Goal: Task Accomplishment & Management: Manage account settings

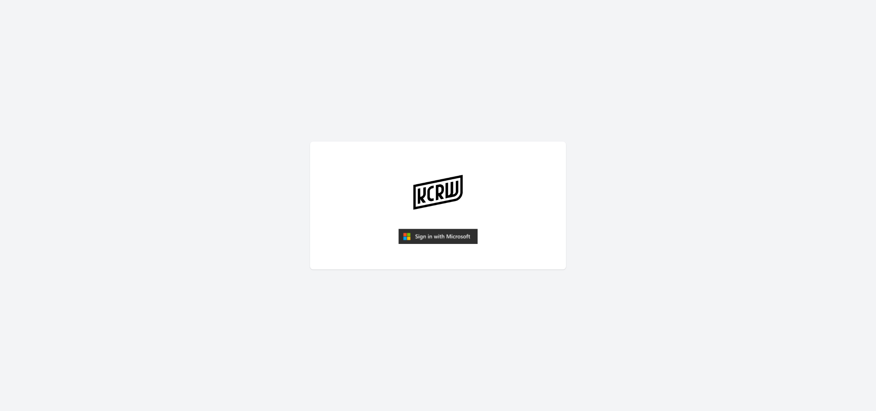
click at [447, 238] on img "submit" at bounding box center [437, 236] width 79 height 15
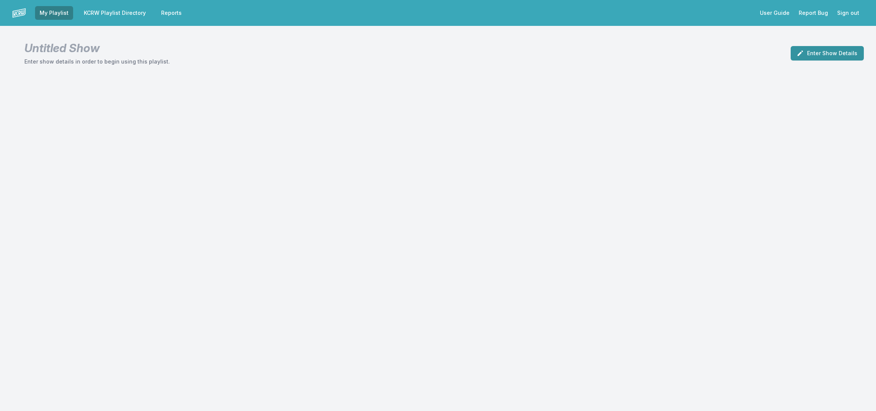
click at [820, 51] on button "Enter Show Details" at bounding box center [827, 53] width 73 height 14
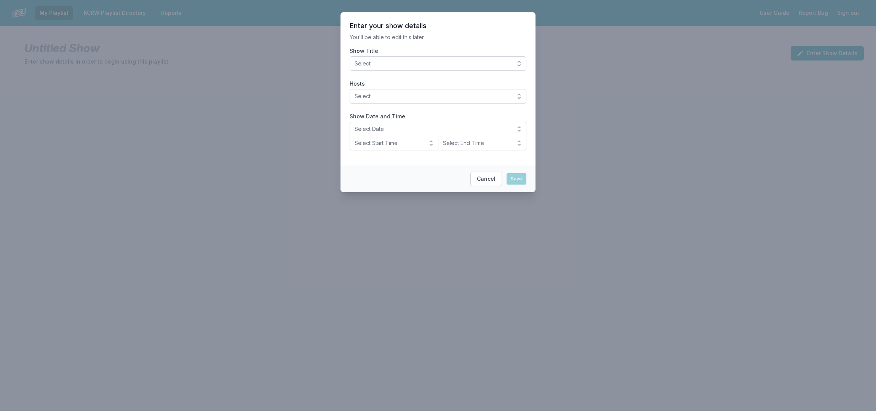
click at [516, 64] on button "Select" at bounding box center [438, 63] width 177 height 14
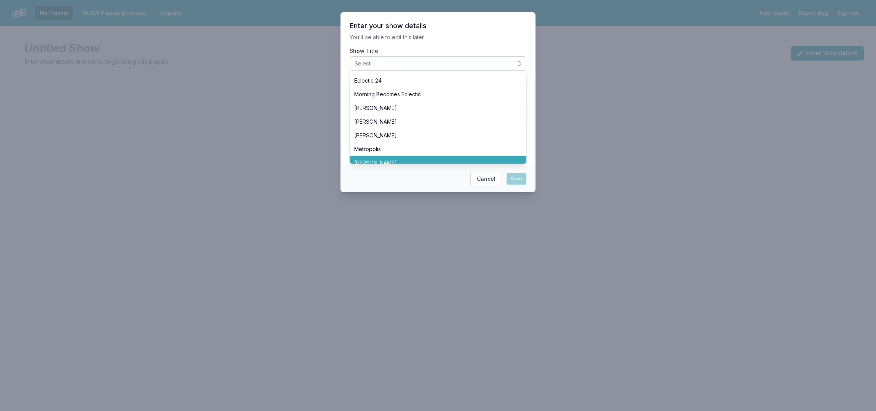
click at [406, 158] on li "[PERSON_NAME]" at bounding box center [438, 163] width 177 height 14
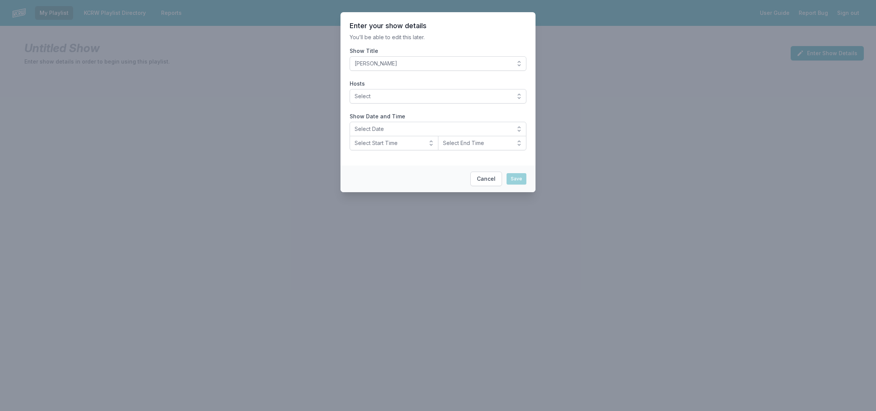
click at [513, 94] on button "Select" at bounding box center [438, 96] width 177 height 14
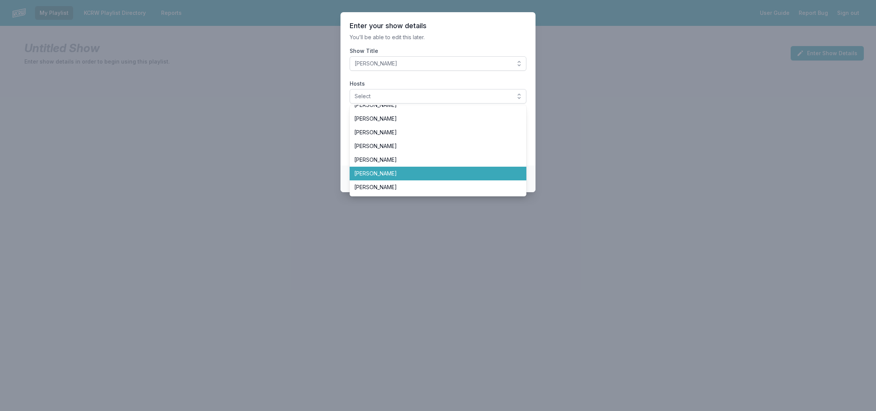
scroll to position [49, 0]
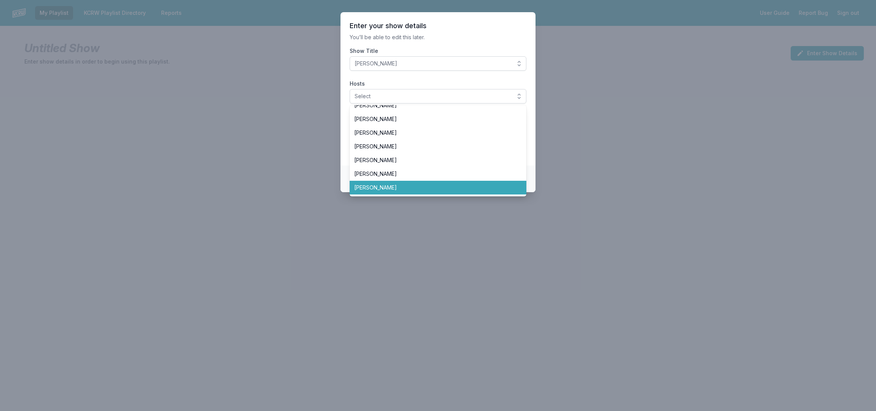
click at [397, 187] on span "[PERSON_NAME]" at bounding box center [433, 188] width 158 height 8
click at [343, 120] on section "Enter your show details You’ll be able to edit this later. Show Title Jason Kra…" at bounding box center [437, 88] width 195 height 153
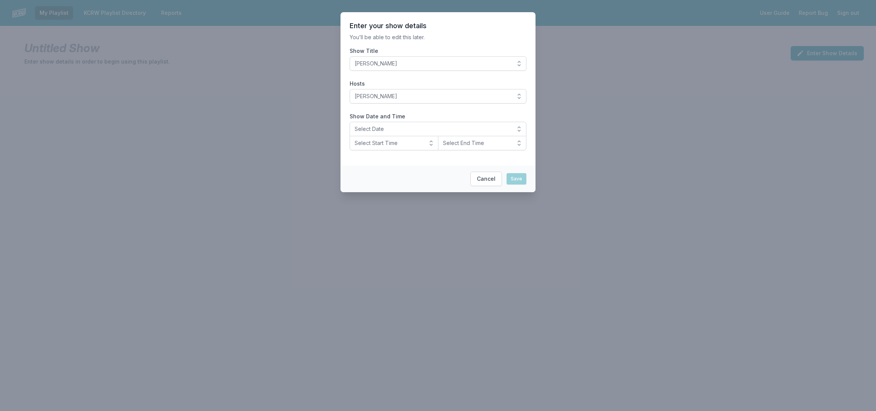
click at [411, 130] on span "Select Date" at bounding box center [433, 129] width 156 height 8
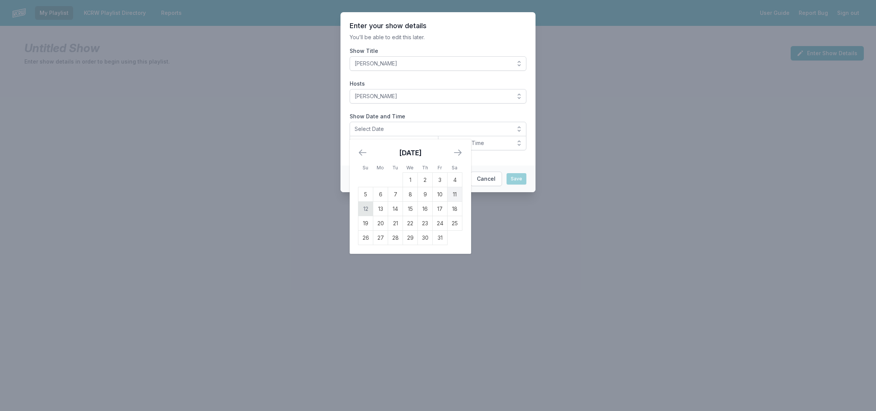
click at [364, 207] on td "12" at bounding box center [365, 209] width 15 height 14
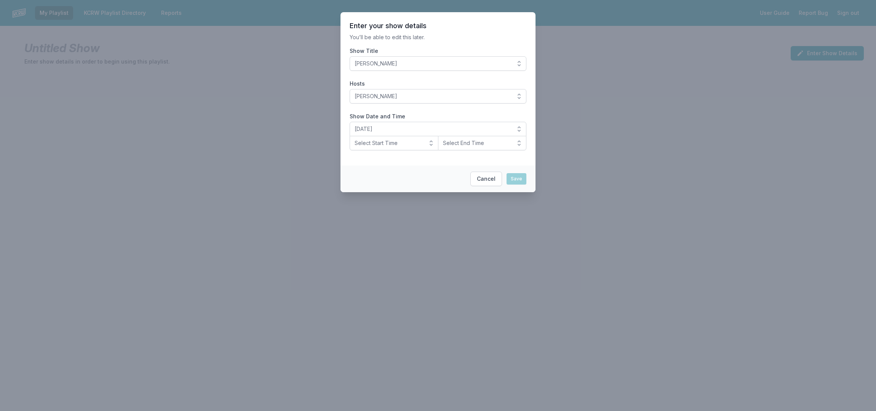
click at [435, 141] on button "Select Start Time" at bounding box center [394, 143] width 89 height 14
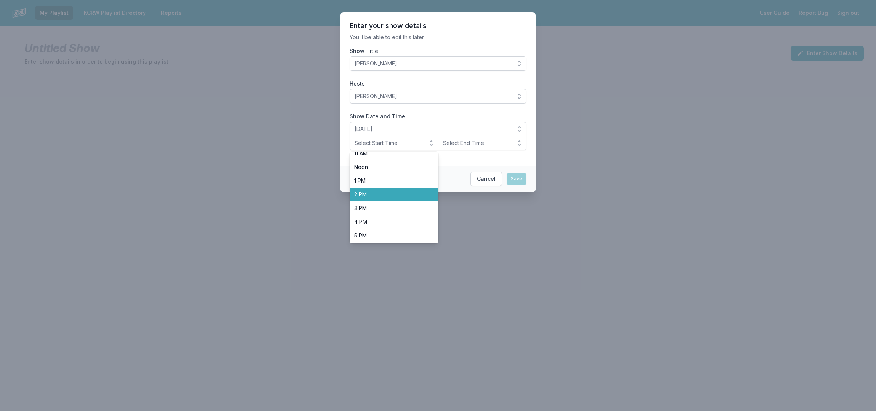
scroll to position [241, 0]
click at [386, 193] on span "8 PM" at bounding box center [389, 194] width 70 height 8
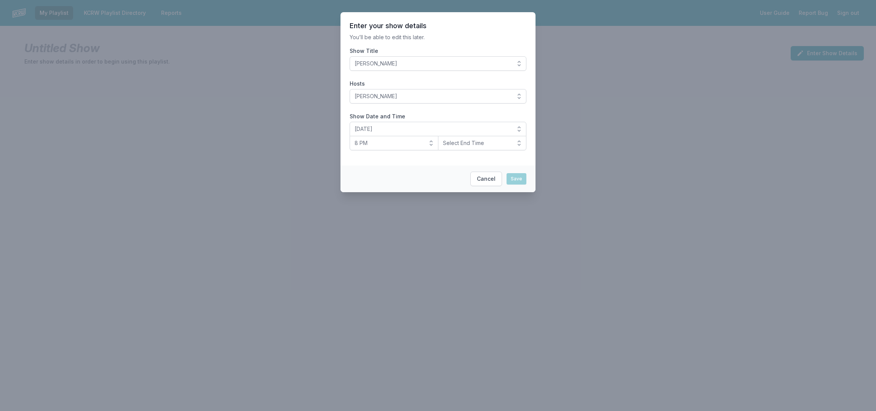
click at [517, 139] on button "Select End Time" at bounding box center [482, 143] width 89 height 14
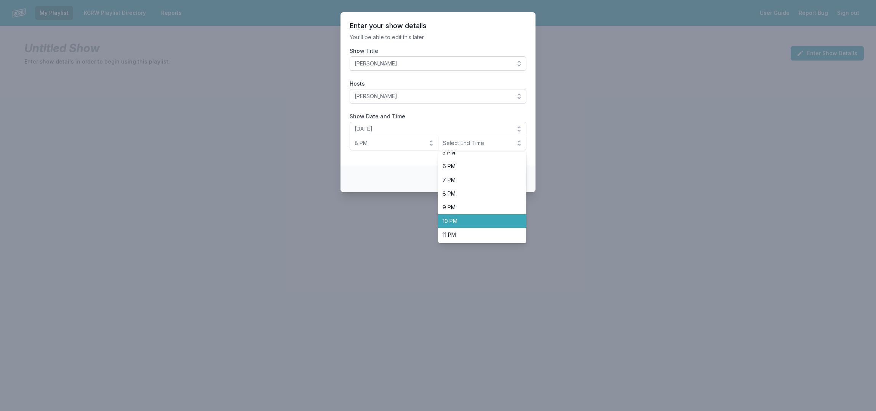
click at [465, 222] on span "10 PM" at bounding box center [477, 221] width 70 height 8
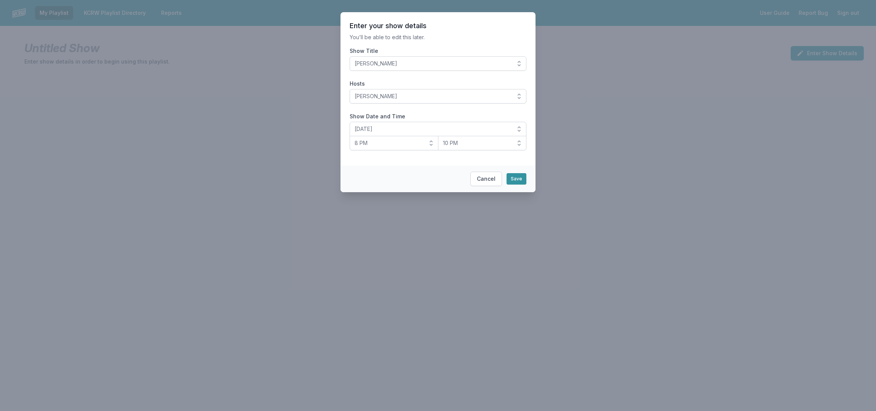
click at [514, 176] on button "Save" at bounding box center [516, 178] width 20 height 11
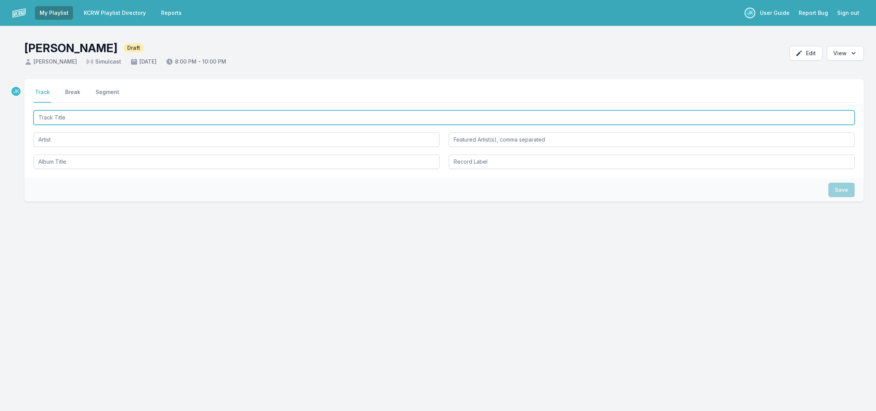
paste input "out of body"
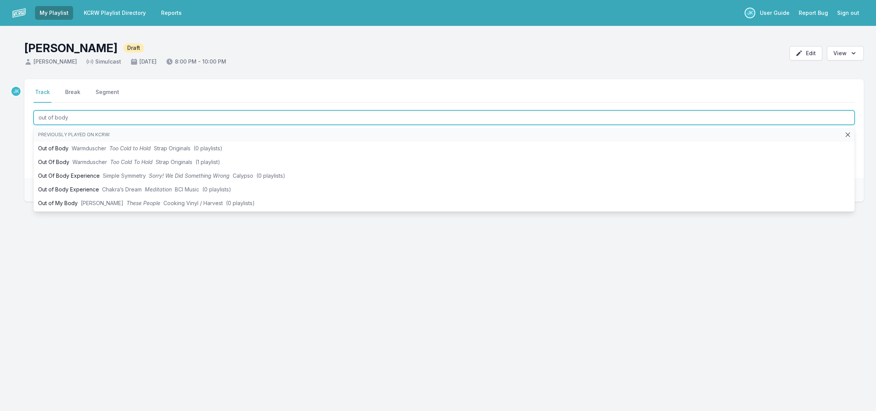
type input "out of body"
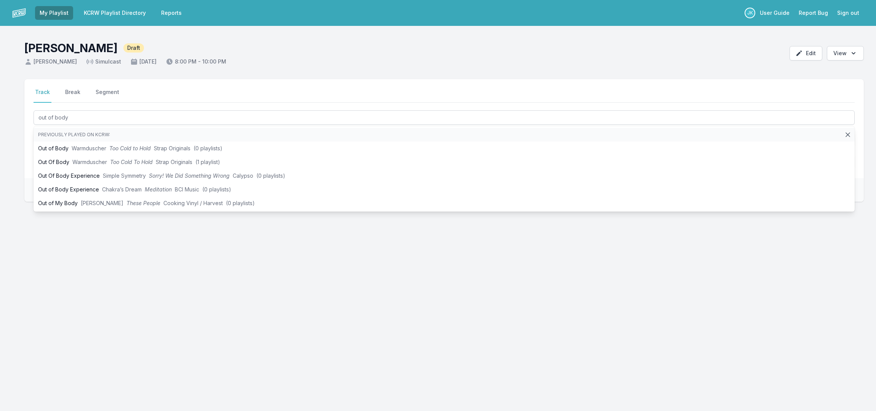
drag, startPoint x: 216, startPoint y: 238, endPoint x: 134, endPoint y: 181, distance: 100.5
click at [216, 238] on div "Select a tab Track Break Segment Track Break Segment out of body Previously pla…" at bounding box center [443, 164] width 839 height 171
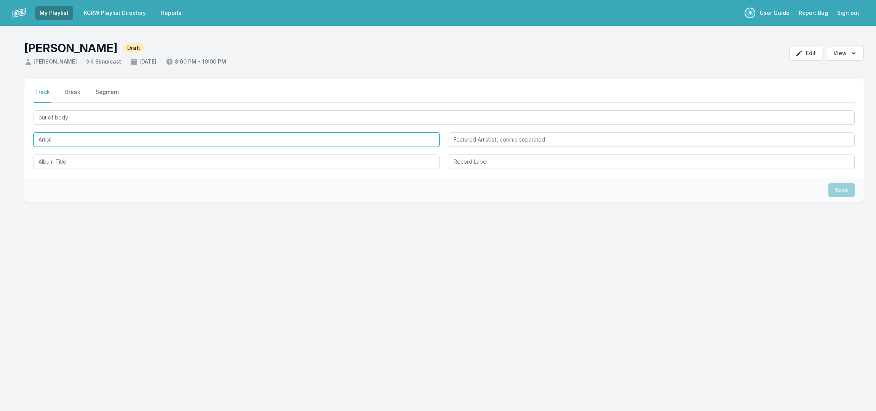
click at [59, 135] on input "Artist" at bounding box center [237, 140] width 406 height 14
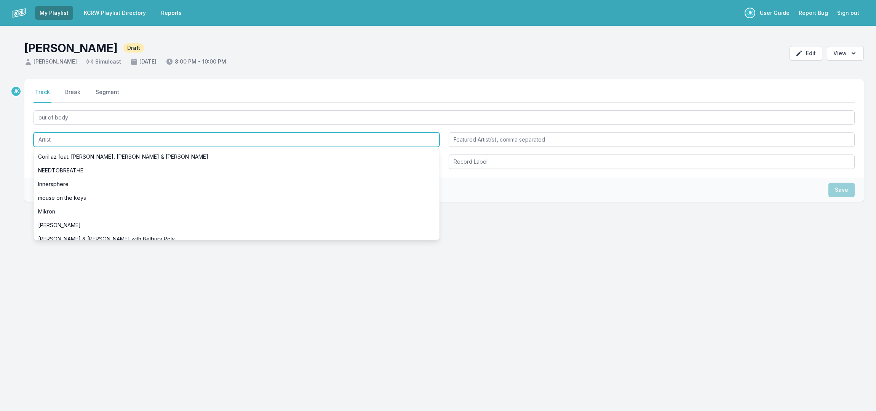
paste input "[PERSON_NAME]"
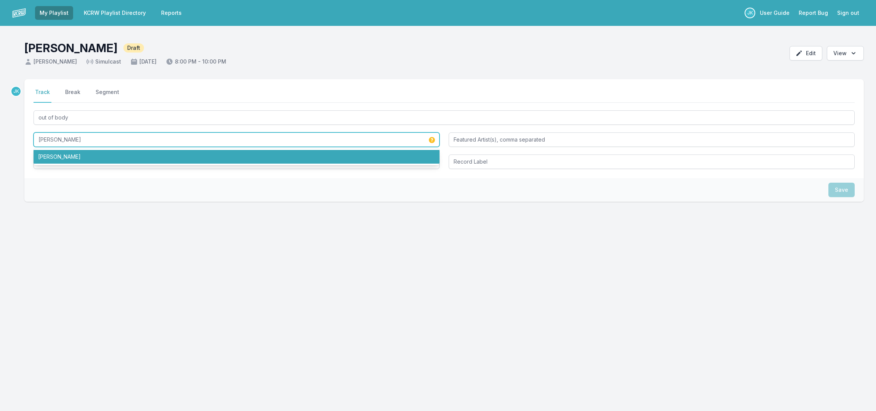
click at [65, 160] on li "[PERSON_NAME]" at bounding box center [237, 157] width 406 height 14
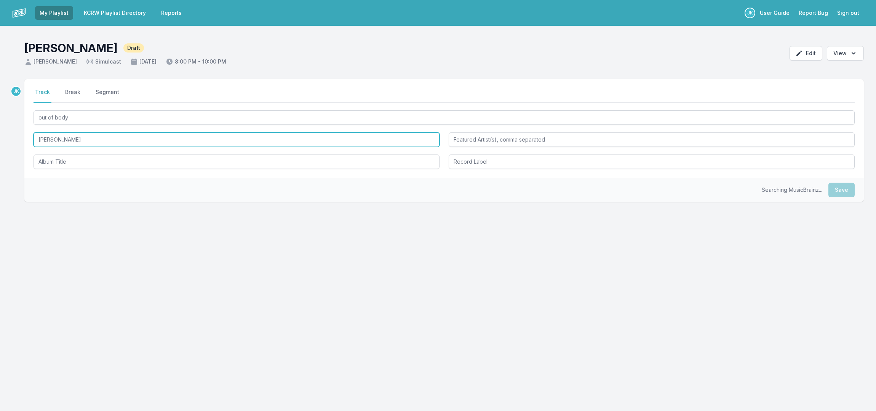
type input "[PERSON_NAME]"
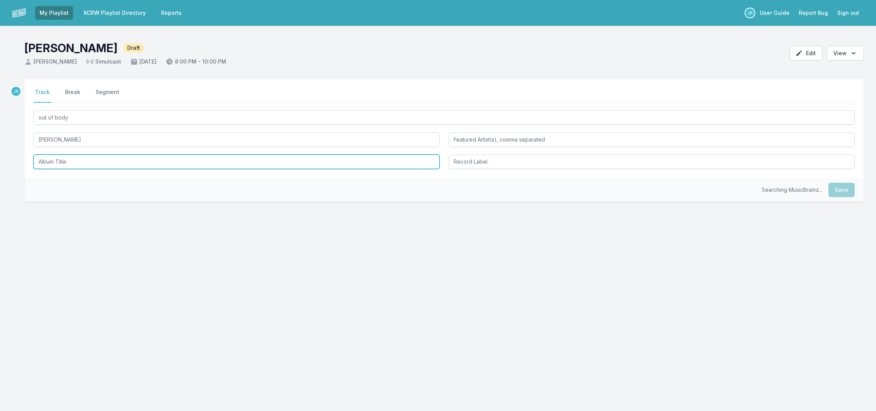
click at [61, 158] on input "Album Title" at bounding box center [237, 162] width 406 height 14
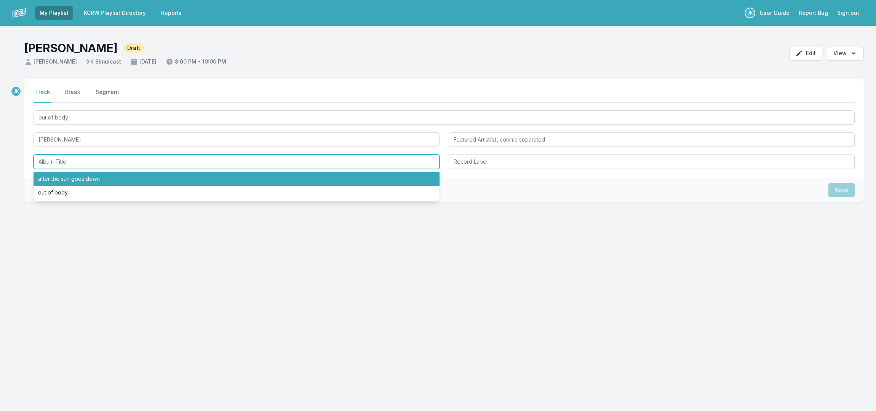
drag, startPoint x: 70, startPoint y: 176, endPoint x: 192, endPoint y: 173, distance: 121.2
click at [71, 176] on li "after the sun goes down" at bounding box center [237, 179] width 406 height 14
type input "after the sun goes down"
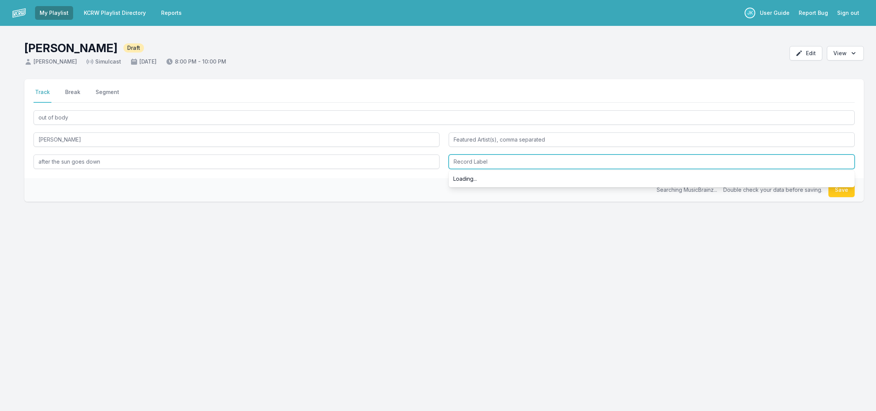
click at [463, 160] on input "Record Label" at bounding box center [652, 162] width 406 height 14
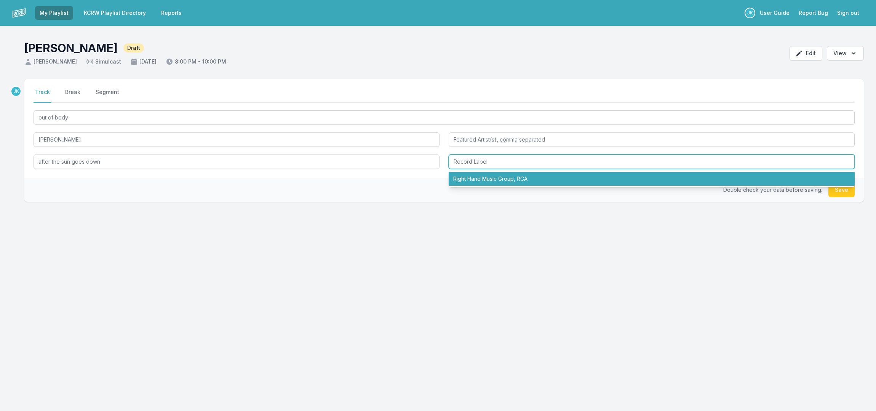
click at [465, 178] on li "Right Hand Music Group, RCA" at bounding box center [652, 179] width 406 height 14
type input "Right Hand Music Group, RCA"
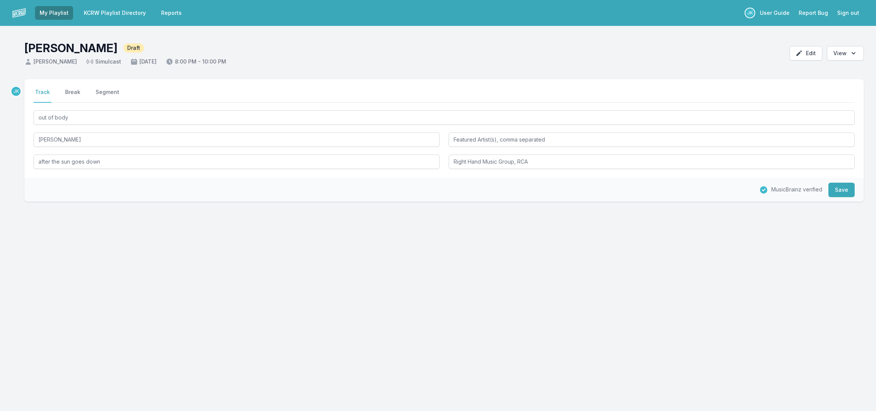
drag, startPoint x: 842, startPoint y: 184, endPoint x: 789, endPoint y: 189, distance: 53.5
click at [842, 184] on button "Save" at bounding box center [841, 190] width 26 height 14
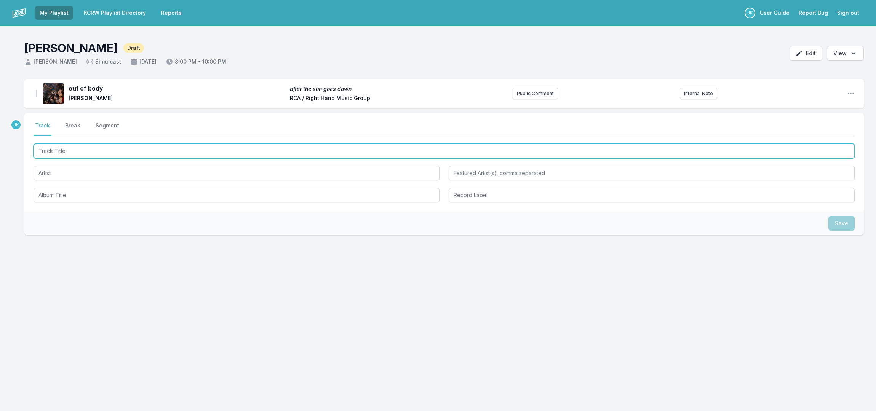
paste input "ooo"
type input "ooo"
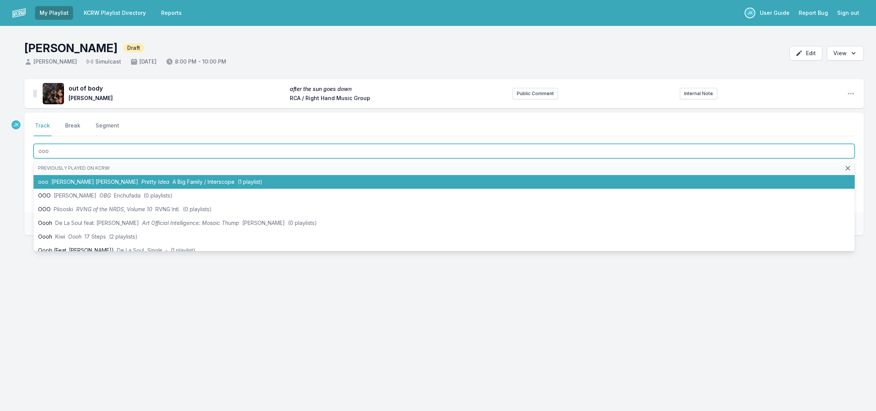
click at [53, 179] on span "[PERSON_NAME] [PERSON_NAME]" at bounding box center [94, 182] width 87 height 6
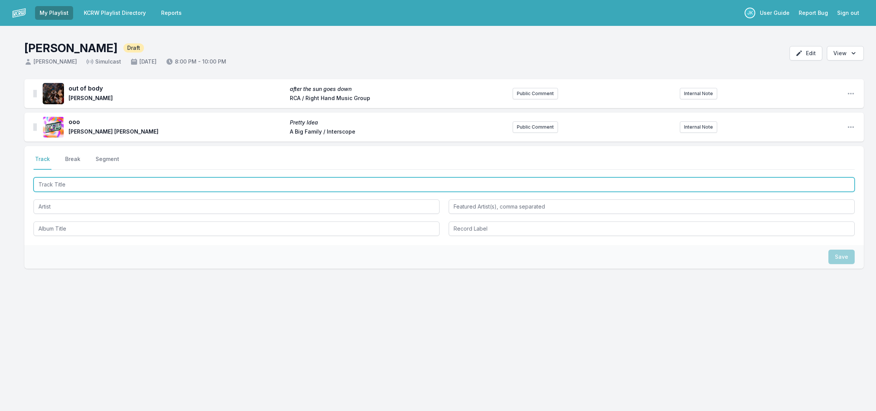
paste input "Voices"
type input "Voices"
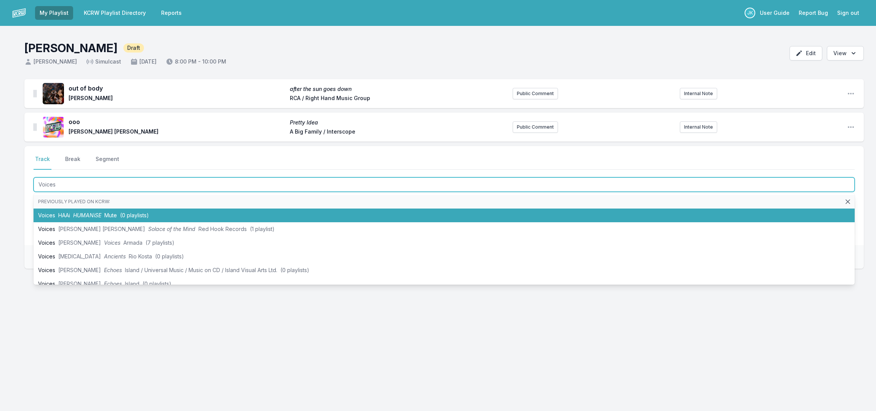
click at [47, 215] on li "Voices HAAi HUMANiSE Mute (0 playlists)" at bounding box center [444, 216] width 821 height 14
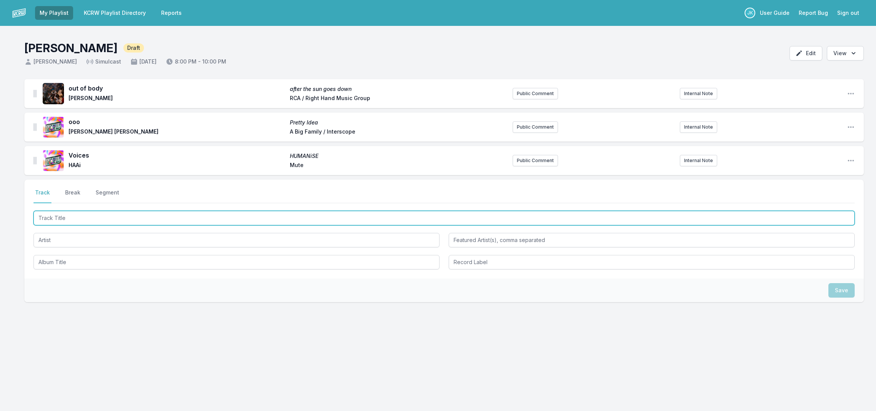
paste input "Fancy_Some_More_Stateside_Groove_Armada_Remix"
click at [57, 218] on input "Fancy_Some_More_Stateside_Groove_Armada_Remix" at bounding box center [444, 218] width 821 height 14
click at [73, 219] on input "Fancy Some_More_Stateside_Groove_Armada_Remix" at bounding box center [444, 218] width 821 height 14
click at [88, 217] on input "Fancy Some More_Stateside_Groove_Armada_Remix" at bounding box center [444, 218] width 821 height 14
click at [112, 217] on input "Fancy Some More Stateside_Groove_Armada_Remix" at bounding box center [444, 218] width 821 height 14
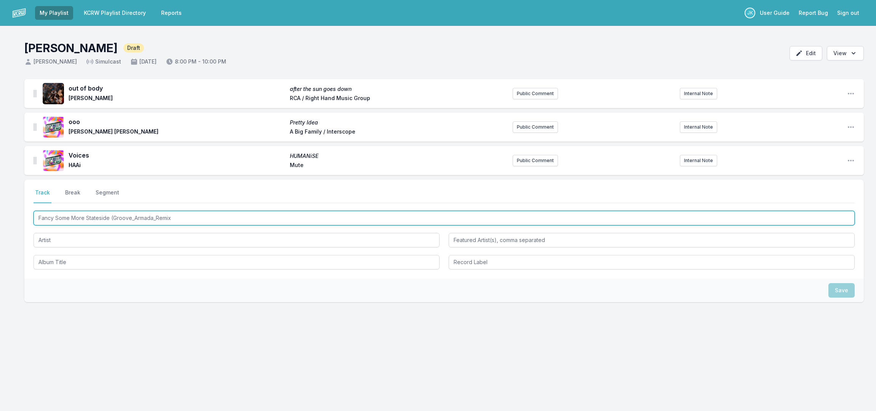
click at [134, 219] on input "Fancy Some More Stateside (Groove_Armada_Remix" at bounding box center [444, 218] width 821 height 14
click at [154, 220] on input "Fancy Some More Stateside (Groove Armada_Remix" at bounding box center [444, 218] width 821 height 14
click at [168, 216] on input "Fancy Some More Stateside (Groove Armada Remix" at bounding box center [444, 218] width 821 height 14
type input "Fancy Some More Stateside (Groove Armada Remix)"
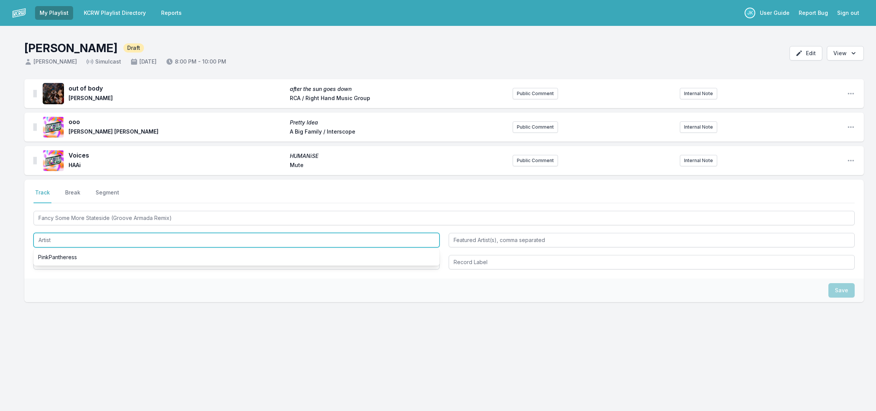
click at [43, 240] on input "Artist" at bounding box center [237, 240] width 406 height 14
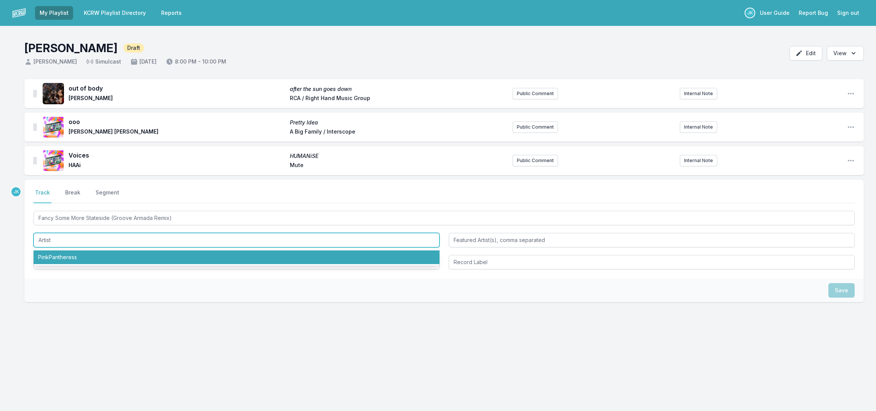
click at [52, 257] on li "PinkPantheress" at bounding box center [237, 258] width 406 height 14
type input "PinkPantheress"
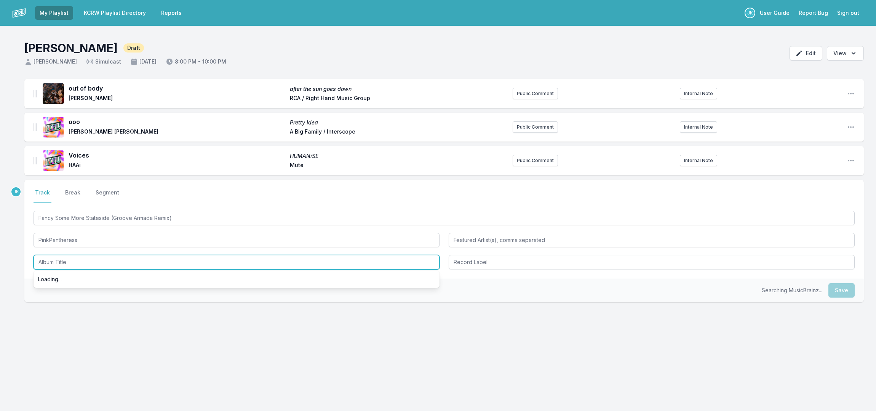
click at [51, 259] on input "Album Title" at bounding box center [237, 262] width 406 height 14
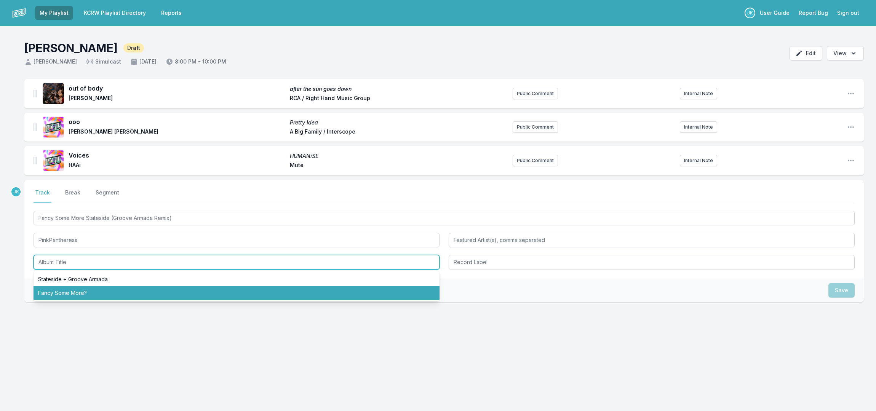
drag, startPoint x: 48, startPoint y: 292, endPoint x: 41, endPoint y: 292, distance: 6.9
click at [48, 292] on li "Fancy Some More?" at bounding box center [237, 293] width 406 height 14
type input "Fancy Some More?"
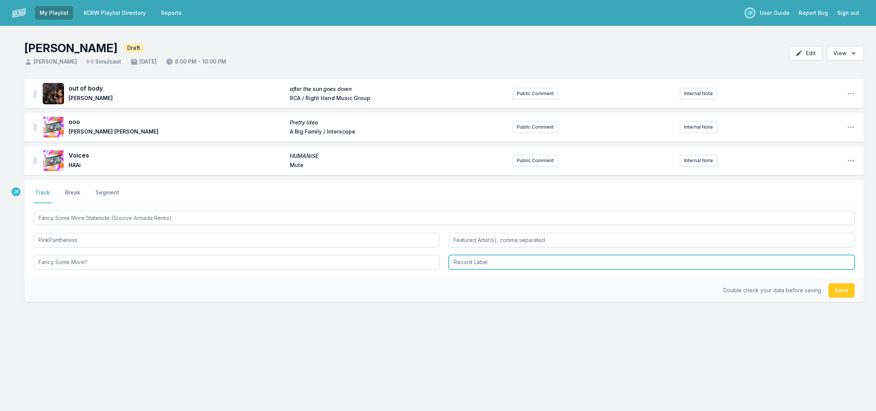
drag, startPoint x: 459, startPoint y: 260, endPoint x: 454, endPoint y: 262, distance: 6.0
click at [458, 260] on input "Record Label" at bounding box center [652, 262] width 406 height 14
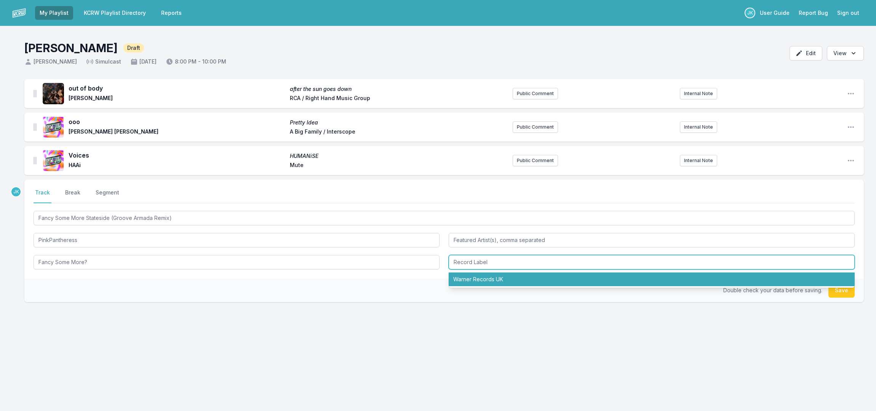
drag, startPoint x: 475, startPoint y: 278, endPoint x: 572, endPoint y: 280, distance: 97.5
click at [480, 276] on li "Warner Records UK" at bounding box center [652, 280] width 406 height 14
type input "Warner Records UK"
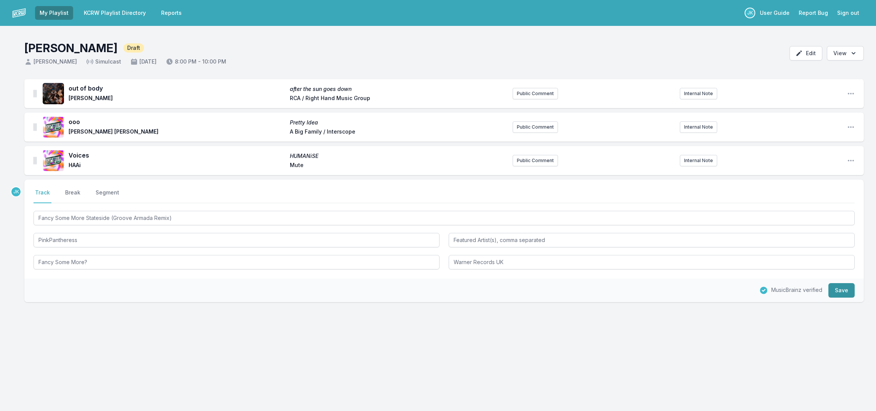
click at [843, 295] on button "Save" at bounding box center [841, 290] width 26 height 14
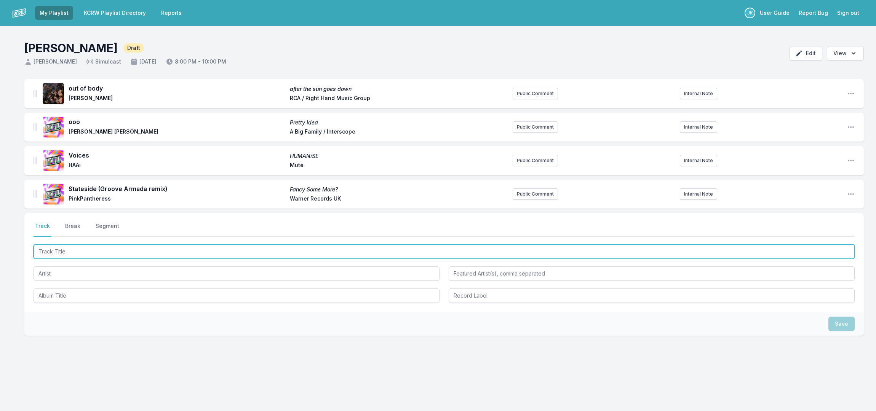
click at [56, 254] on input "Track Title" at bounding box center [444, 251] width 821 height 14
paste input "Joya"
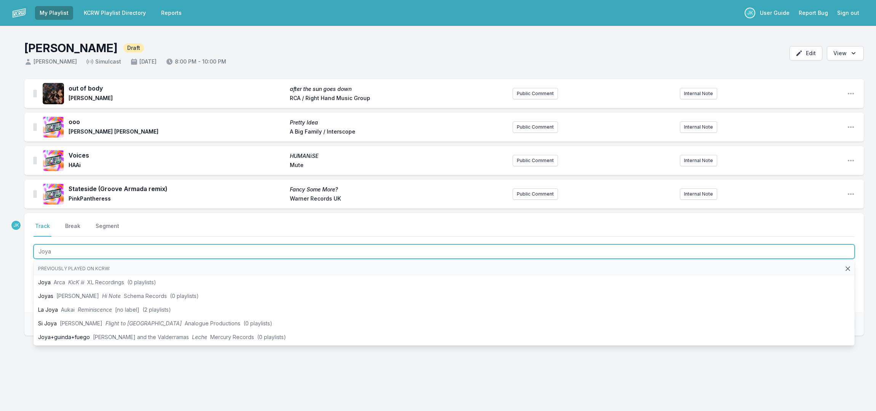
type input "Joya"
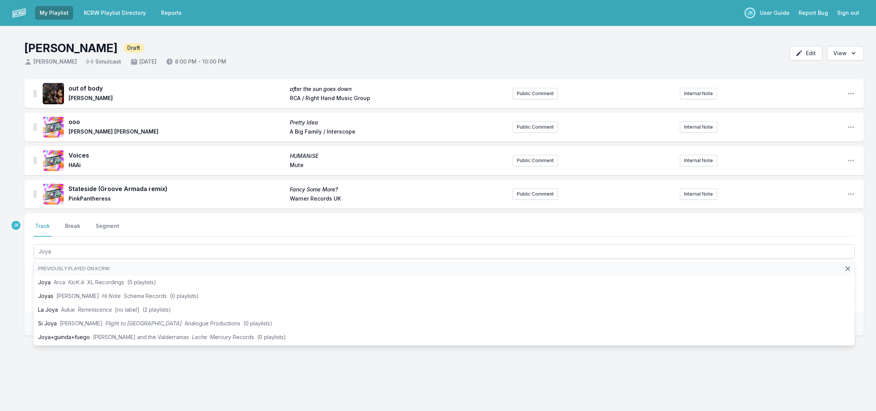
drag, startPoint x: 6, startPoint y: 350, endPoint x: 11, endPoint y: 341, distance: 10.2
click at [6, 350] on div "out of body after the sun goes down [PERSON_NAME] RCA / Right Hand Music Group …" at bounding box center [438, 244] width 876 height 330
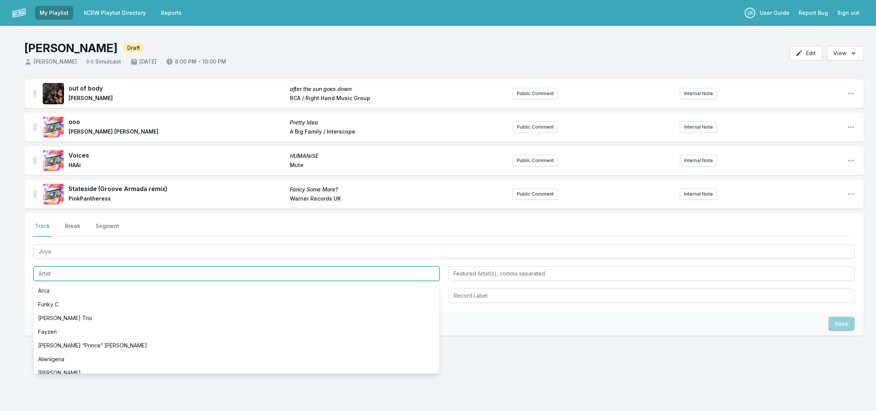
click at [56, 274] on input "Artist" at bounding box center [237, 274] width 406 height 14
paste input "[PERSON_NAME] & [PERSON_NAME]"
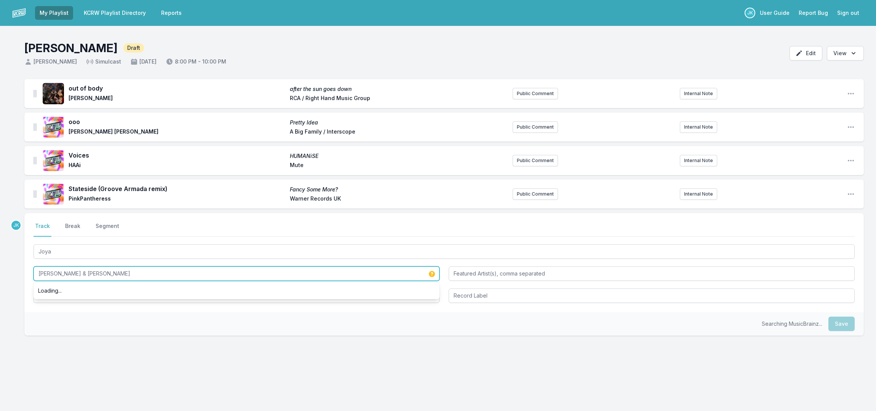
click at [66, 273] on input "[PERSON_NAME] & [PERSON_NAME]" at bounding box center [237, 274] width 406 height 14
drag, startPoint x: 66, startPoint y: 273, endPoint x: 94, endPoint y: 273, distance: 27.8
click at [98, 274] on input "[PERSON_NAME] & [PERSON_NAME]" at bounding box center [237, 274] width 406 height 14
type input "[PERSON_NAME] &"
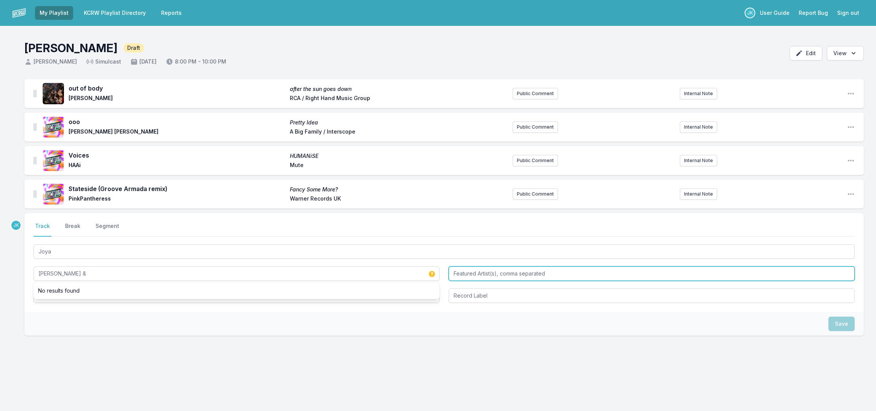
click at [476, 272] on input "Featured Artist(s), comma separated" at bounding box center [652, 274] width 406 height 14
paste input "[PERSON_NAME]"
type input "[PERSON_NAME]"
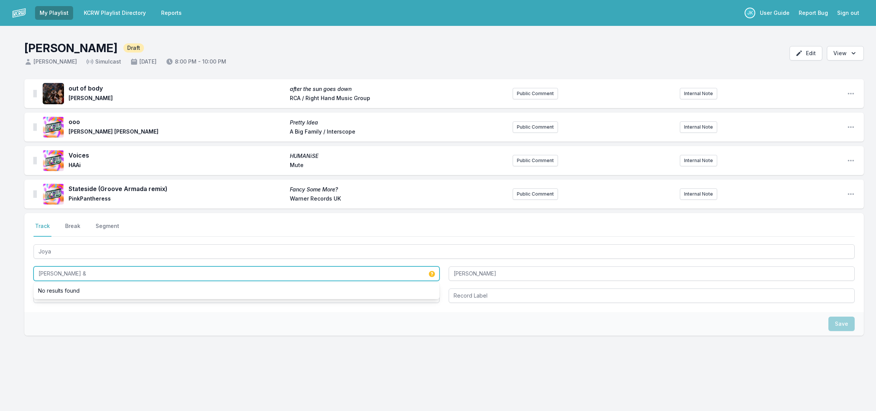
drag, startPoint x: 59, startPoint y: 273, endPoint x: 73, endPoint y: 273, distance: 13.7
click at [73, 273] on input "[PERSON_NAME] &" at bounding box center [237, 274] width 406 height 14
type input "[PERSON_NAME]"
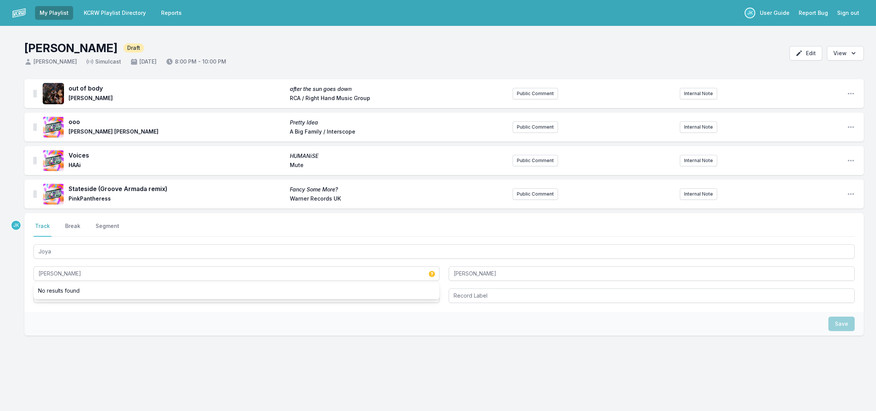
click at [28, 297] on div "Select a tab Track Break Segment Track Break Segment [PERSON_NAME] [PERSON_NAME…" at bounding box center [443, 262] width 839 height 99
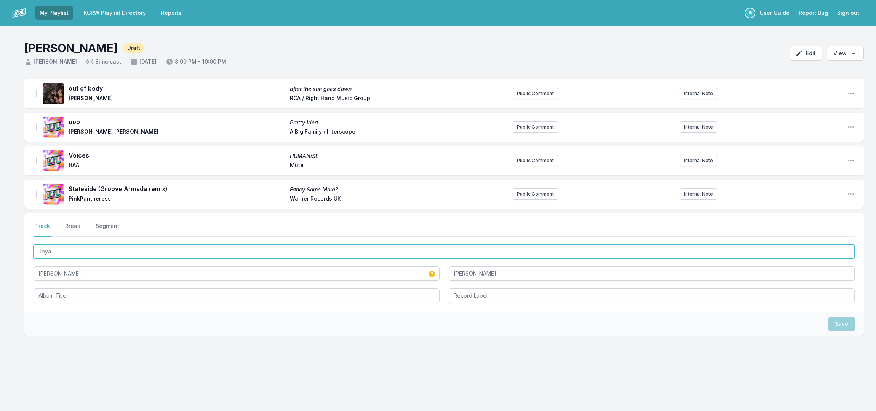
click at [55, 251] on input "Joya" at bounding box center [444, 251] width 821 height 14
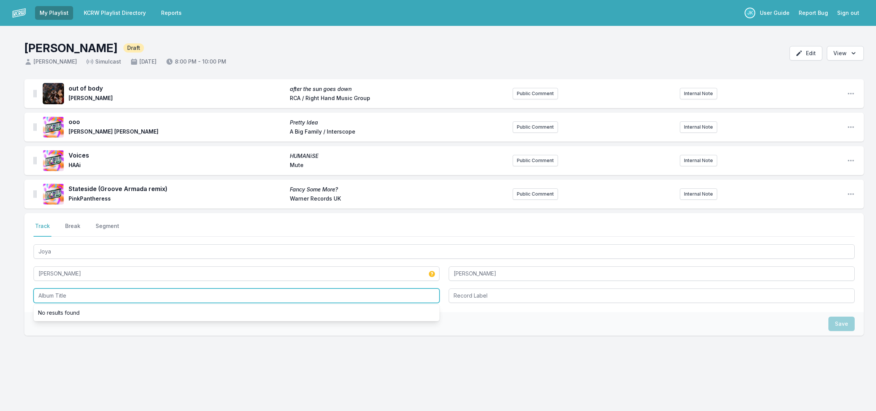
click at [47, 296] on input "Album Title" at bounding box center [237, 296] width 406 height 14
paste input "Joya"
type input "Joya"
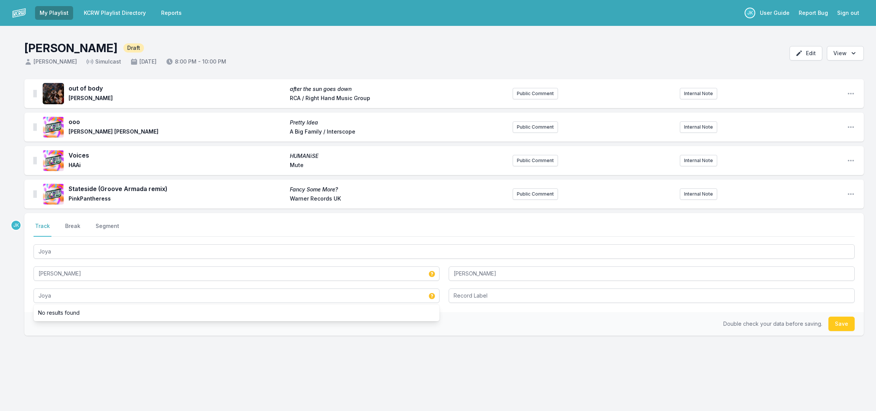
click at [842, 322] on button "Save" at bounding box center [841, 324] width 26 height 14
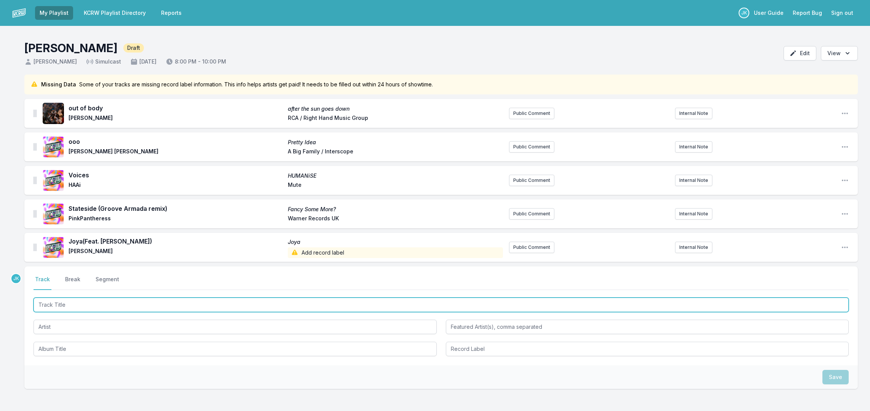
paste input "OGdub"
type input "OGdub"
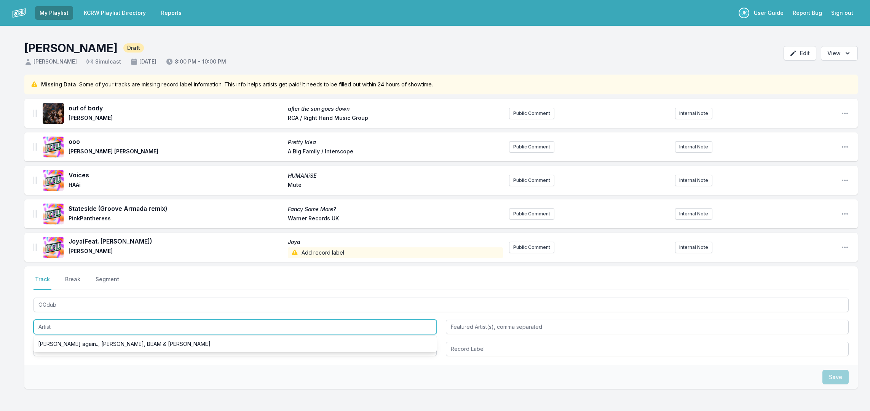
click at [52, 325] on input "Artist" at bounding box center [235, 327] width 403 height 14
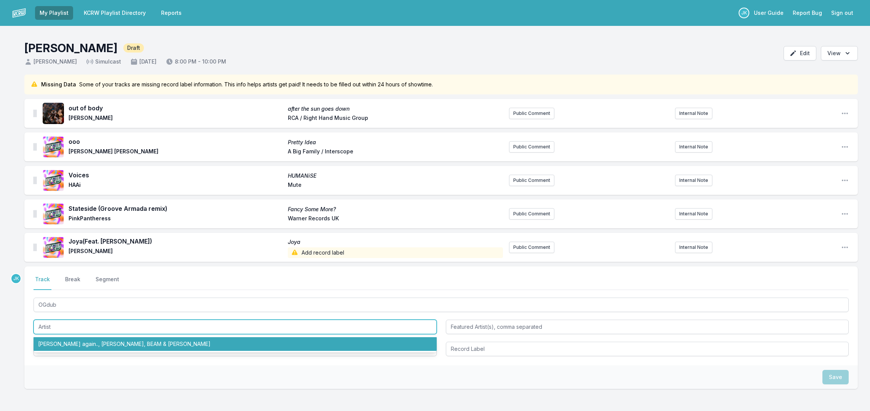
paste input "[PERSON_NAME] again.."
type input "[PERSON_NAME] again.."
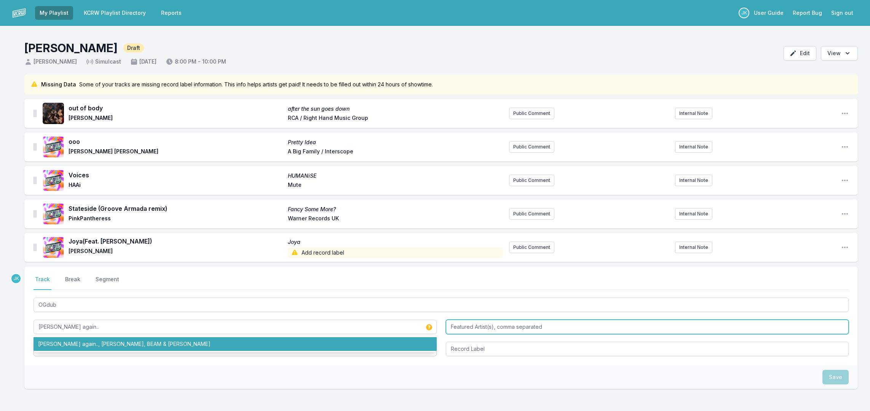
click at [454, 325] on input "Featured Artist(s), comma separated" at bounding box center [647, 327] width 403 height 14
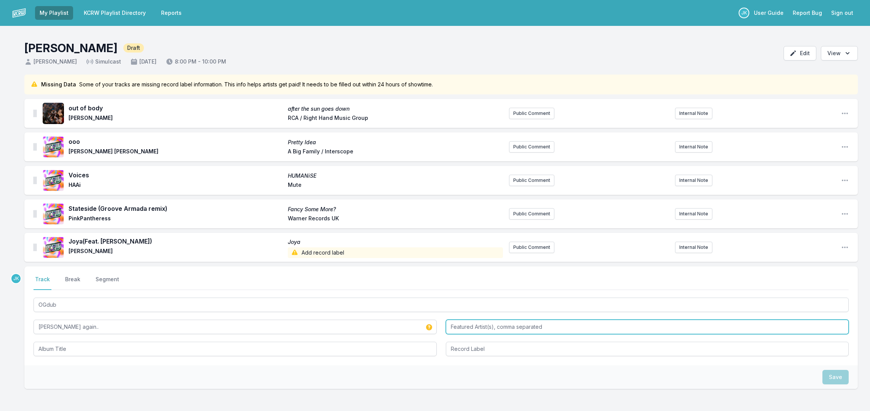
paste input "[PERSON_NAME], BEAM & [PERSON_NAME]"
type input "[PERSON_NAME], BEAM & [PERSON_NAME]"
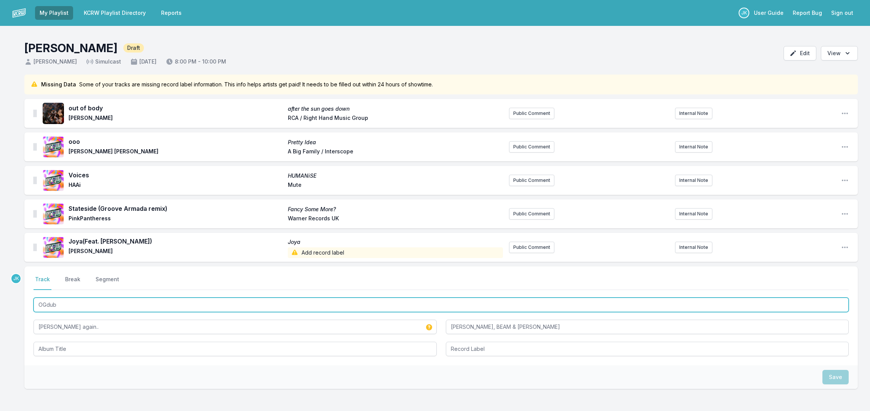
click at [53, 305] on input "OGdub" at bounding box center [441, 305] width 815 height 14
click at [53, 304] on input "OGdub" at bounding box center [441, 305] width 815 height 14
drag, startPoint x: 53, startPoint y: 304, endPoint x: 46, endPoint y: 347, distance: 43.2
click at [46, 348] on div "OGdub [PERSON_NAME] again.. [PERSON_NAME], BEAM & [PERSON_NAME]" at bounding box center [441, 326] width 815 height 60
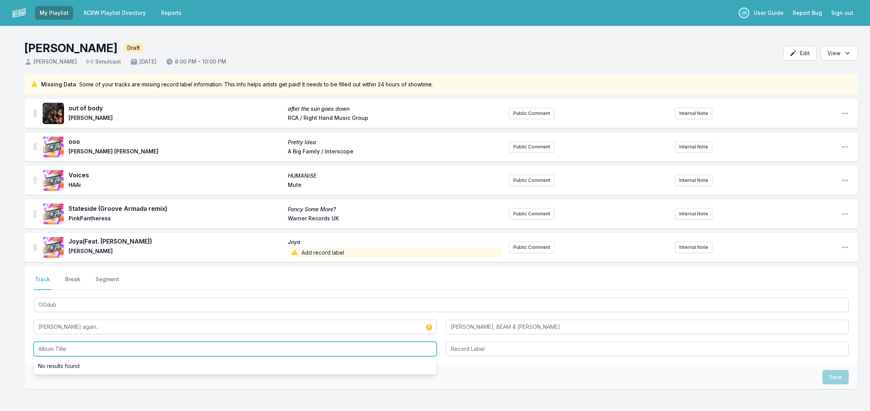
click at [45, 346] on input "Album Title" at bounding box center [235, 349] width 403 height 14
paste input "OGdub"
type input "OGdub"
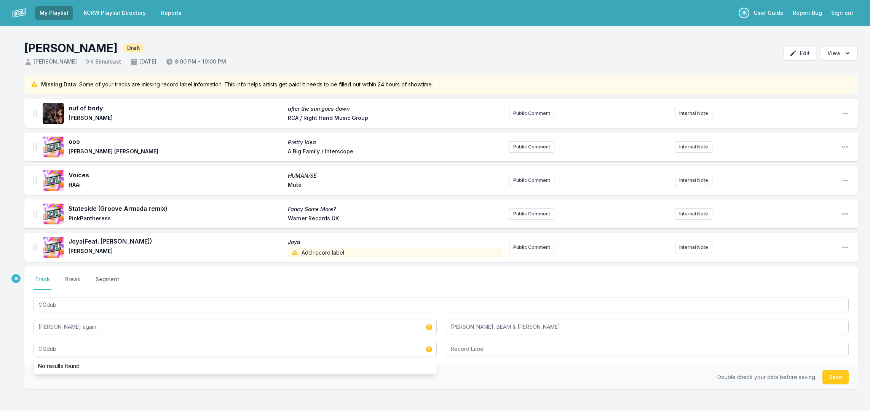
drag, startPoint x: 837, startPoint y: 375, endPoint x: 834, endPoint y: 378, distance: 4.0
click at [837, 375] on button "Save" at bounding box center [836, 377] width 26 height 14
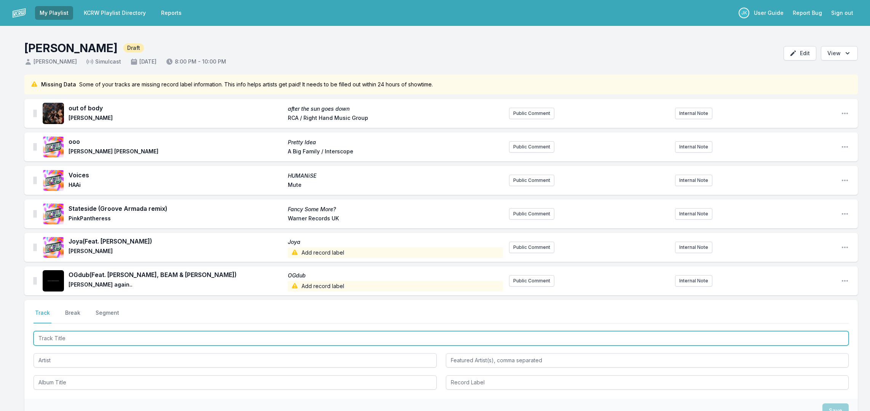
click at [52, 337] on input "Track Title" at bounding box center [441, 338] width 815 height 14
paste input "CAOS"
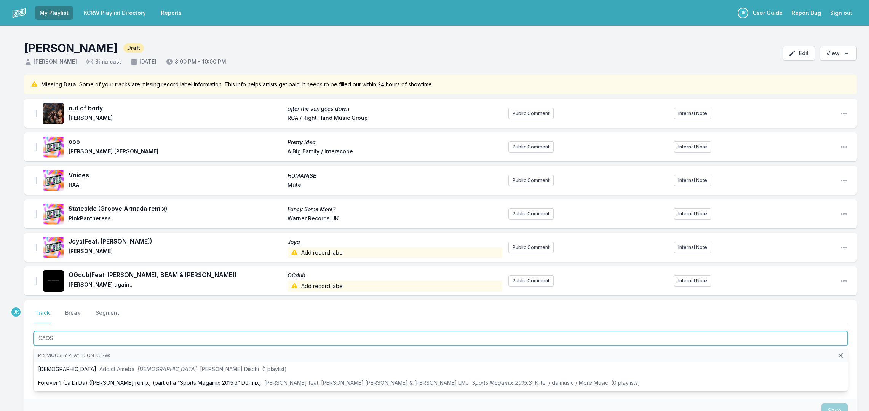
type input "CAOS"
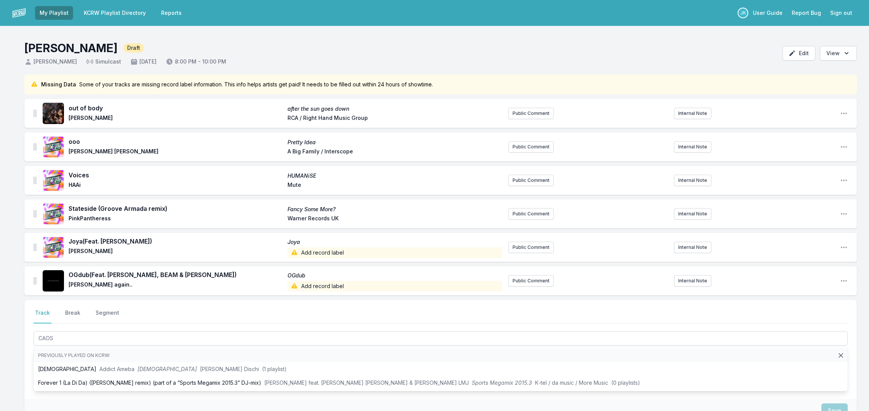
drag, startPoint x: 27, startPoint y: 359, endPoint x: 32, endPoint y: 359, distance: 5.3
click at [27, 359] on div "Select a tab Track Break Segment Track Break Segment CAOS Previously played on …" at bounding box center [440, 349] width 832 height 99
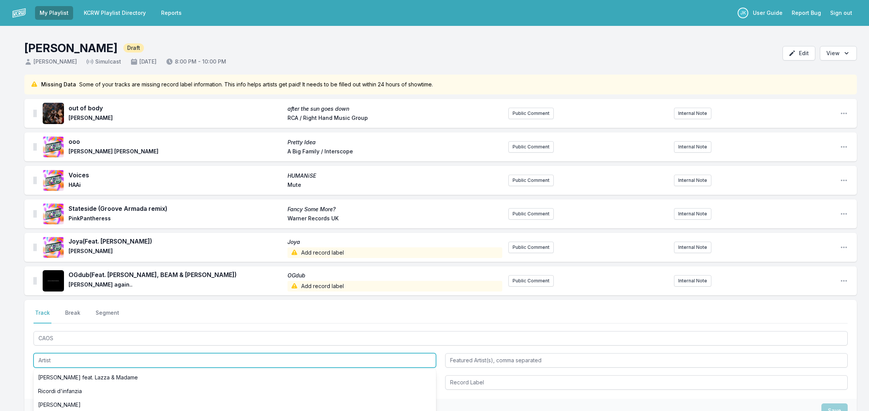
click at [35, 358] on input "Artist" at bounding box center [235, 360] width 403 height 14
paste input "[PERSON_NAME]"
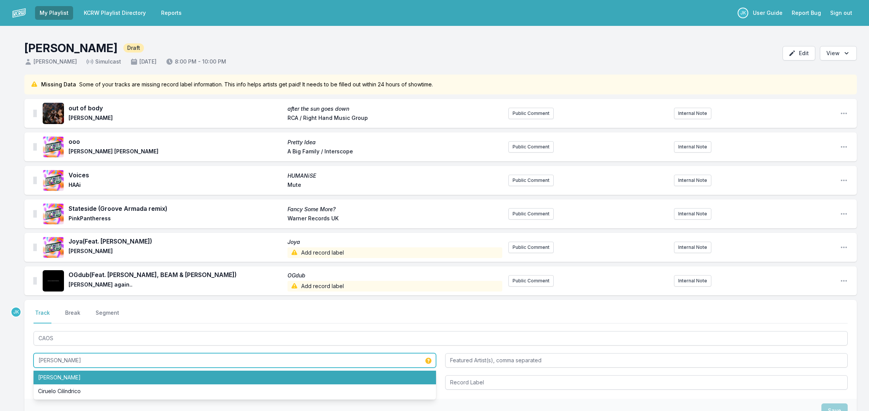
click at [42, 375] on li "[PERSON_NAME]" at bounding box center [235, 378] width 403 height 14
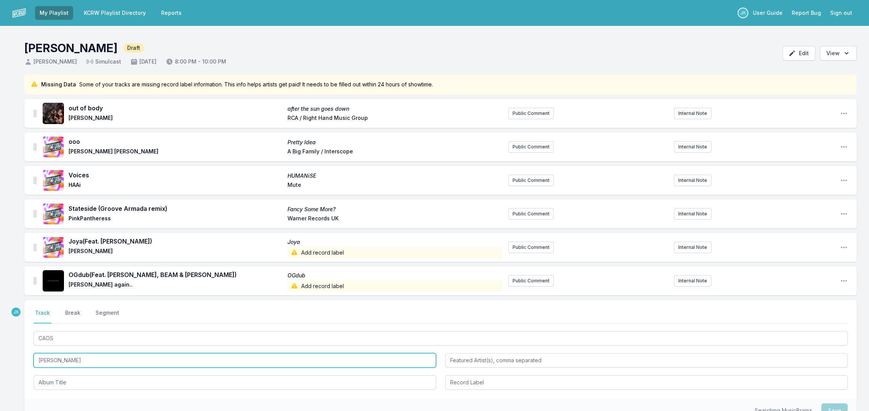
scroll to position [85, 0]
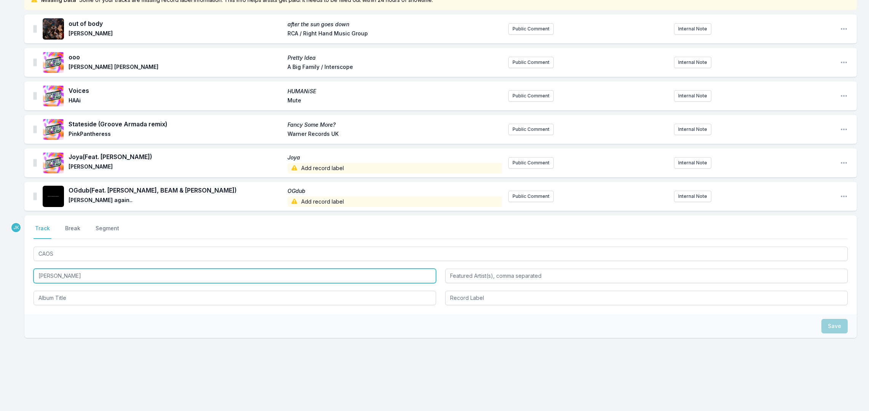
type input "[PERSON_NAME]"
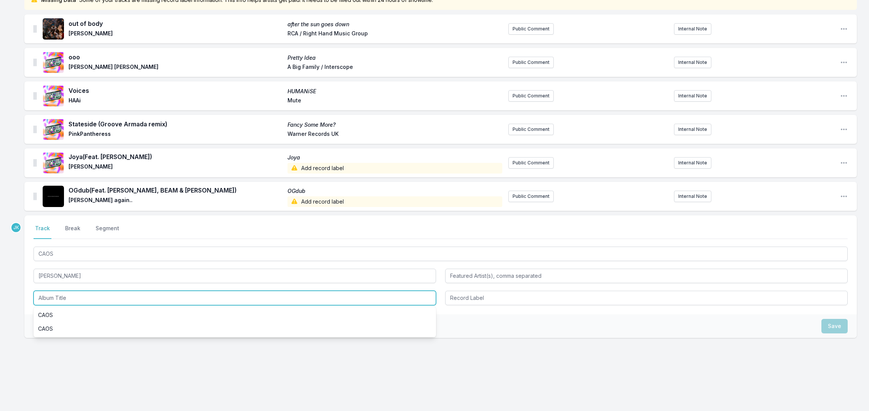
click at [49, 296] on input "Album Title" at bounding box center [235, 298] width 403 height 14
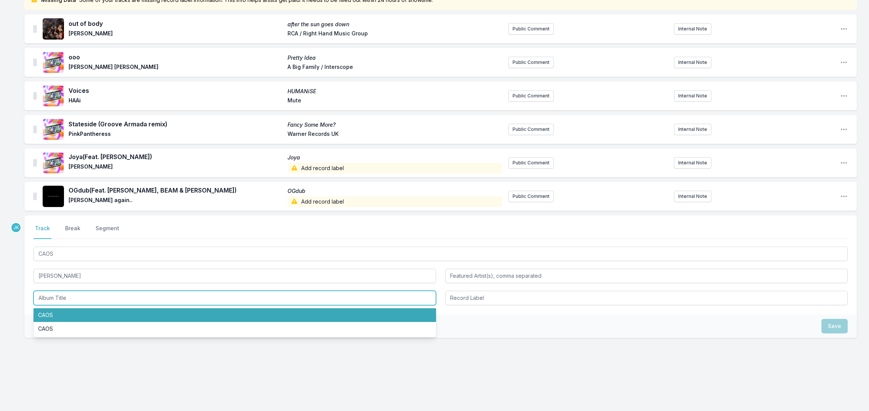
click at [51, 315] on li "CAOS" at bounding box center [235, 315] width 403 height 14
type input "CAOS"
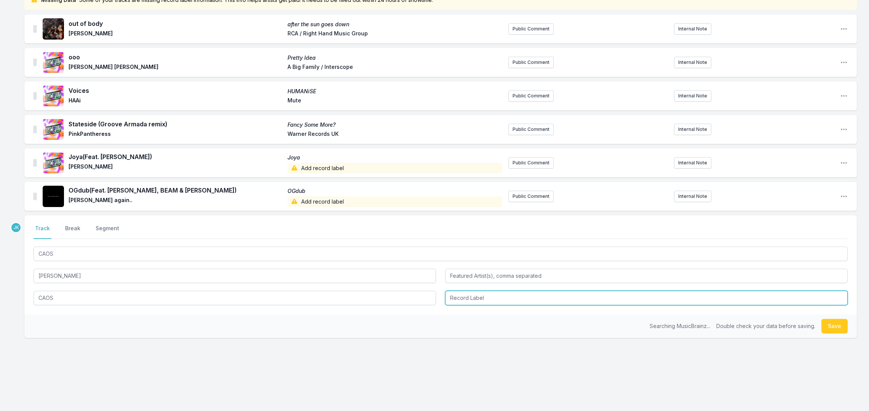
click at [453, 291] on input "Record Label" at bounding box center [646, 298] width 403 height 14
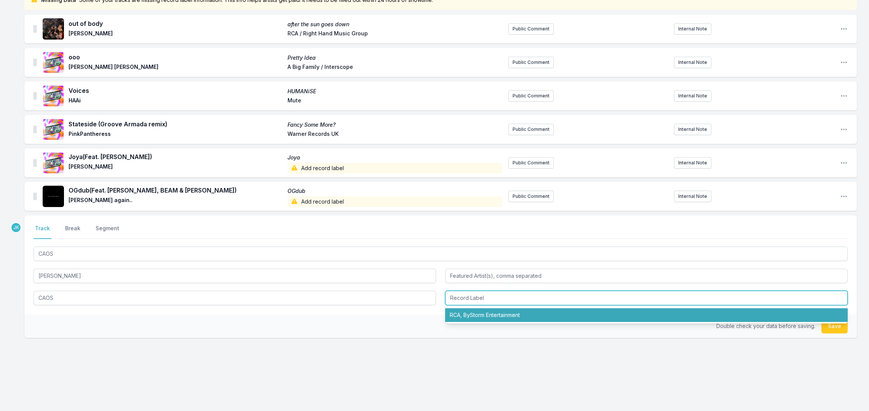
drag, startPoint x: 459, startPoint y: 317, endPoint x: 554, endPoint y: 317, distance: 95.6
click at [459, 317] on li "RCA, ByStorm Entertainment" at bounding box center [646, 315] width 403 height 14
type input "RCA, ByStorm Entertainment"
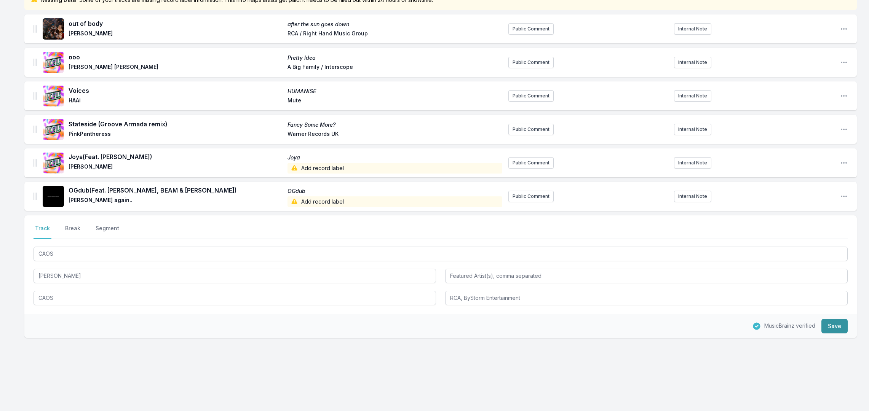
click at [845, 324] on button "Save" at bounding box center [834, 326] width 26 height 14
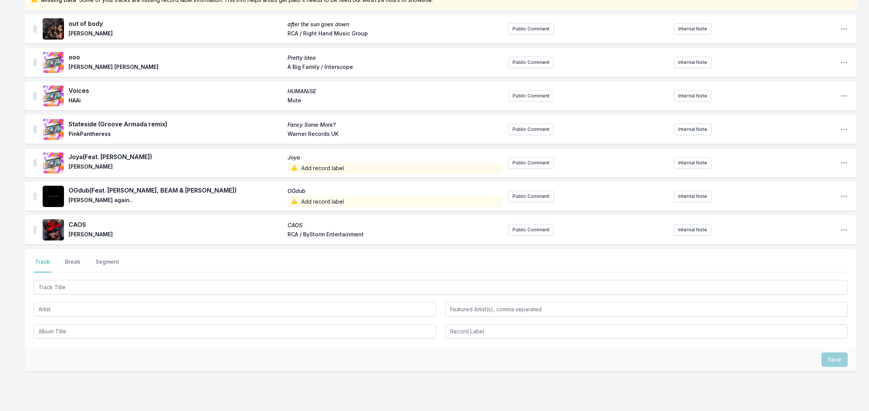
click at [52, 279] on div at bounding box center [441, 287] width 814 height 16
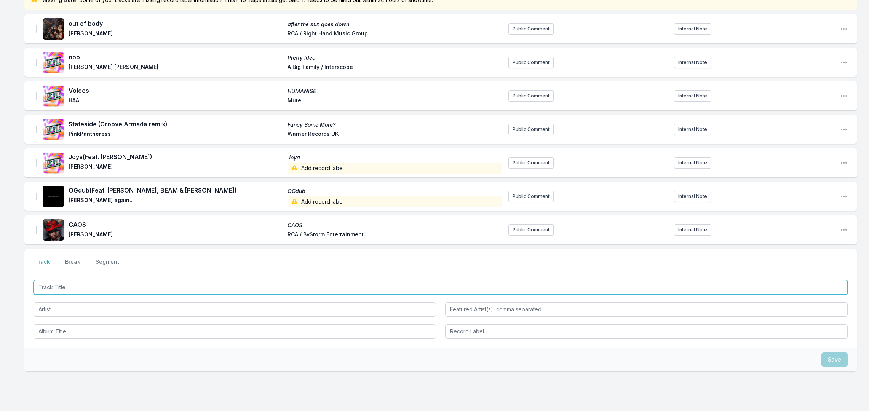
click at [51, 283] on input "Track Title" at bounding box center [441, 287] width 814 height 14
paste input "ArtStar"
type input "ArtStar"
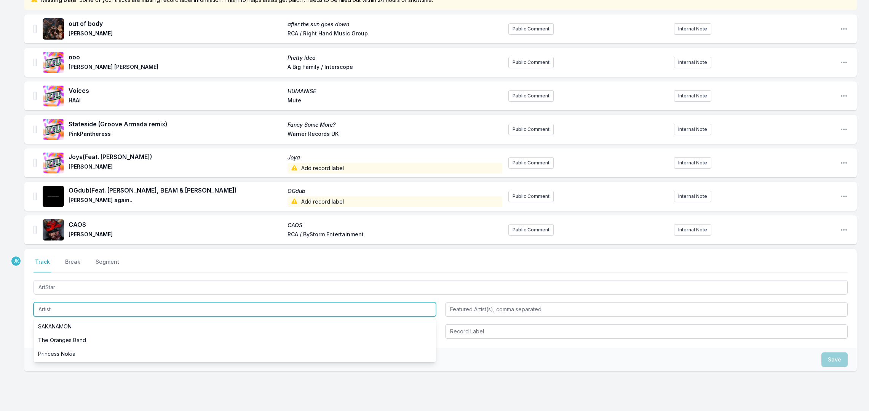
click at [46, 310] on input "Artist" at bounding box center [235, 309] width 403 height 14
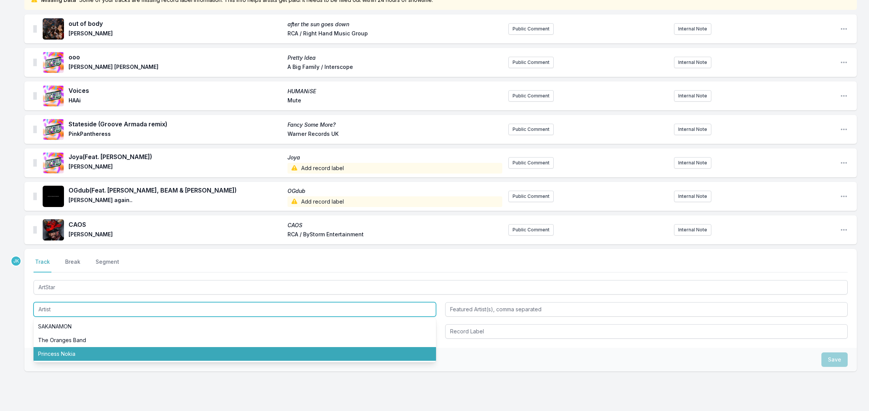
click at [41, 354] on li "Princess Nokia" at bounding box center [235, 354] width 403 height 14
type input "Princess Nokia"
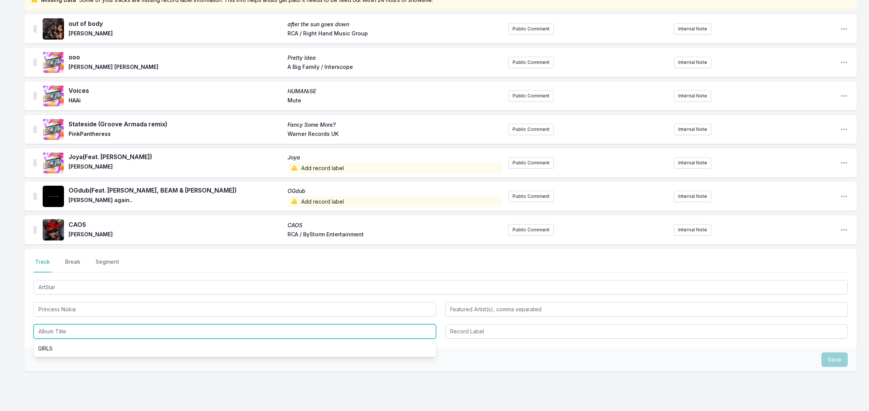
click at [49, 331] on input "Album Title" at bounding box center [235, 331] width 403 height 14
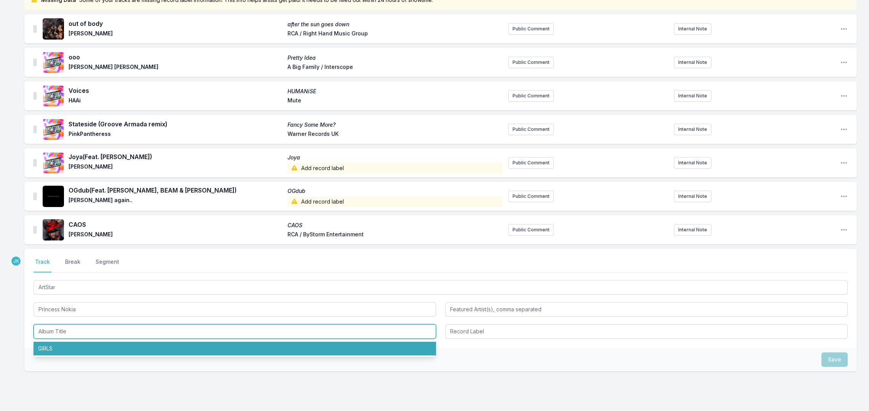
drag, startPoint x: 61, startPoint y: 347, endPoint x: 115, endPoint y: 350, distance: 54.2
click at [61, 347] on li "GIRLS" at bounding box center [235, 349] width 403 height 14
type input "GIRLS"
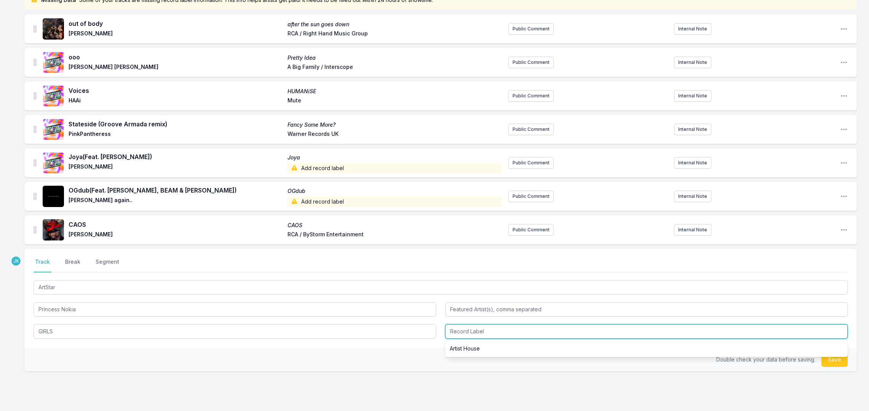
click at [455, 328] on input "Record Label" at bounding box center [646, 331] width 403 height 14
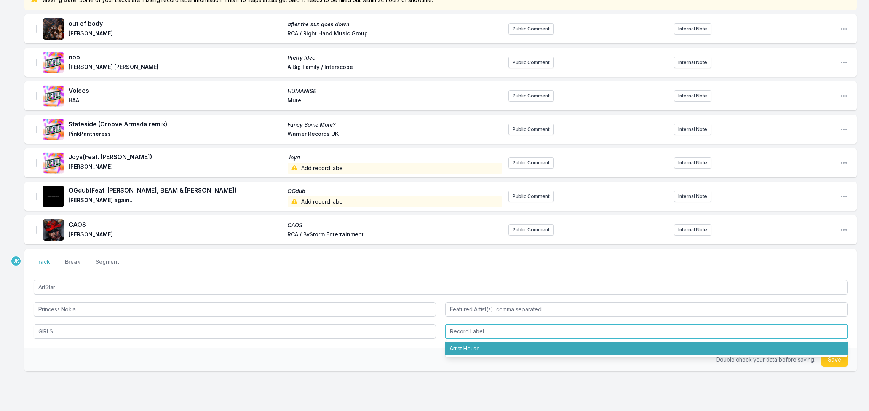
drag, startPoint x: 457, startPoint y: 348, endPoint x: 482, endPoint y: 353, distance: 25.6
click at [459, 347] on li "Artist House" at bounding box center [646, 349] width 403 height 14
type input "Artist House"
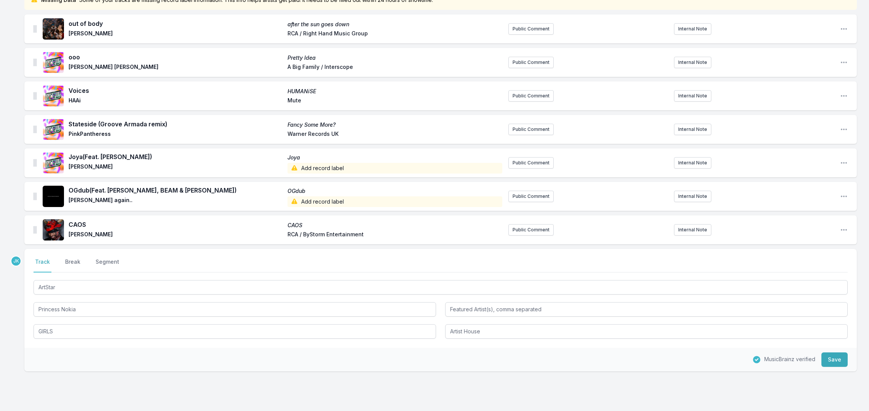
drag, startPoint x: 835, startPoint y: 364, endPoint x: 761, endPoint y: 364, distance: 73.9
click at [835, 364] on button "Save" at bounding box center [834, 360] width 26 height 14
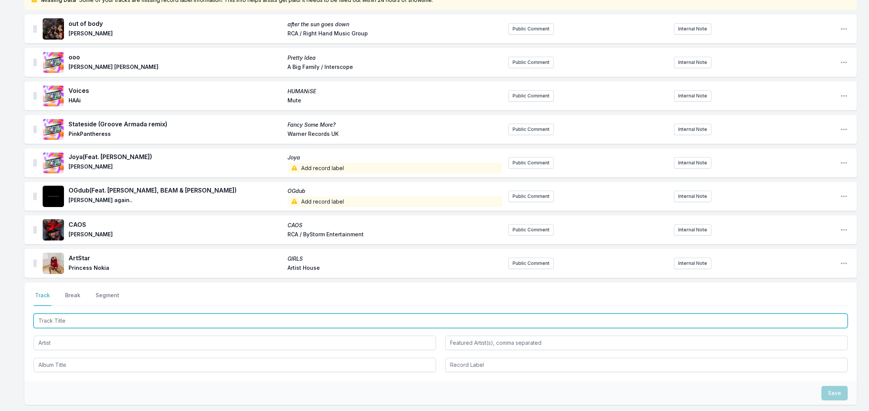
click at [63, 321] on input "Track Title" at bounding box center [441, 321] width 814 height 14
paste input "WILDFIRE"
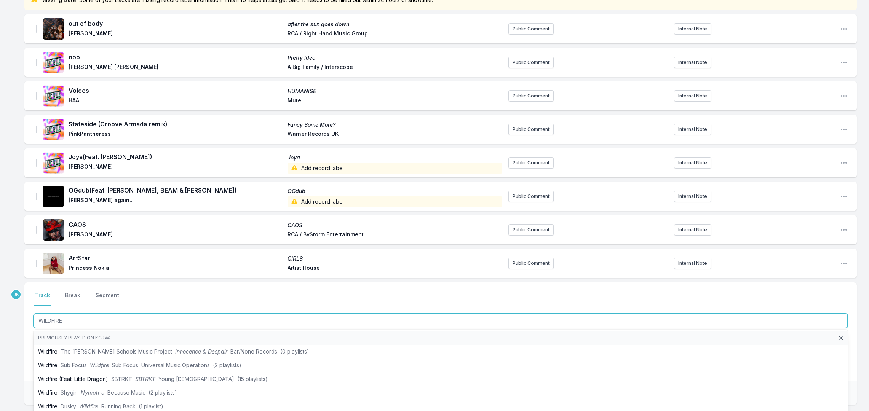
type input "WILDFIRE"
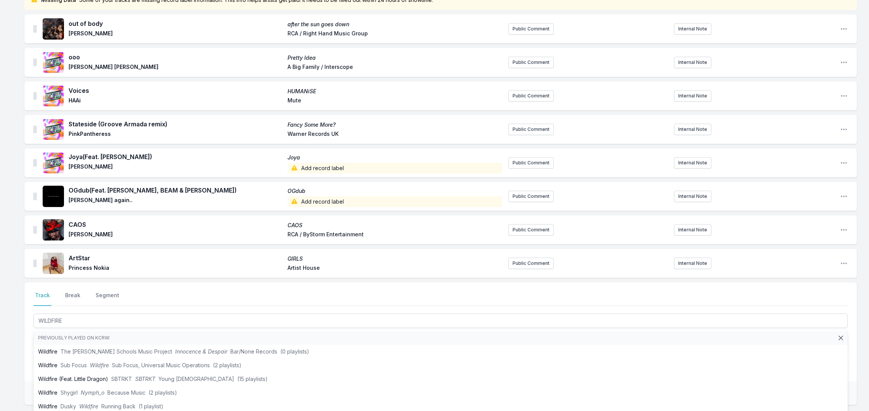
click at [21, 357] on div "Missing Data Some of your tracks are missing record label information. This inf…" at bounding box center [434, 234] width 869 height 488
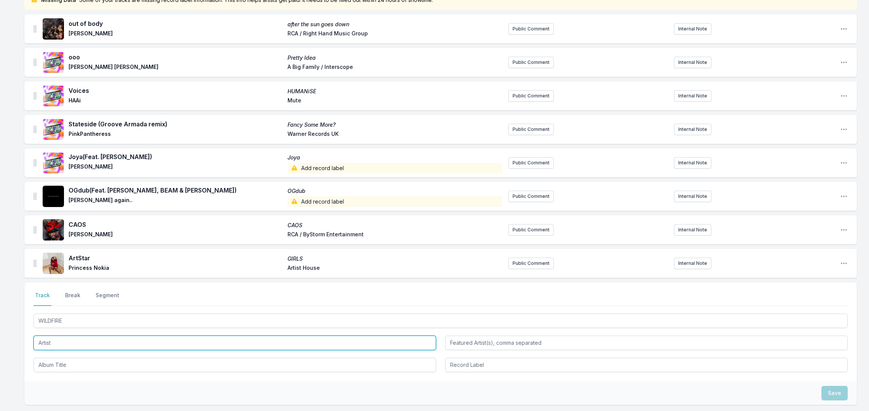
click at [51, 341] on input "Artist" at bounding box center [235, 343] width 403 height 14
paste input "Sigma, Izzy Bizu"
drag, startPoint x: 55, startPoint y: 343, endPoint x: 85, endPoint y: 341, distance: 30.2
click at [91, 342] on input "Sigma, Izzy Bizu" at bounding box center [235, 343] width 403 height 14
drag, startPoint x: 68, startPoint y: 342, endPoint x: 60, endPoint y: 342, distance: 7.6
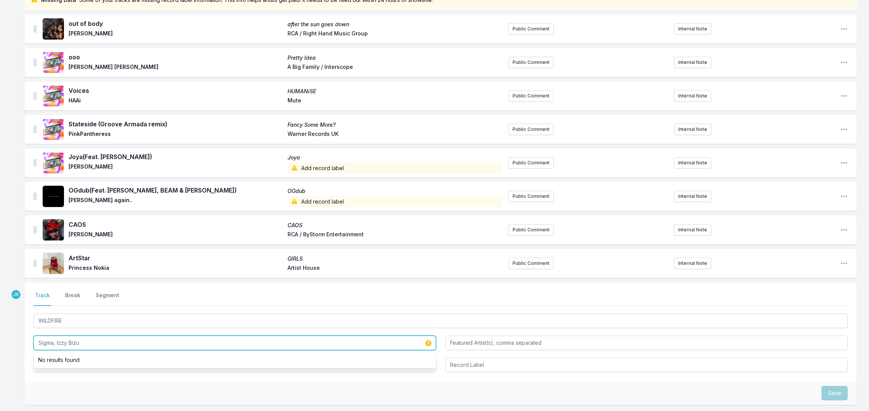
click at [68, 342] on input "Sigma, Izzy Bizu" at bounding box center [235, 343] width 403 height 14
drag, startPoint x: 58, startPoint y: 342, endPoint x: 81, endPoint y: 346, distance: 23.5
click at [85, 344] on input "Sigma, Izzy Bizu" at bounding box center [235, 343] width 403 height 14
type input "Sigma,"
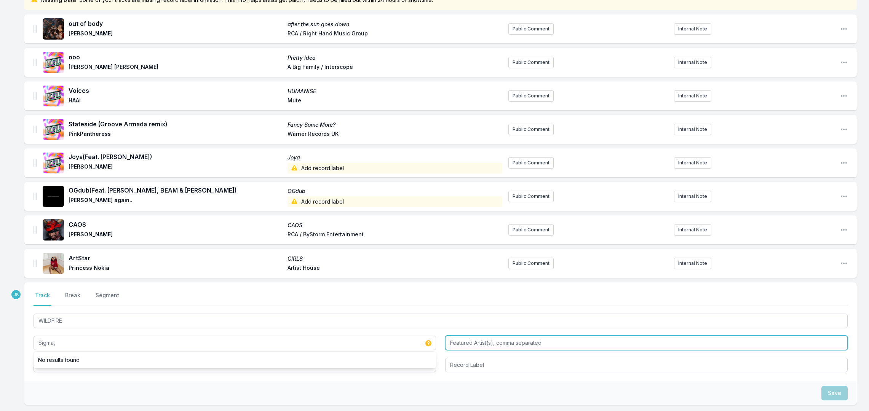
click at [452, 340] on input "Featured Artist(s), comma separated" at bounding box center [646, 343] width 403 height 14
paste input "Izzy Bizu"
type input "Izzy Bizu"
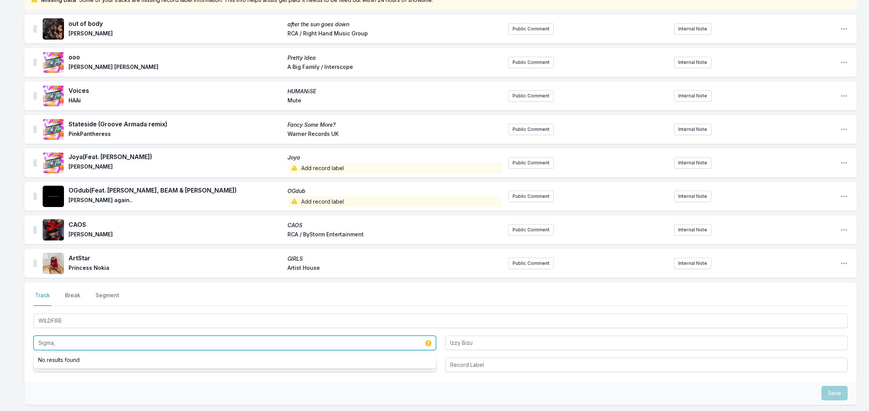
click at [69, 344] on input "Sigma," at bounding box center [235, 343] width 403 height 14
type input "Sigma"
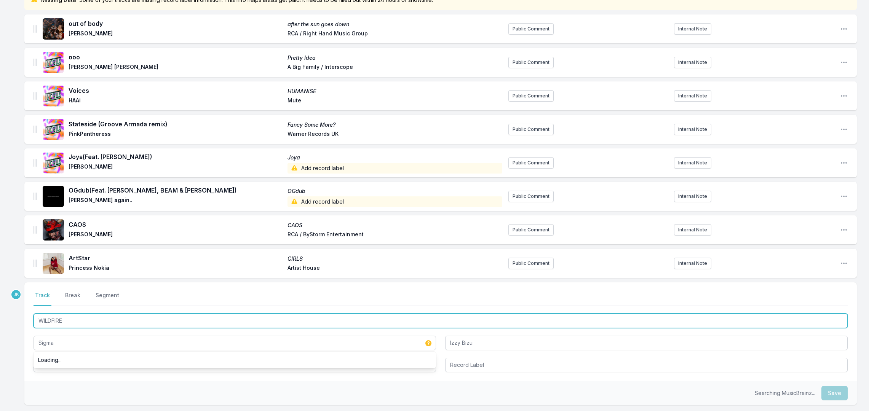
click at [52, 321] on input "WILDFIRE" at bounding box center [441, 321] width 814 height 14
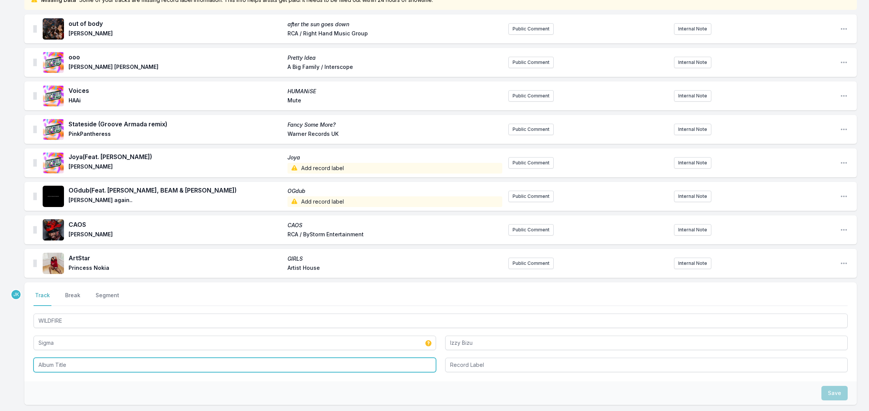
click at [46, 364] on input "Album Title" at bounding box center [235, 365] width 403 height 14
paste input "WILDFIRE"
type input "WILDFIRE"
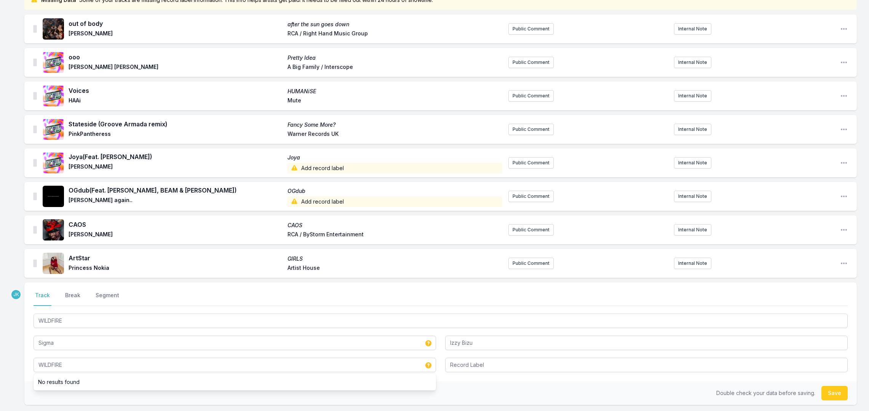
click at [834, 390] on button "Save" at bounding box center [834, 393] width 26 height 14
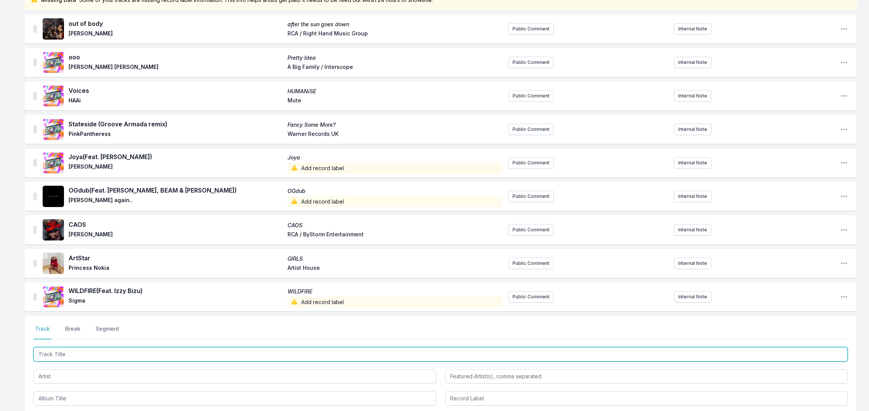
click at [48, 355] on input "Track Title" at bounding box center [441, 354] width 814 height 14
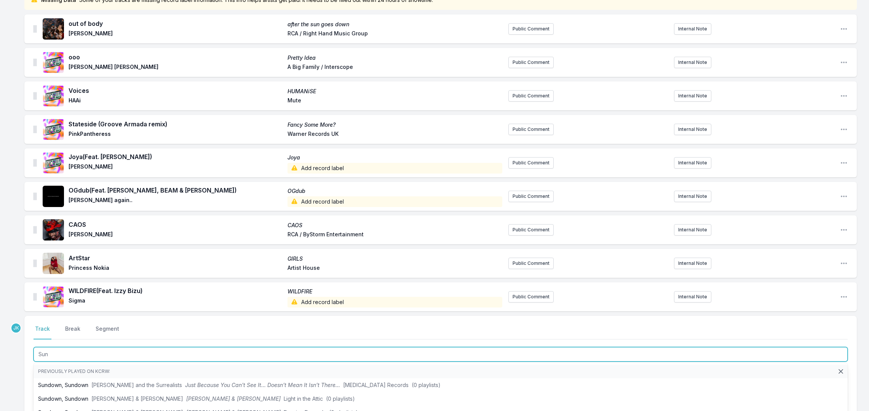
type input "Sun"
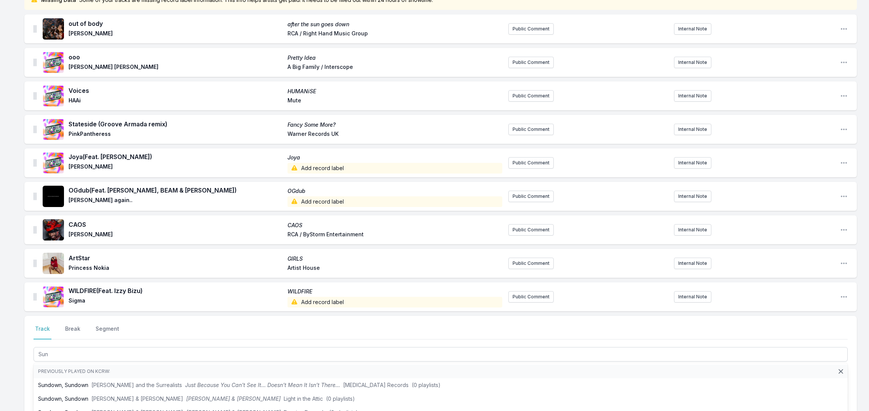
click at [10, 358] on div "Missing Data Some of your tracks are missing record label information. This inf…" at bounding box center [434, 251] width 869 height 522
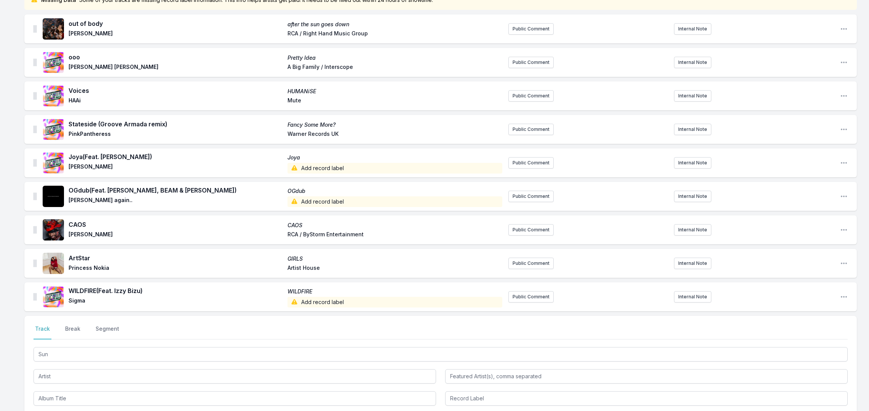
scroll to position [153, 0]
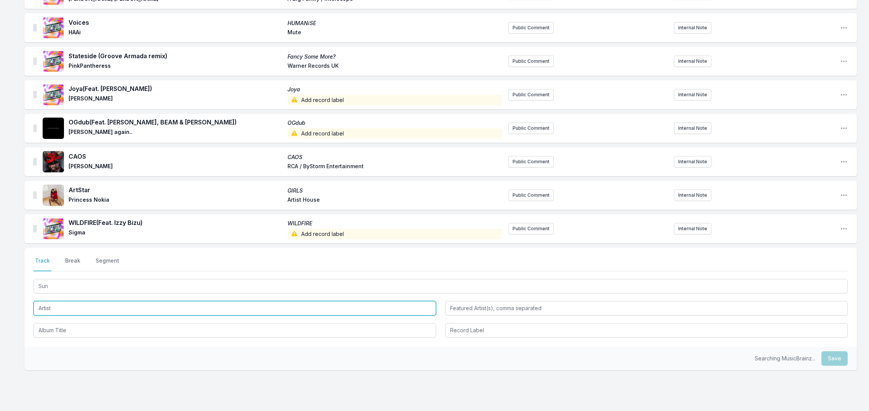
click at [51, 306] on input "Artist" at bounding box center [235, 308] width 403 height 14
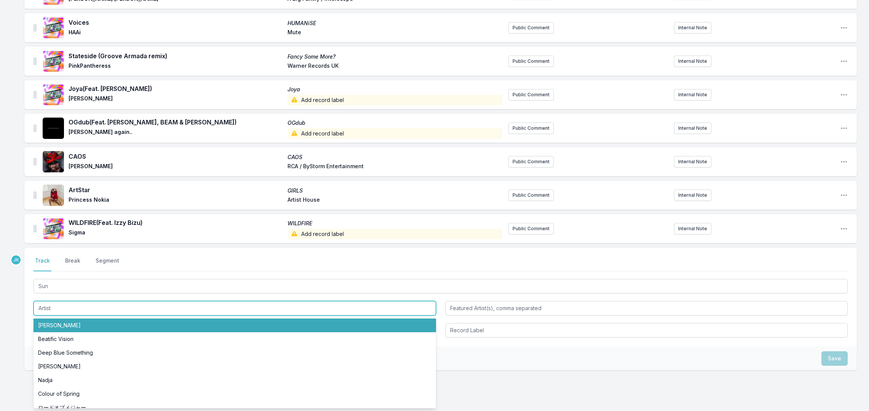
paste input "Poté"
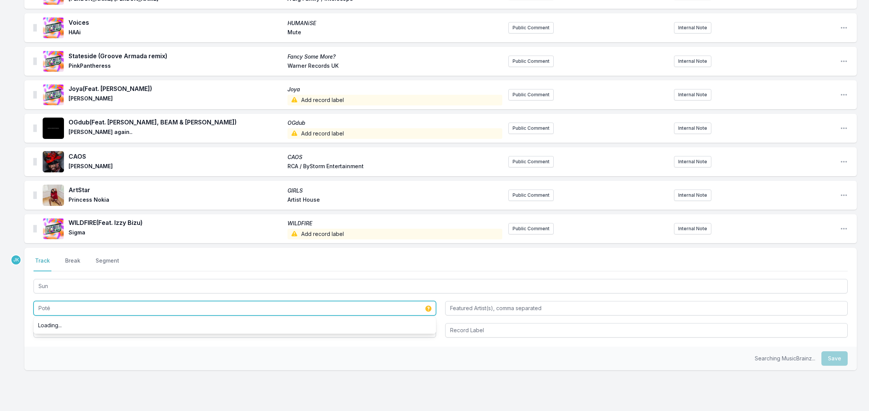
type input "Poté"
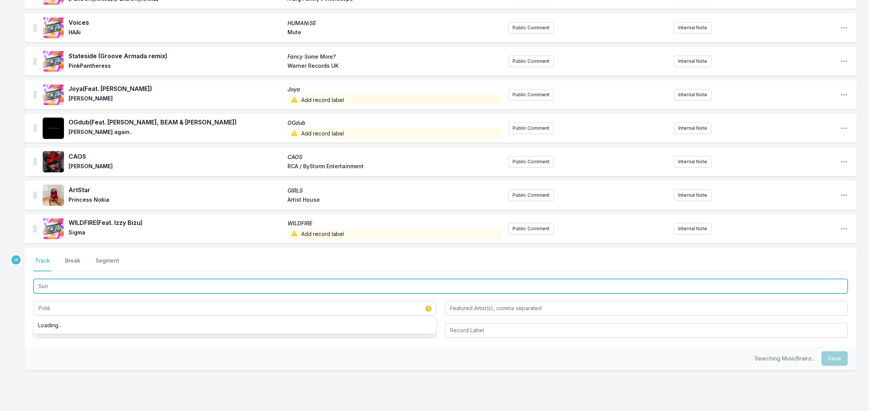
click at [51, 287] on input "Sun" at bounding box center [441, 286] width 814 height 14
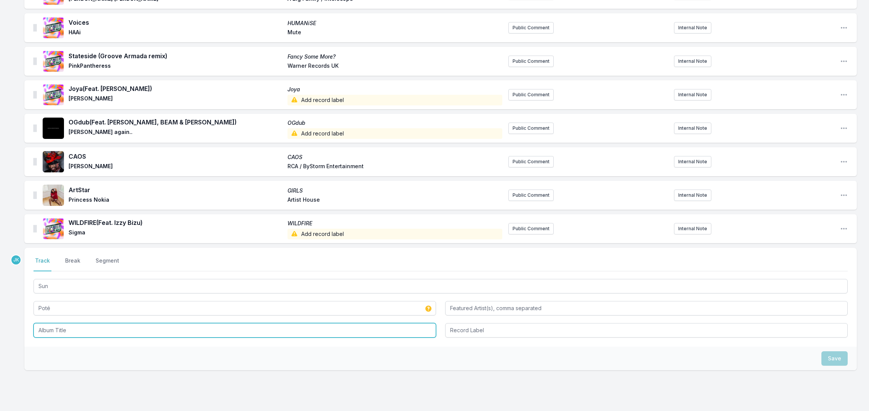
click at [47, 328] on input "Album Title" at bounding box center [235, 330] width 403 height 14
paste input "Sun"
type input "Sun"
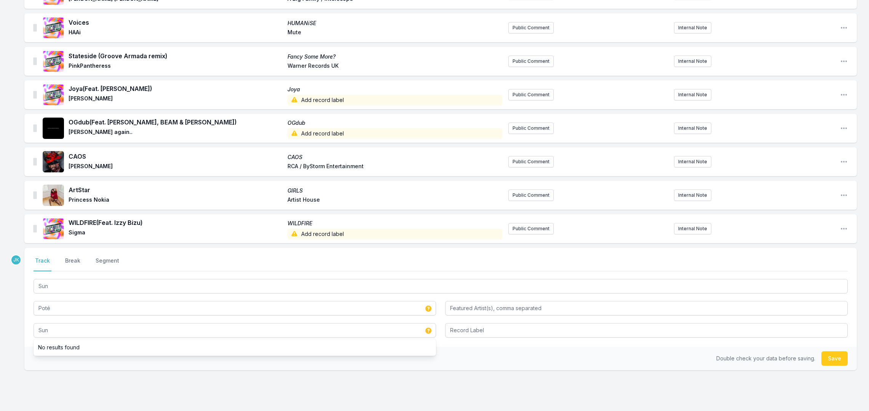
click at [839, 357] on button "Save" at bounding box center [834, 358] width 26 height 14
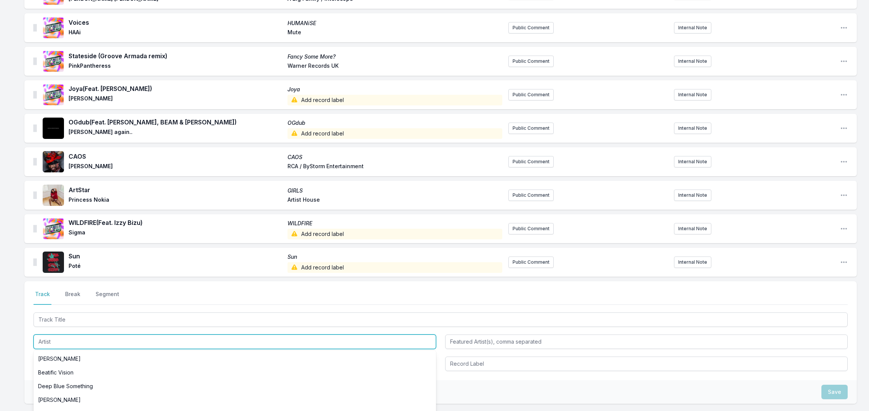
click at [45, 342] on input "Artist" at bounding box center [235, 342] width 403 height 14
paste input "AKA BK"
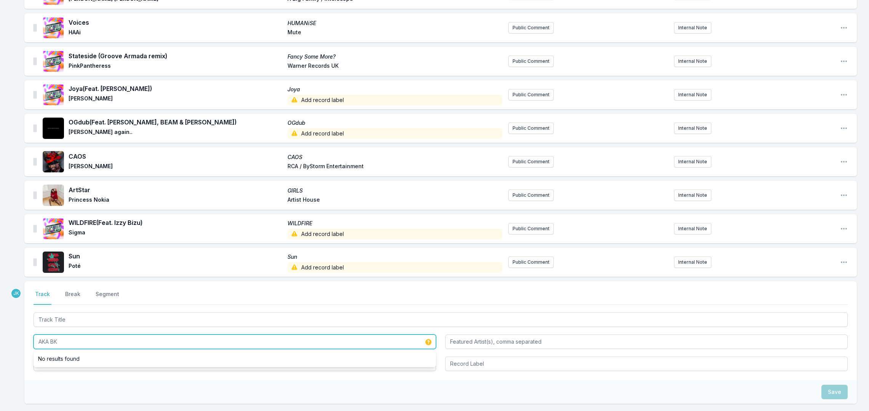
type input "AKA BK"
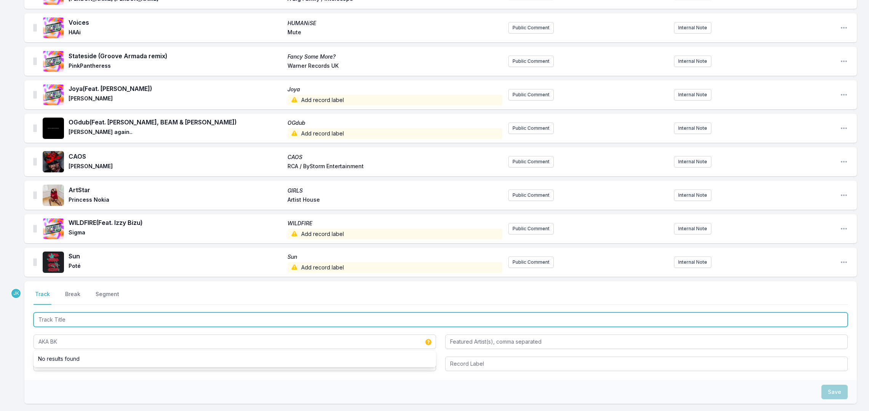
click at [49, 320] on input "Track Title" at bounding box center [441, 320] width 814 height 14
paste input "BFHS"
type input "BFHS"
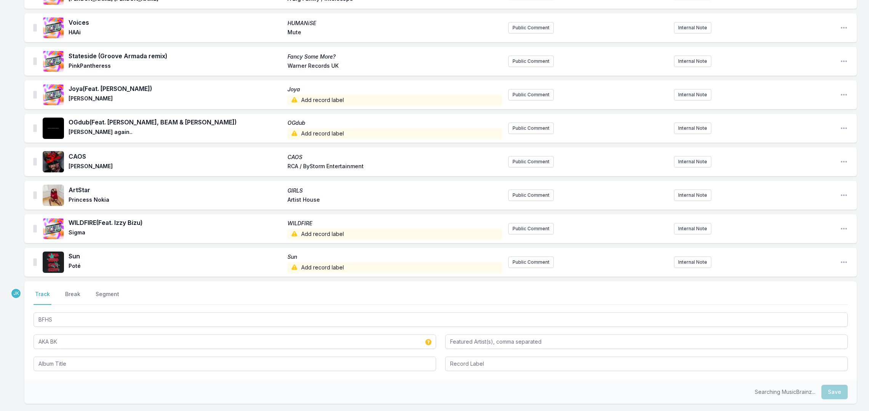
drag, startPoint x: 17, startPoint y: 358, endPoint x: 53, endPoint y: 354, distance: 36.4
click at [19, 357] on div "Missing Data Some of your tracks are missing record label information. This inf…" at bounding box center [434, 199] width 869 height 555
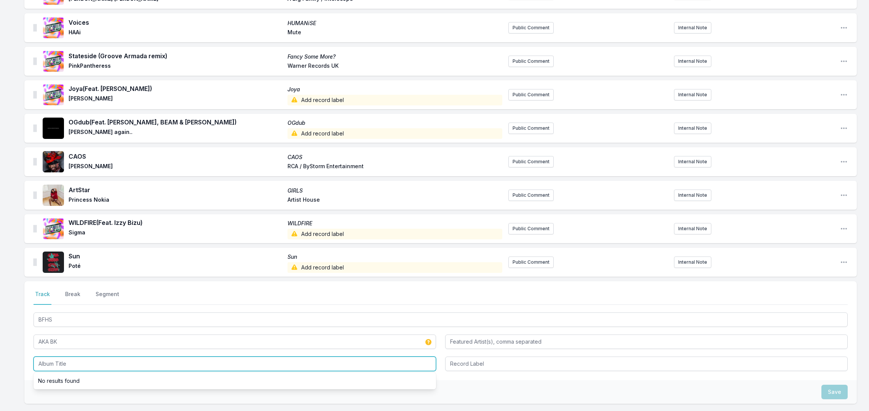
click at [51, 364] on input "Album Title" at bounding box center [235, 364] width 403 height 14
type input "XXXXXXX"
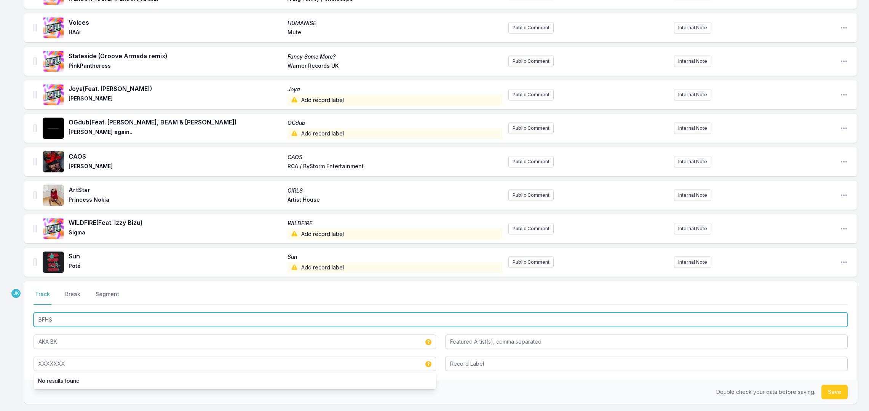
click at [65, 321] on input "BFHS" at bounding box center [441, 320] width 814 height 14
type input "BFHS. XXXXXXX"
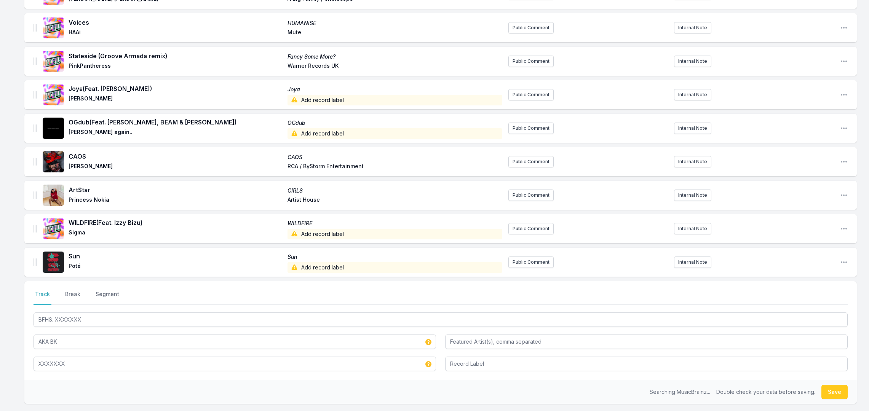
click at [838, 389] on button "Save" at bounding box center [834, 392] width 26 height 14
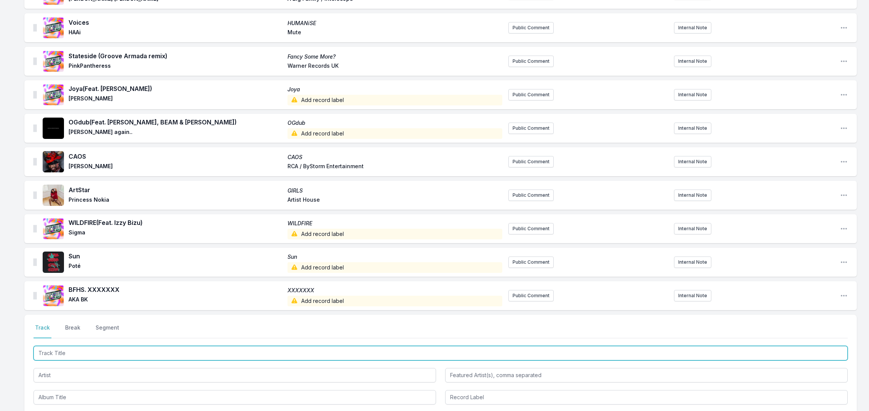
click at [43, 350] on input "Track Title" at bounding box center [441, 353] width 814 height 14
paste input "MANUFACTURED TRAGEDY"
type input "MANUFACTURED TRAGEDY"
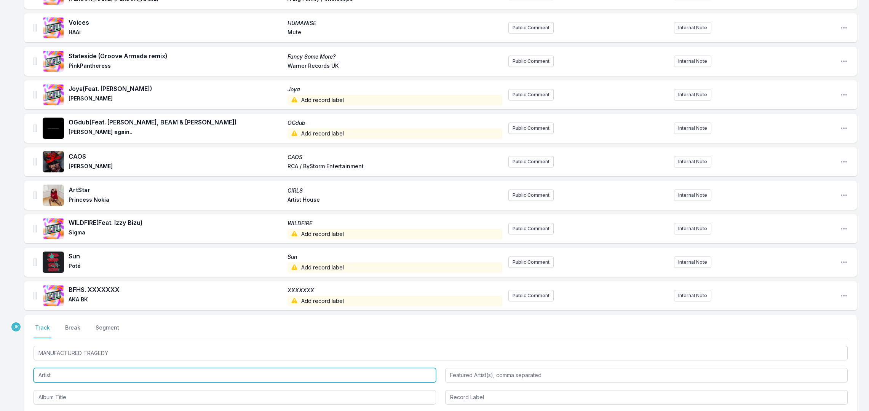
click at [54, 374] on input "Artist" at bounding box center [235, 375] width 403 height 14
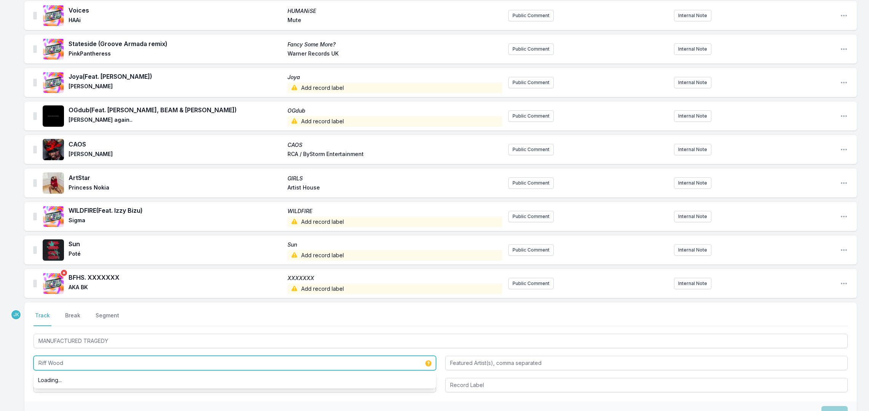
scroll to position [252, 0]
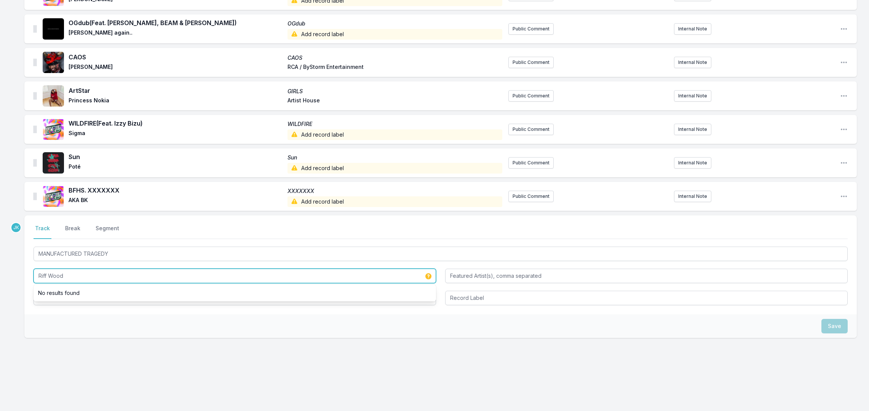
type input "Riff Wood"
drag, startPoint x: 48, startPoint y: 317, endPoint x: 47, endPoint y: 312, distance: 4.8
click at [48, 317] on div "Save" at bounding box center [440, 327] width 832 height 24
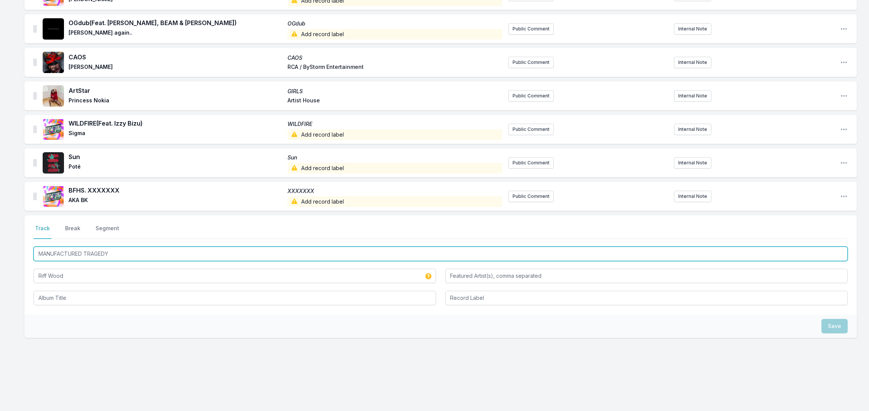
click at [57, 254] on input "MANUFACTURED TRAGEDY" at bounding box center [441, 254] width 814 height 14
click at [57, 253] on input "MANUFACTURED TRAGEDY" at bounding box center [441, 254] width 814 height 14
click at [56, 253] on input "MANUFACTURED TRAGEDY" at bounding box center [441, 254] width 814 height 14
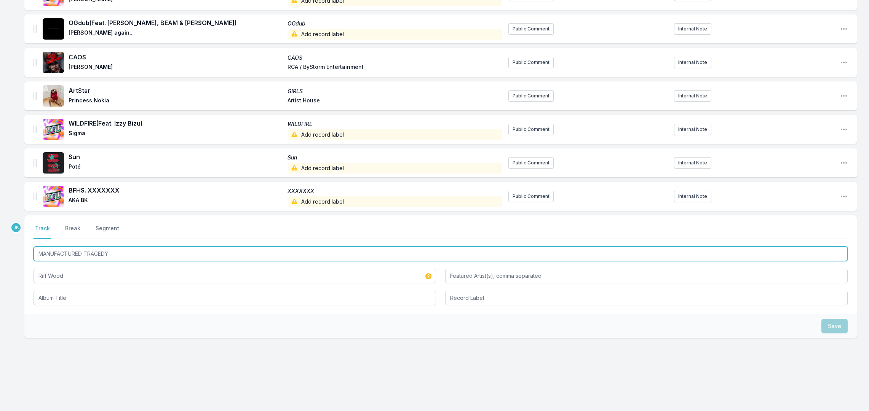
click at [56, 253] on input "MANUFACTURED TRAGEDY" at bounding box center [441, 254] width 814 height 14
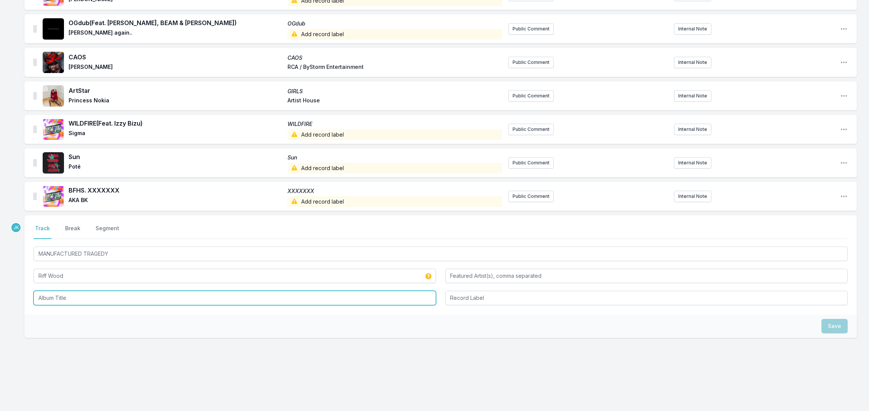
click at [45, 297] on input "Album Title" at bounding box center [235, 298] width 403 height 14
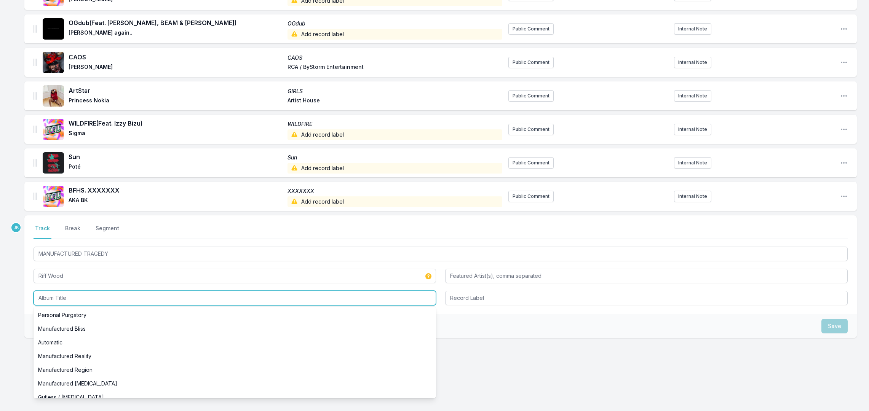
paste input "MANUFACTURED TRAGEDY"
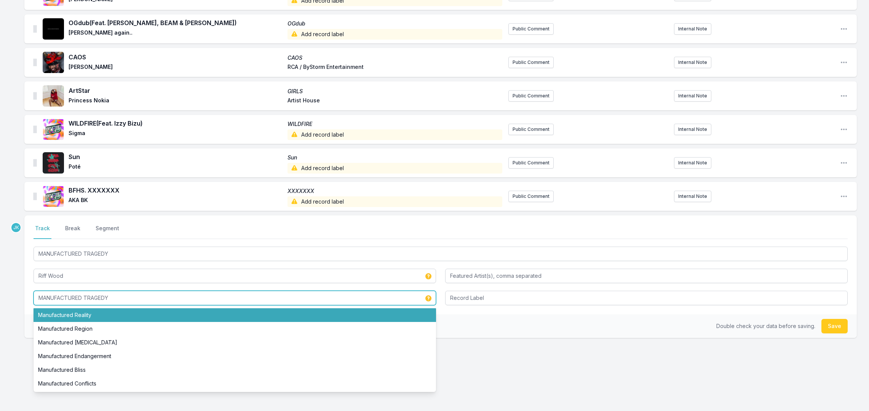
type input "MANUFACTURED TRAGEDY"
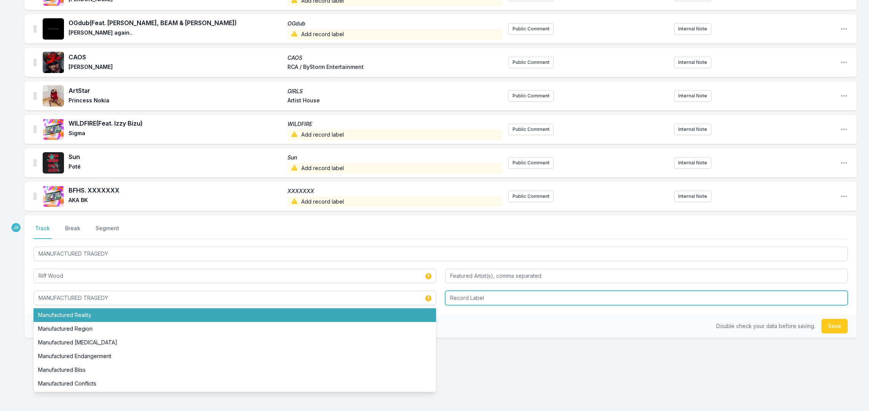
click at [464, 295] on input "Record Label" at bounding box center [646, 298] width 403 height 14
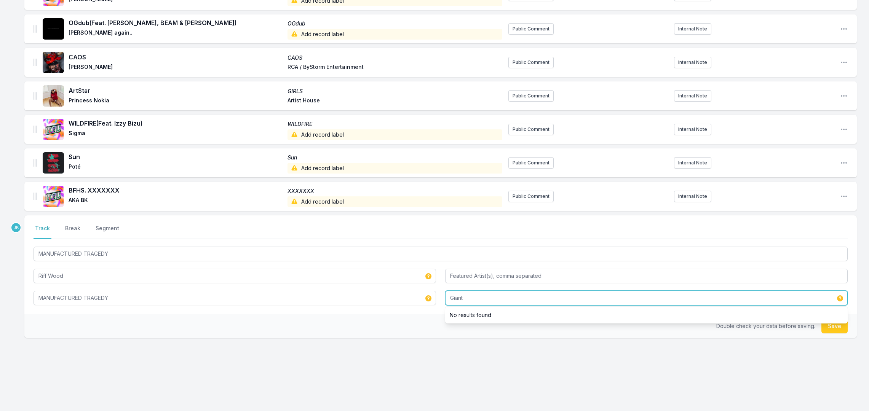
type input "Giant"
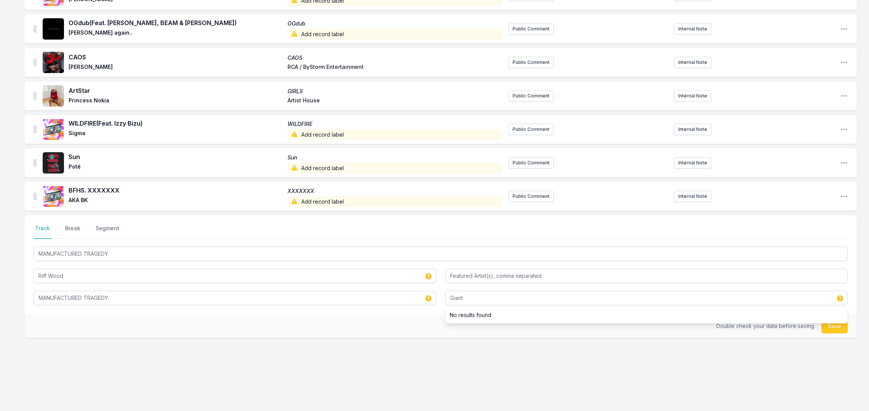
click at [831, 331] on button "Save" at bounding box center [834, 326] width 26 height 14
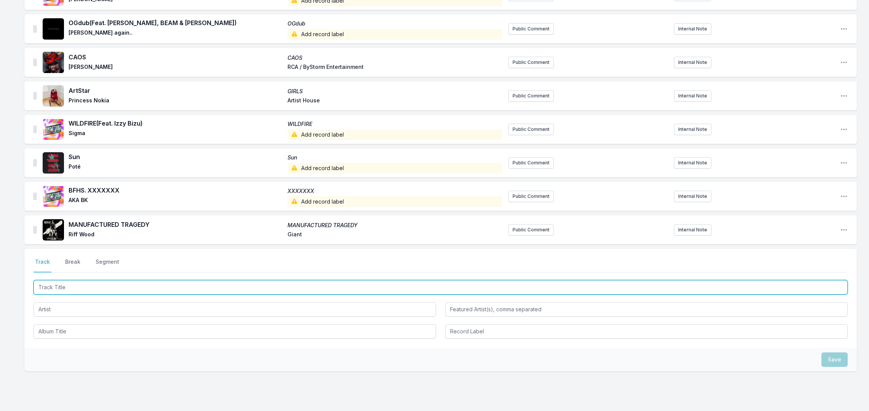
click at [45, 283] on input "Track Title" at bounding box center [441, 287] width 814 height 14
paste input "Damn"
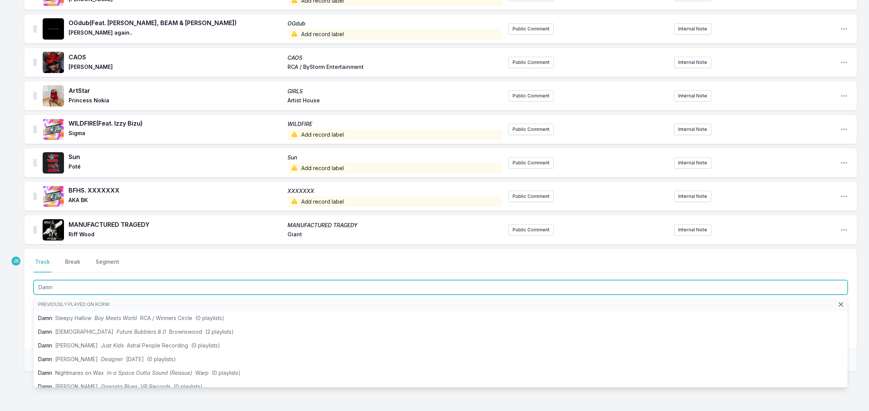
type input "Damn"
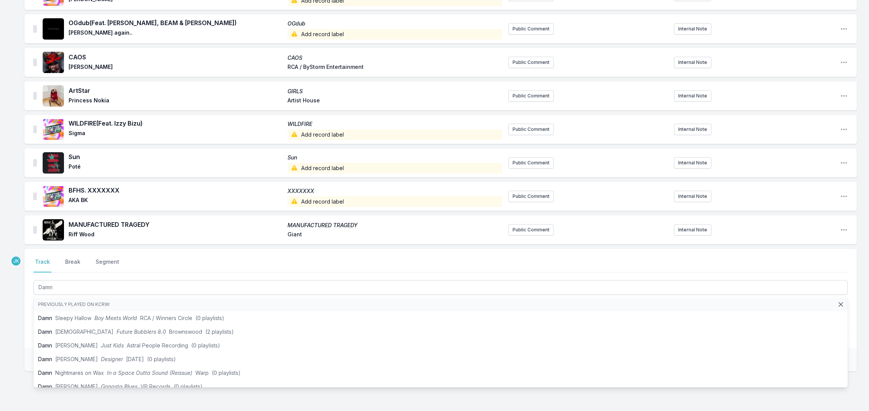
click at [19, 321] on div "Missing Data Some of your tracks are missing record label information. This inf…" at bounding box center [434, 134] width 869 height 622
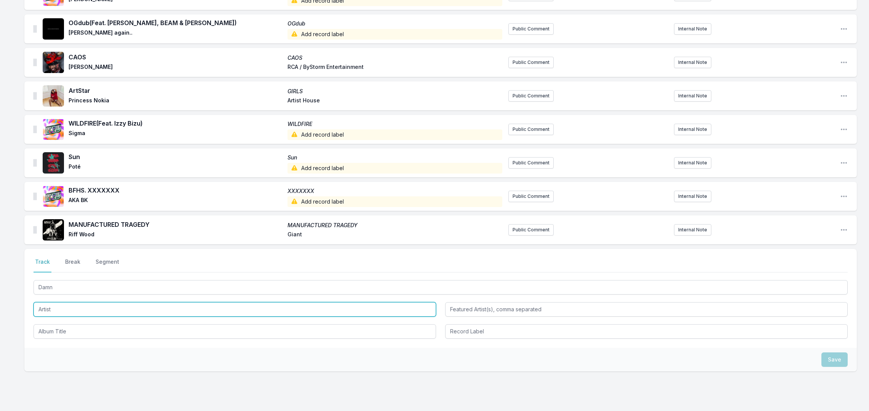
click at [51, 308] on input "Artist" at bounding box center [235, 309] width 403 height 14
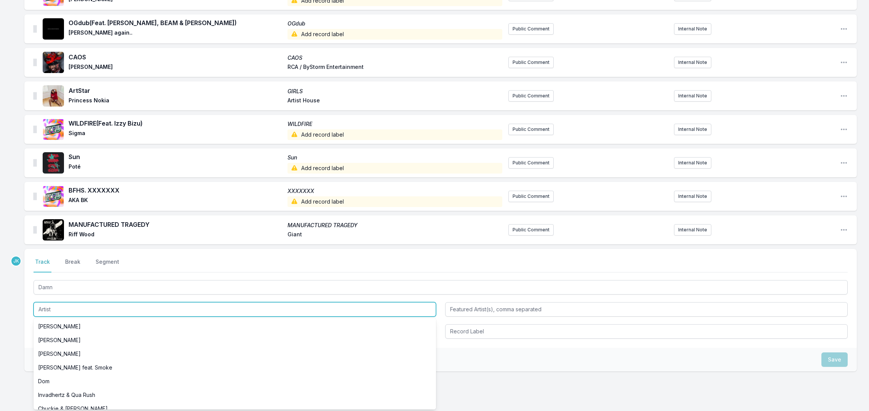
paste input "Del Water Gap"
type input "Del Water Gap"
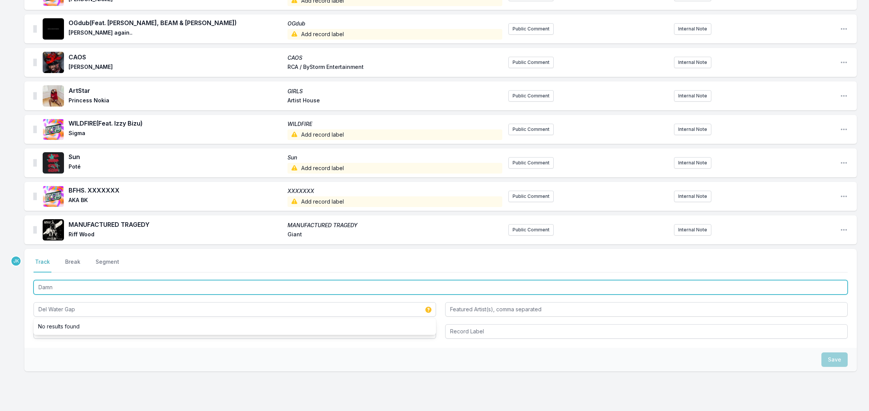
click at [59, 288] on input "Damn" at bounding box center [441, 287] width 814 height 14
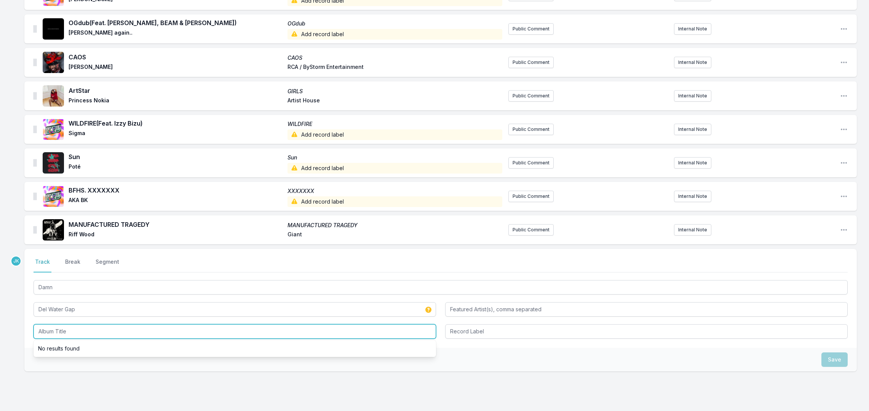
click at [42, 329] on input "Album Title" at bounding box center [235, 331] width 403 height 14
paste input "Damn"
type input "Damn"
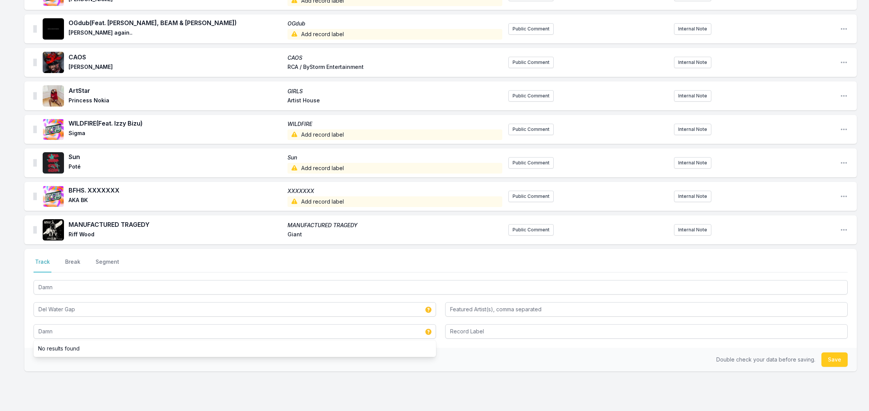
drag, startPoint x: 835, startPoint y: 357, endPoint x: 692, endPoint y: 341, distance: 144.0
click at [835, 357] on button "Save" at bounding box center [834, 360] width 26 height 14
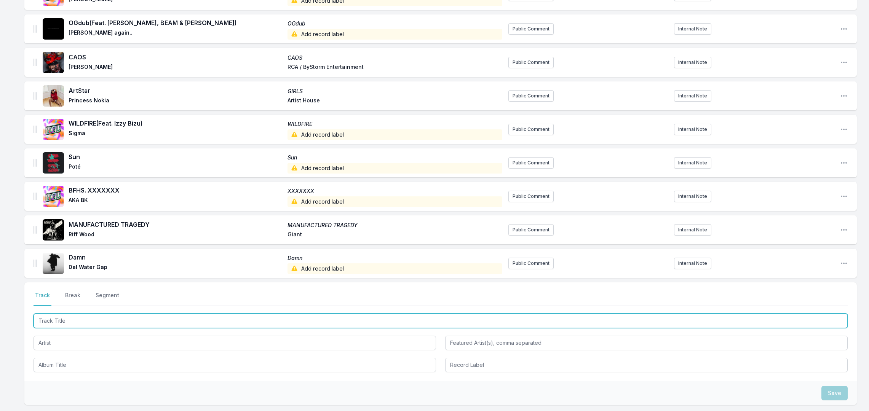
click at [53, 317] on input "Track Title" at bounding box center [441, 321] width 814 height 14
paste input "When I Close My Eyes"
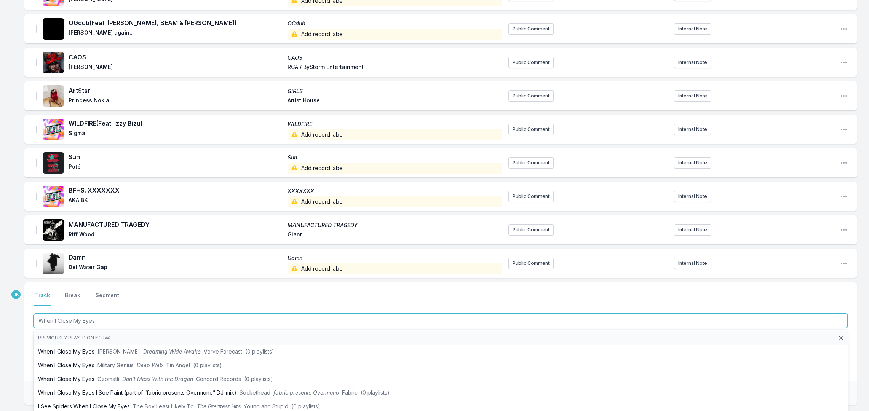
type input "When I Close My Eyes"
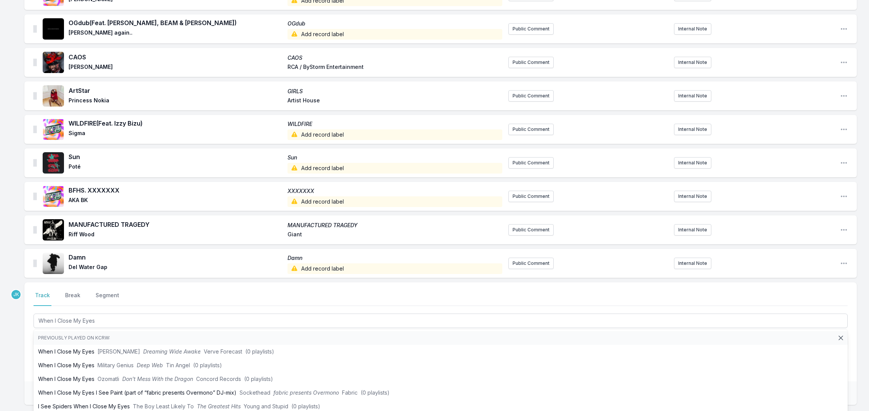
drag, startPoint x: 7, startPoint y: 361, endPoint x: 10, endPoint y: 357, distance: 4.9
click at [8, 358] on div "Missing Data Some of your tracks are missing record label information. This inf…" at bounding box center [434, 151] width 869 height 656
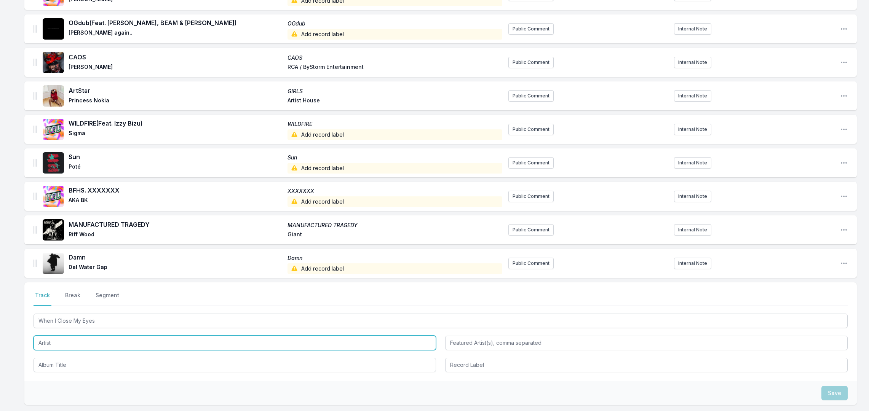
click at [56, 343] on input "Artist" at bounding box center [235, 343] width 403 height 14
paste input "[PERSON_NAME]"
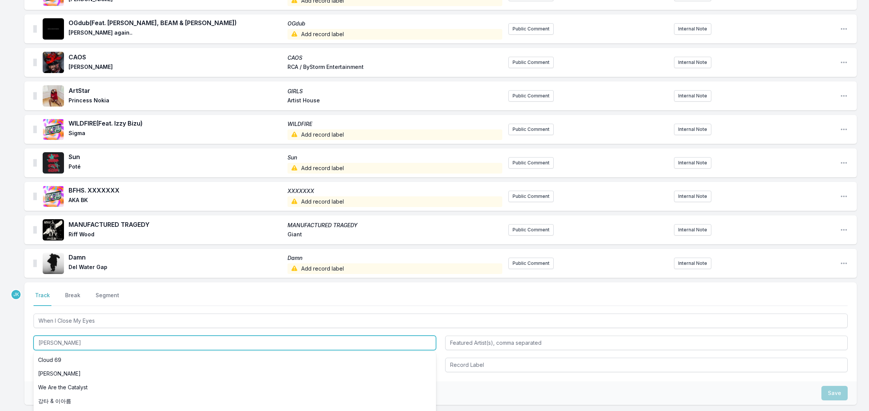
type input "[PERSON_NAME]"
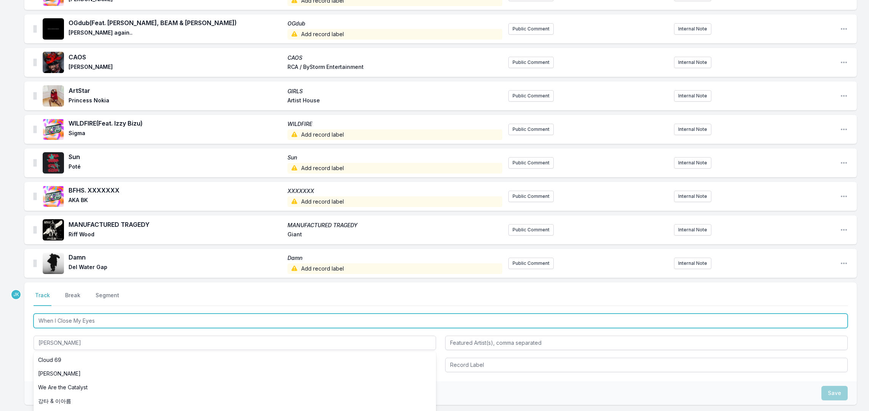
click at [79, 316] on input "When I Close My Eyes" at bounding box center [441, 321] width 814 height 14
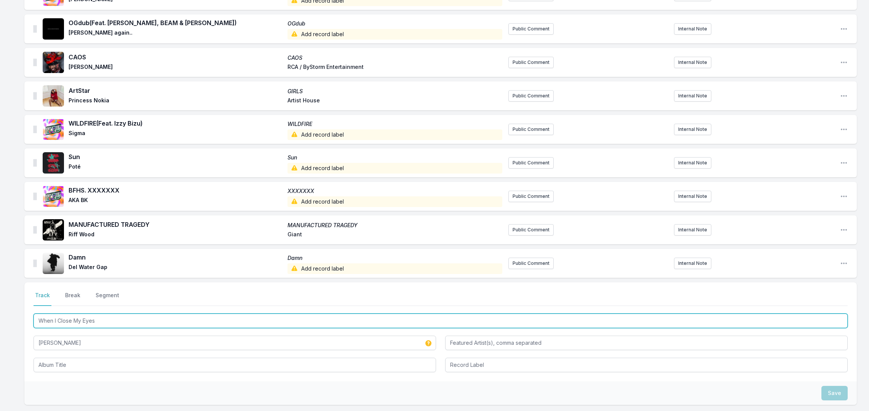
click at [79, 316] on input "When I Close My Eyes" at bounding box center [441, 321] width 814 height 14
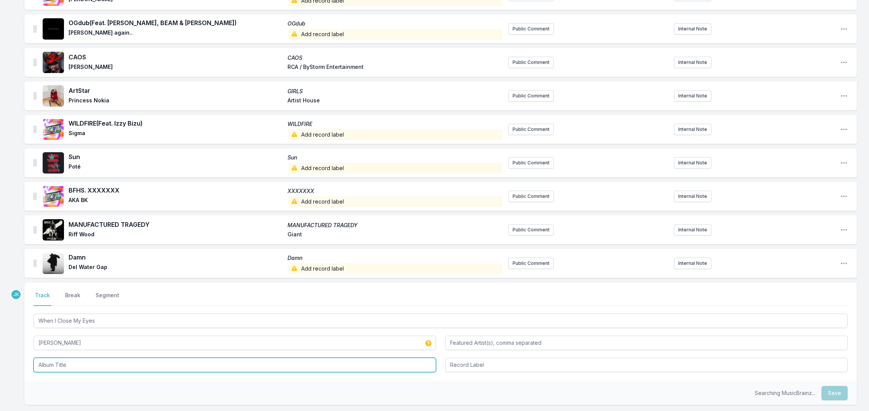
click at [48, 364] on input "Album Title" at bounding box center [235, 365] width 403 height 14
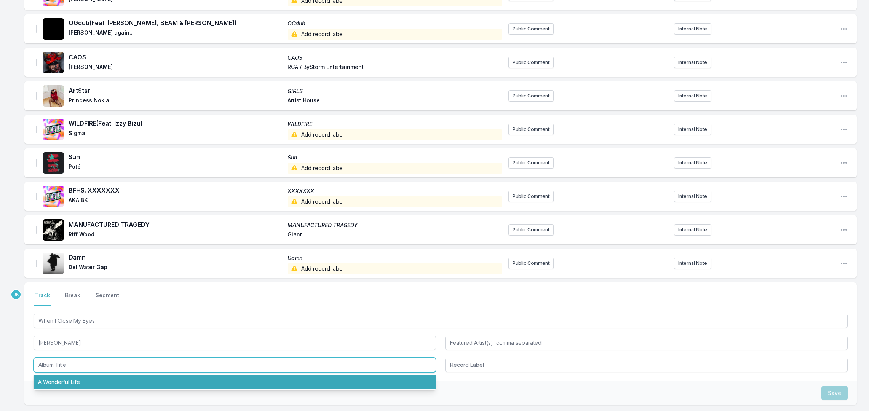
paste input "[PERSON_NAME]"
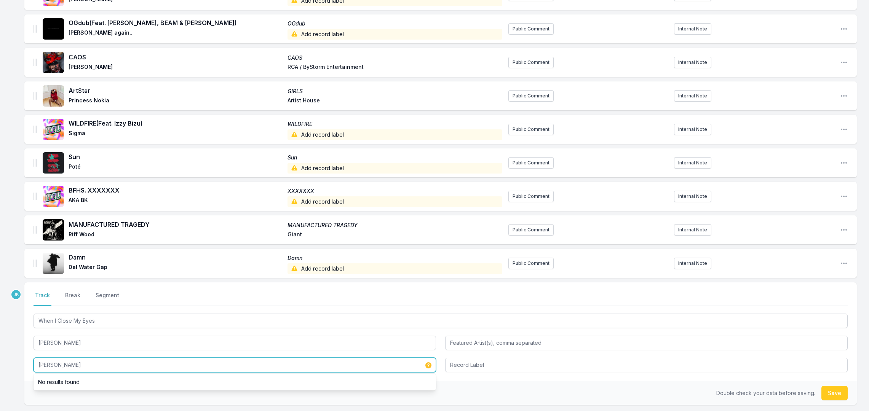
type input "[PERSON_NAME]"
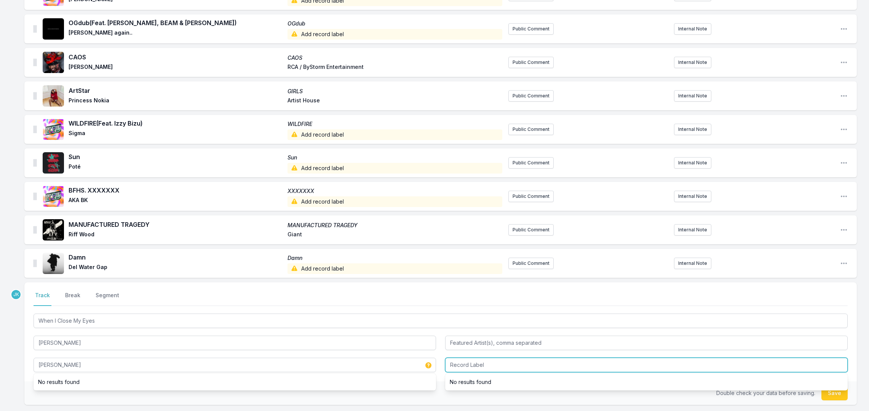
click at [585, 365] on input "Record Label" at bounding box center [646, 365] width 403 height 14
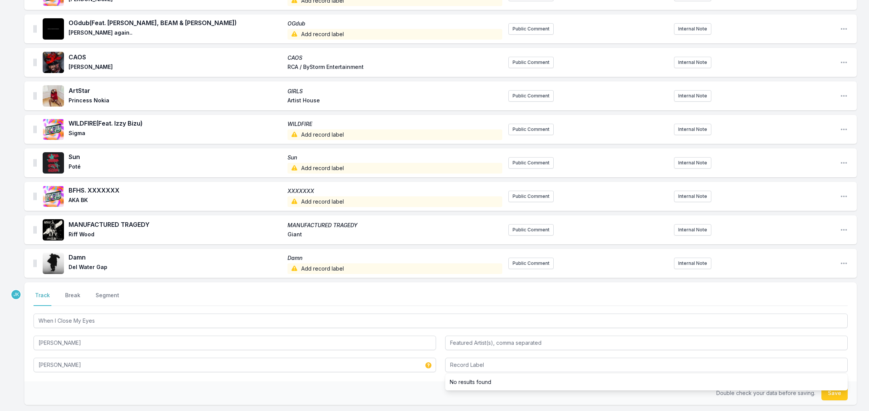
click at [835, 393] on button "Save" at bounding box center [834, 393] width 26 height 14
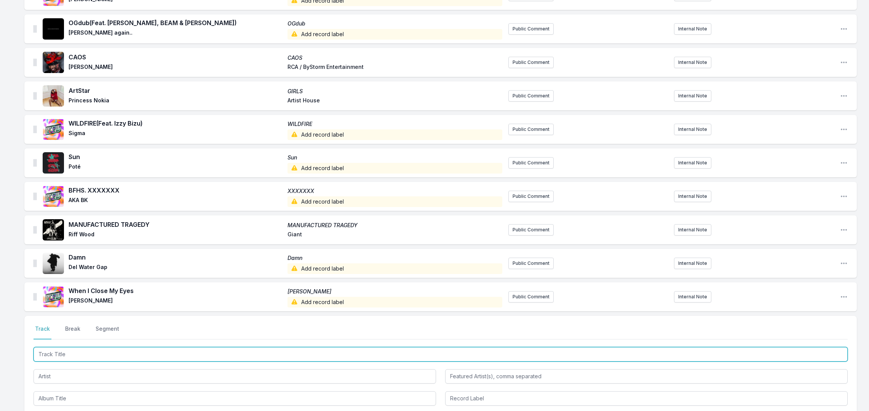
click at [43, 353] on input "Track Title" at bounding box center [441, 354] width 814 height 14
paste input "Steel Grave"
type input "Steel Grave"
click at [46, 378] on input "Artist" at bounding box center [235, 376] width 403 height 14
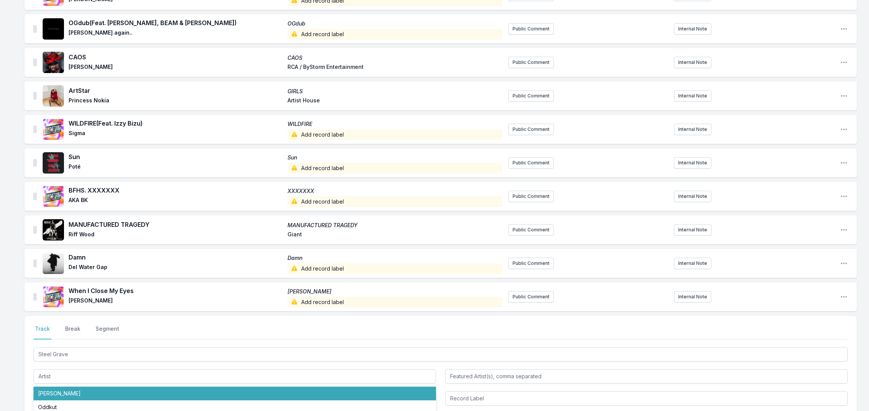
click at [5, 356] on div "Missing Data Some of your tracks are missing record label information. This inf…" at bounding box center [434, 167] width 869 height 689
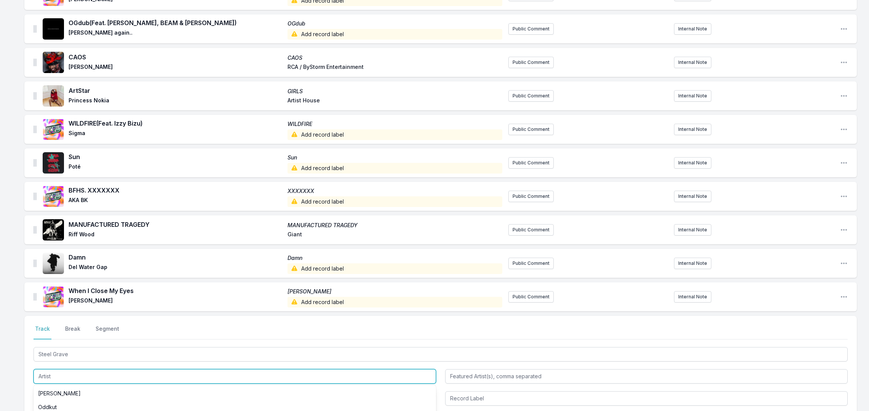
click at [48, 375] on input "Artist" at bounding box center [235, 376] width 403 height 14
paste input "jj'88"
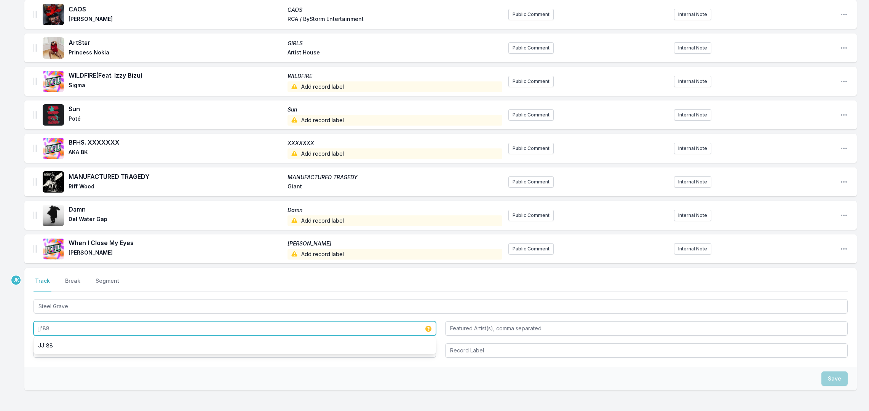
scroll to position [332, 0]
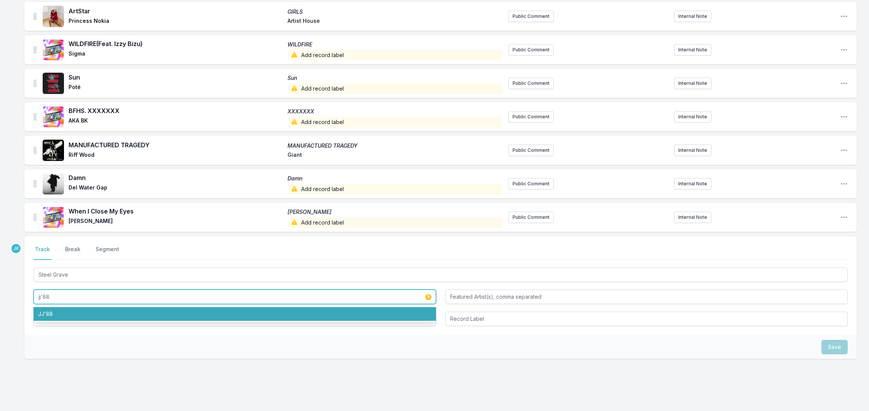
click at [46, 315] on li "JJ'88" at bounding box center [235, 314] width 403 height 14
type input "JJ'88"
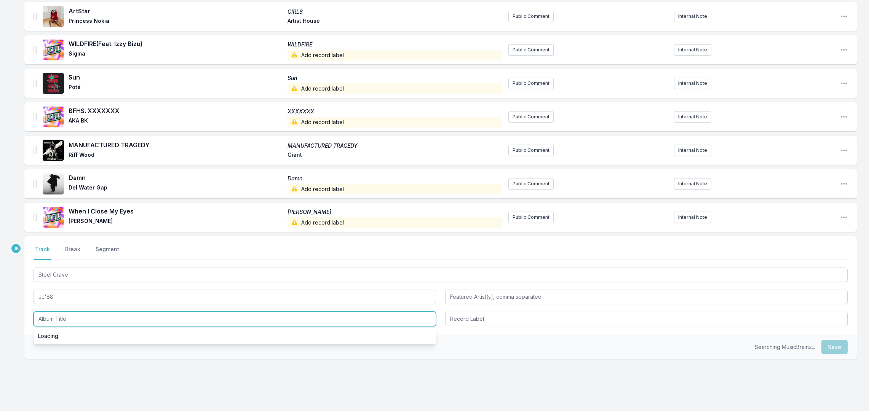
click at [61, 314] on input "Album Title" at bounding box center [235, 319] width 403 height 14
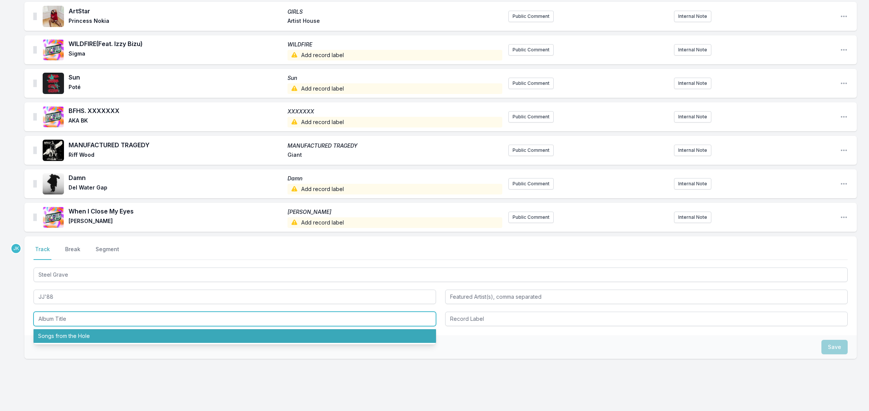
click at [63, 332] on li "Songs from the Hole" at bounding box center [235, 336] width 403 height 14
type input "Songs from the Hole"
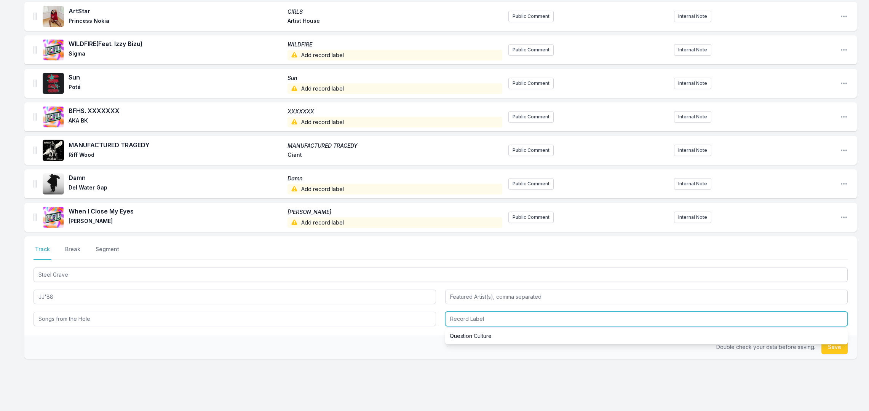
click at [460, 313] on input "Record Label" at bounding box center [646, 319] width 403 height 14
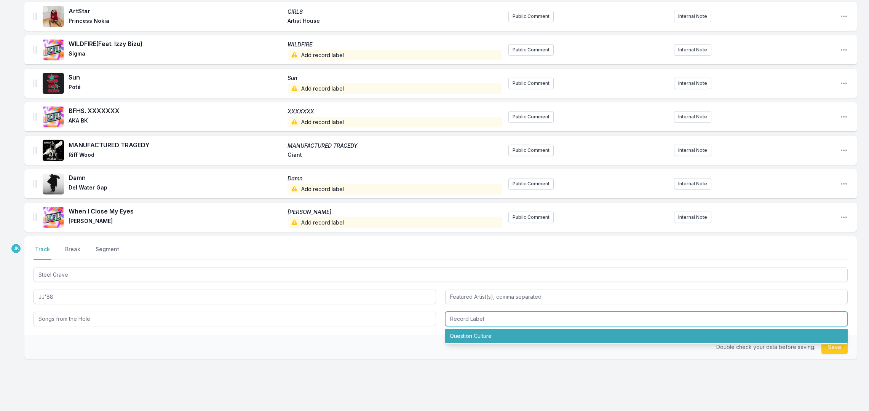
drag, startPoint x: 475, startPoint y: 333, endPoint x: 495, endPoint y: 327, distance: 21.0
click at [485, 329] on ul "Question Culture" at bounding box center [646, 336] width 403 height 17
drag, startPoint x: 526, startPoint y: 338, endPoint x: 540, endPoint y: 340, distance: 13.9
click at [527, 338] on li "Question Culture" at bounding box center [646, 336] width 403 height 14
type input "Question Culture"
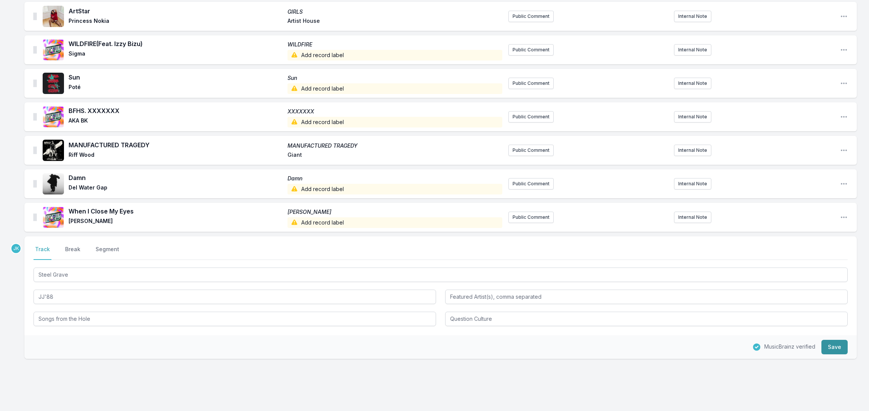
click at [833, 346] on button "Save" at bounding box center [834, 347] width 26 height 14
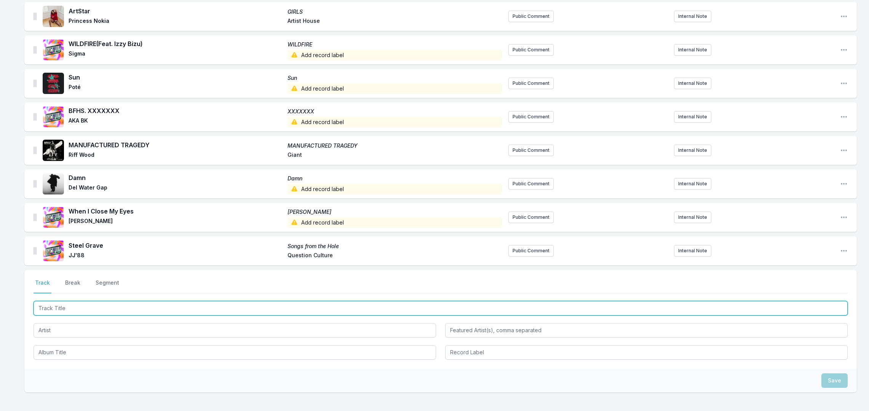
click at [45, 308] on input "Track Title" at bounding box center [441, 308] width 814 height 14
paste input "Time Will Tell"
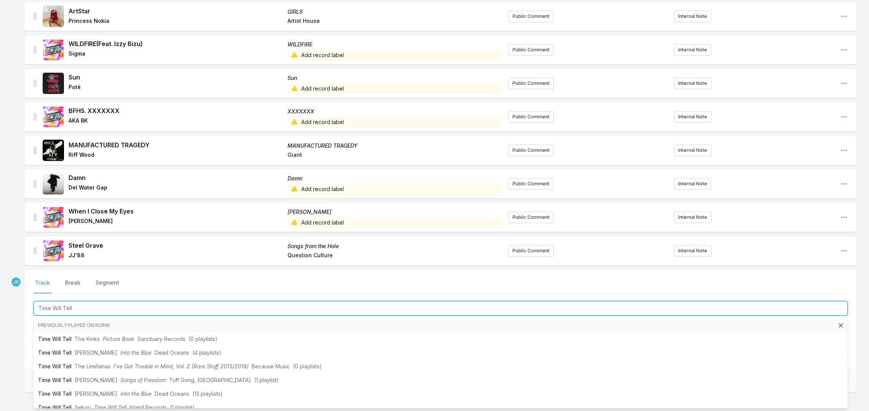
type input "Time Will Tell"
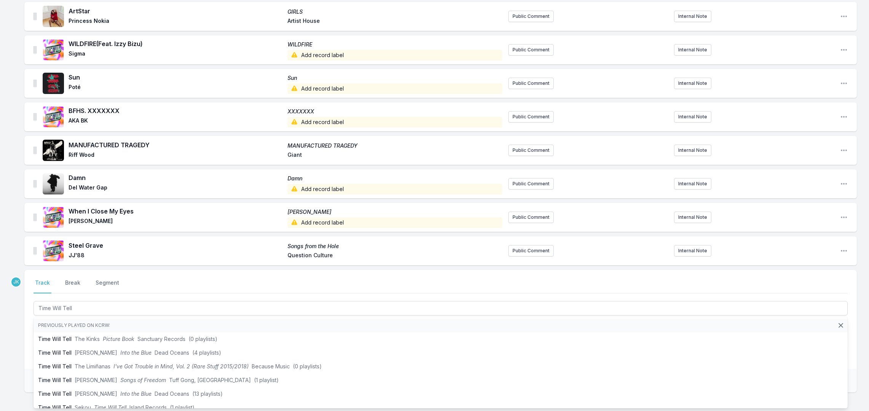
drag, startPoint x: 7, startPoint y: 356, endPoint x: 15, endPoint y: 347, distance: 11.9
click at [11, 350] on div "Missing Data Some of your tracks are missing record label information. This inf…" at bounding box center [434, 104] width 869 height 723
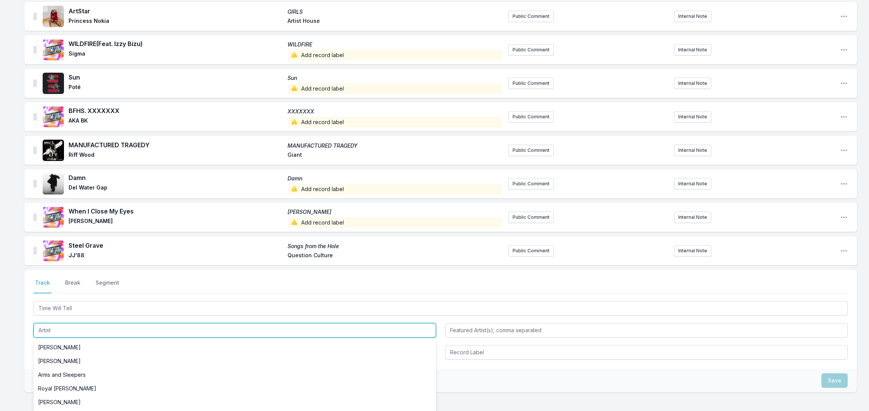
click at [50, 330] on input "Artist" at bounding box center [235, 330] width 403 height 14
paste input "[PERSON_NAME]"
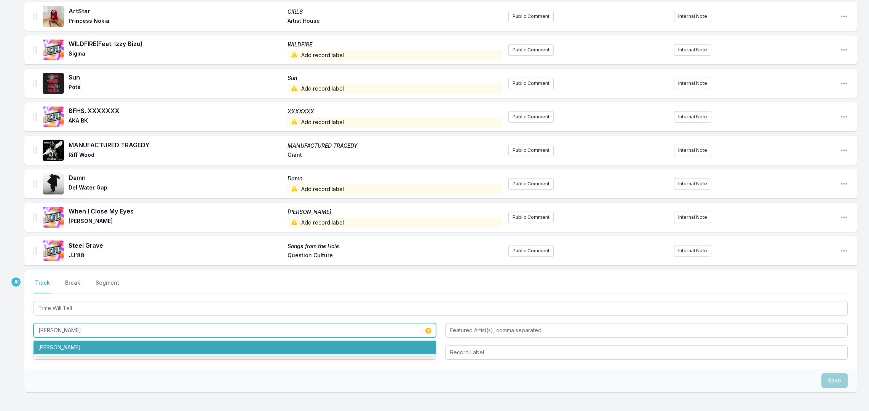
click at [43, 349] on li "[PERSON_NAME]" at bounding box center [235, 348] width 403 height 14
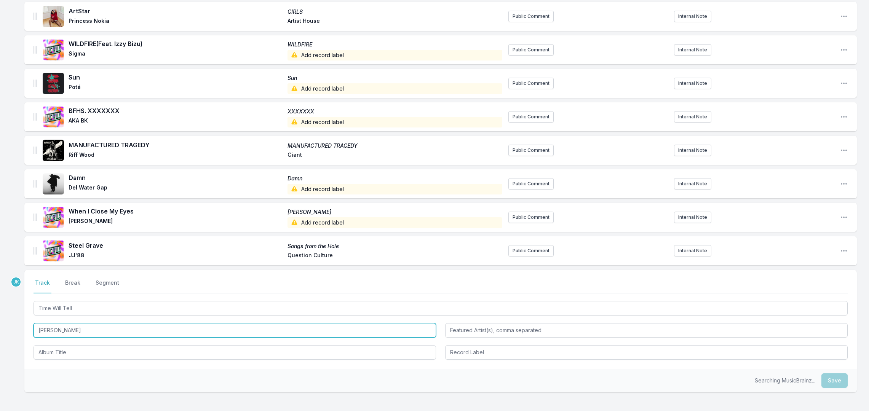
type input "[PERSON_NAME]"
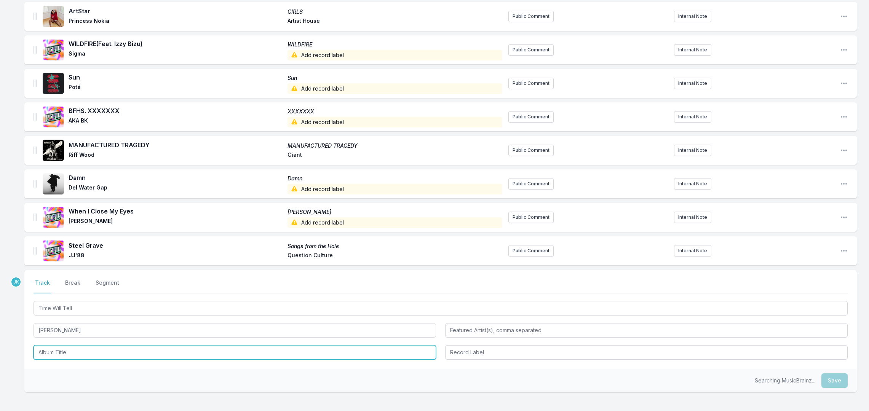
click at [44, 350] on input "Album Title" at bounding box center [235, 352] width 403 height 14
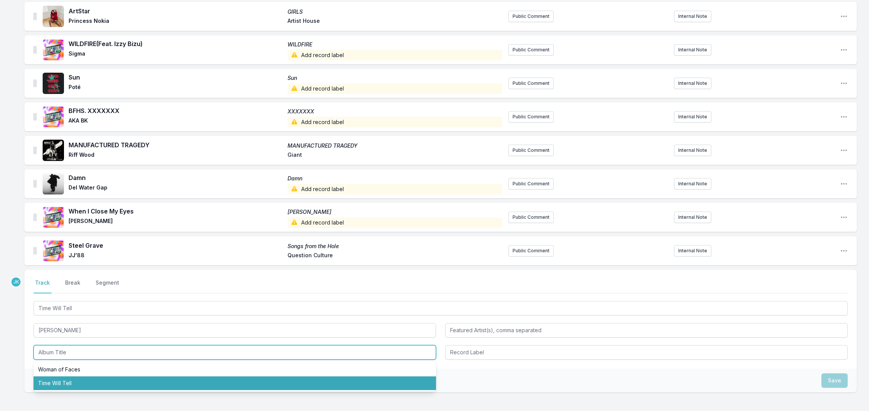
click at [52, 378] on li "Time Will Tell" at bounding box center [235, 384] width 403 height 14
type input "Time Will Tell"
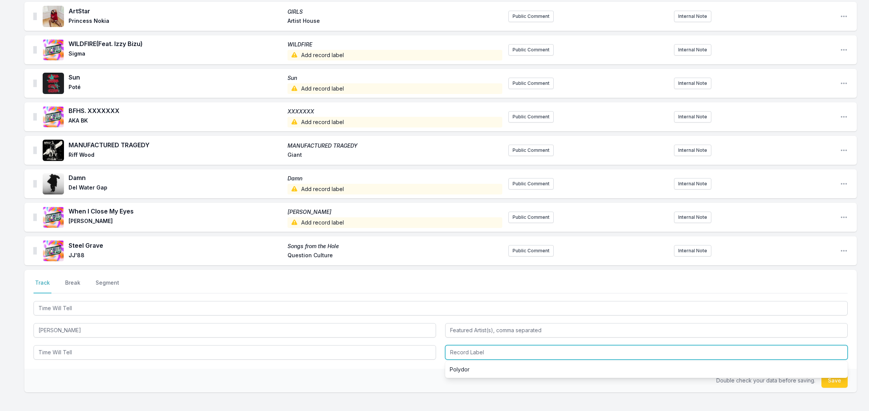
drag, startPoint x: 455, startPoint y: 357, endPoint x: 445, endPoint y: 356, distance: 9.9
click at [455, 355] on input "Record Label" at bounding box center [646, 352] width 403 height 14
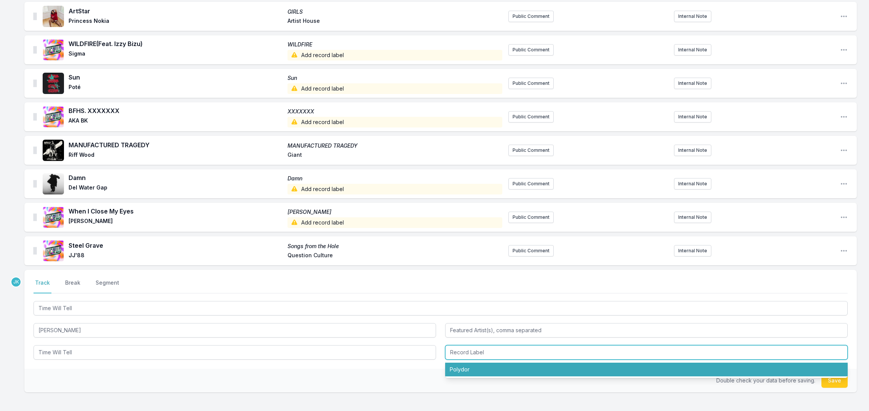
drag, startPoint x: 457, startPoint y: 371, endPoint x: 494, endPoint y: 374, distance: 36.3
click at [463, 371] on li "Polydor" at bounding box center [646, 370] width 403 height 14
type input "Polydor"
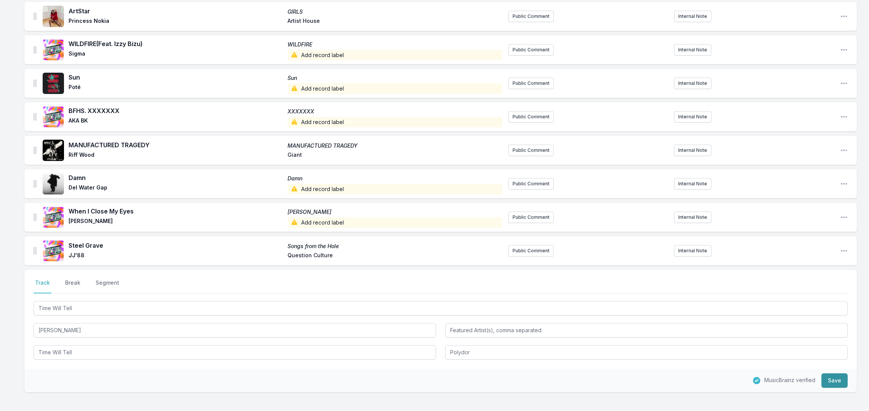
click at [826, 381] on button "Save" at bounding box center [834, 381] width 26 height 14
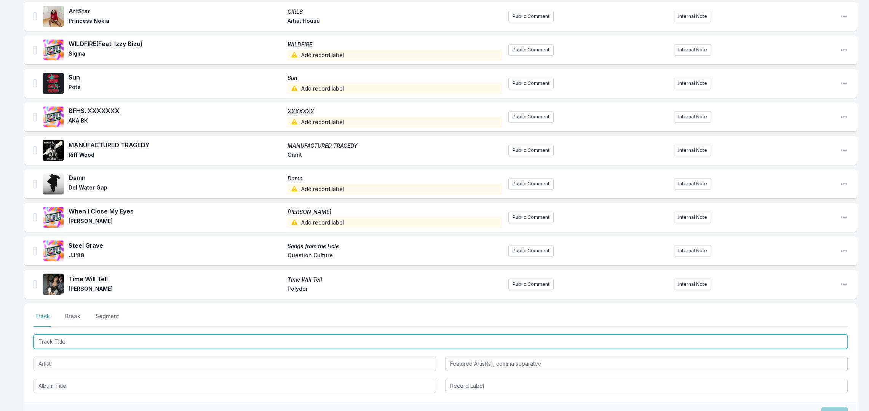
click at [46, 340] on input "Track Title" at bounding box center [441, 342] width 814 height 14
paste input "Coming Back Babe"
type input "Coming Back Babe"
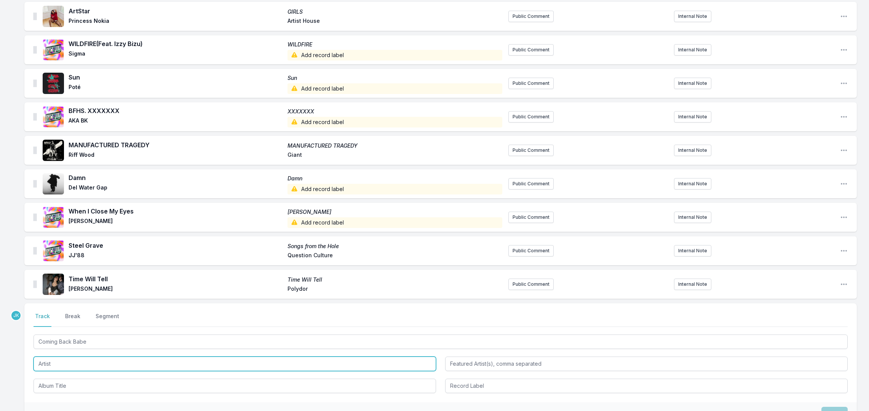
click at [50, 361] on input "Artist" at bounding box center [235, 364] width 403 height 14
paste input "[PERSON_NAME]"
type input "[PERSON_NAME]"
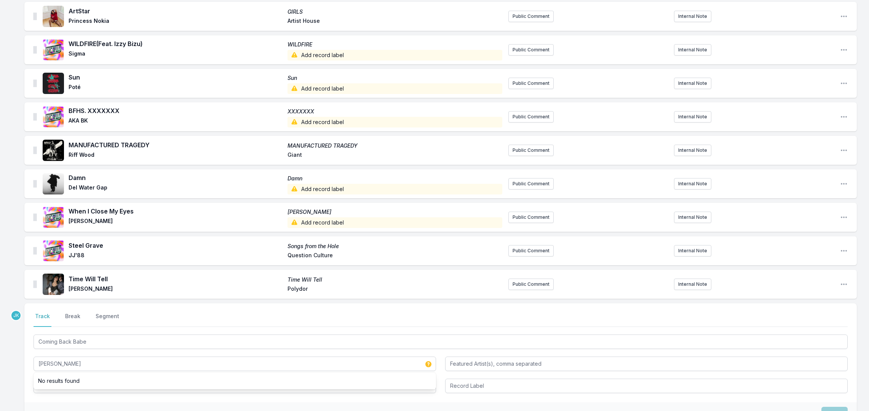
click at [20, 391] on div "Missing Data Some of your tracks are missing record label information. This inf…" at bounding box center [434, 121] width 869 height 756
click at [47, 387] on input "Album Title" at bounding box center [235, 386] width 403 height 14
paste input "First And Last"
type input "First And Last"
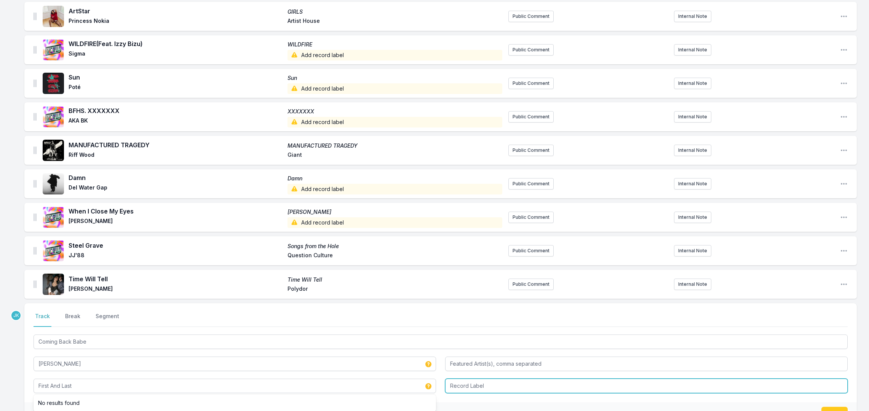
click at [474, 383] on input "Record Label" at bounding box center [646, 386] width 403 height 14
type input "Giant"
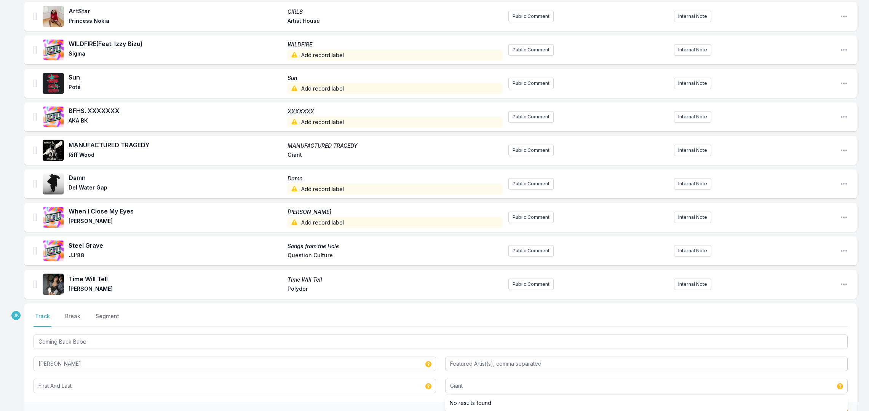
click at [744, 401] on li "No results found" at bounding box center [646, 403] width 403 height 14
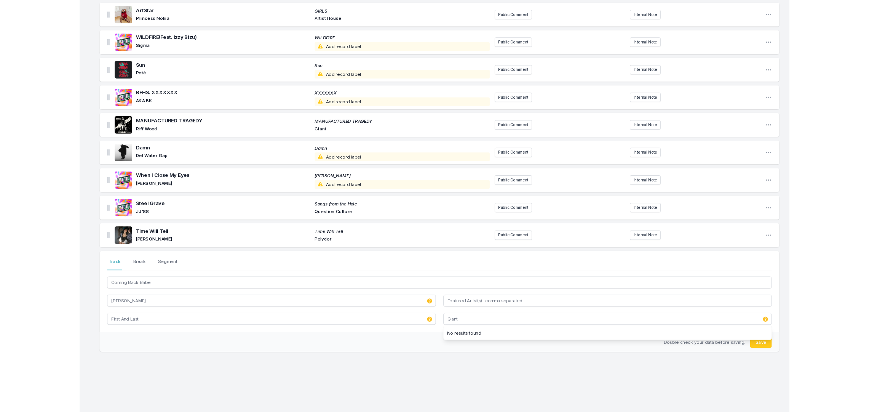
scroll to position [329, 0]
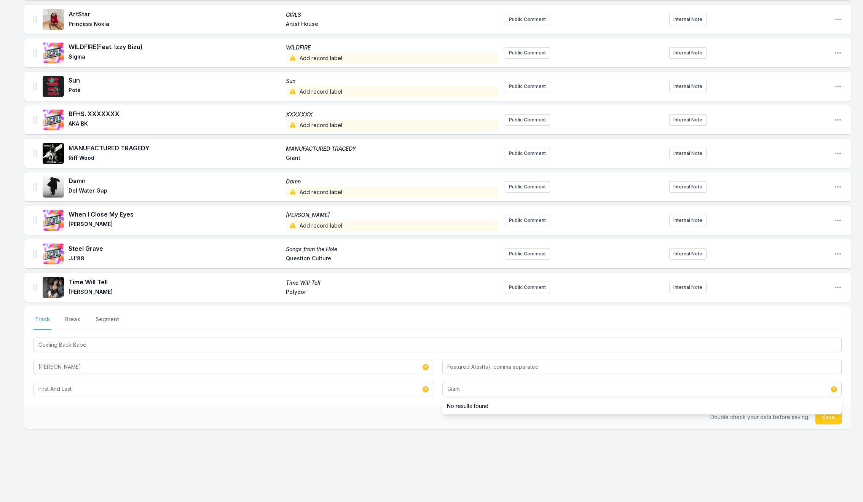
click at [835, 411] on button "Save" at bounding box center [829, 417] width 26 height 14
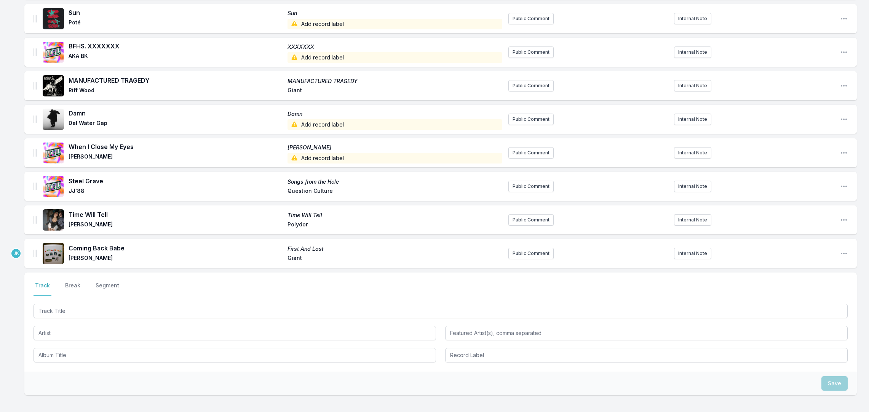
scroll to position [453, 0]
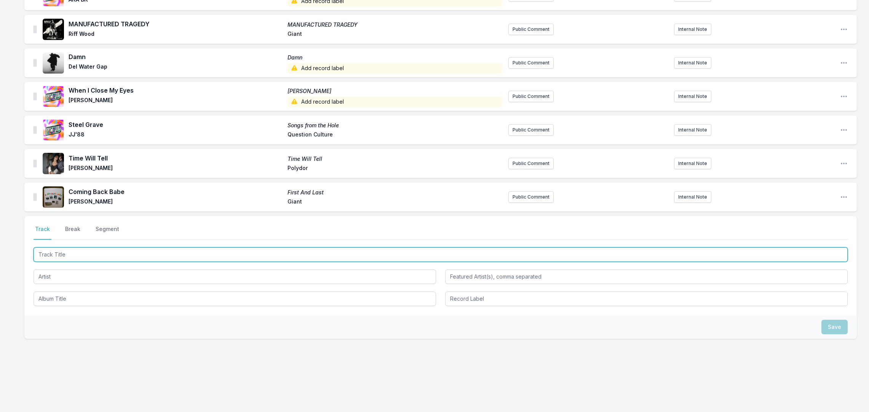
click at [55, 251] on input "Track Title" at bounding box center [441, 254] width 814 height 14
paste input "Palomino"
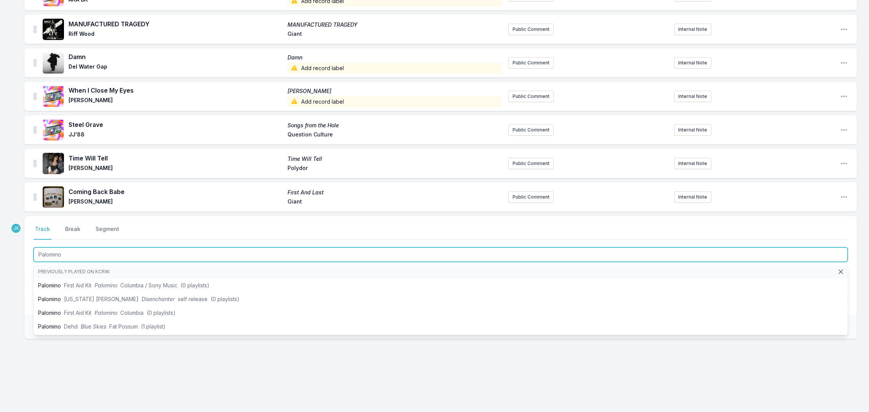
type input "Palomino"
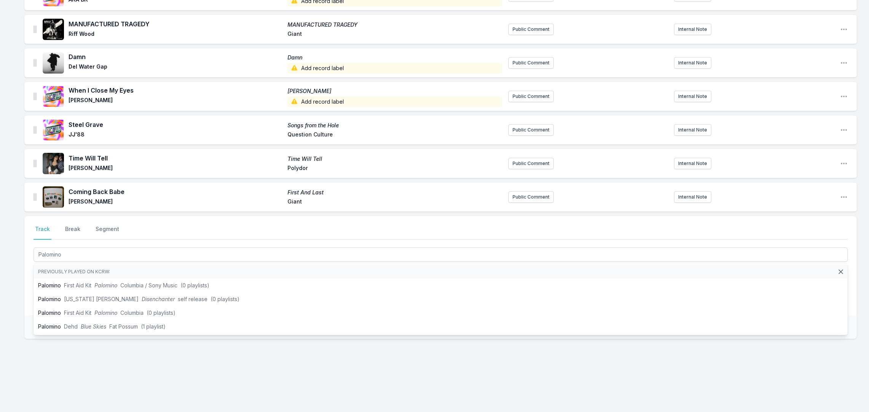
click at [19, 286] on div "Missing Data Some of your tracks are missing record label information. This inf…" at bounding box center [434, 17] width 869 height 790
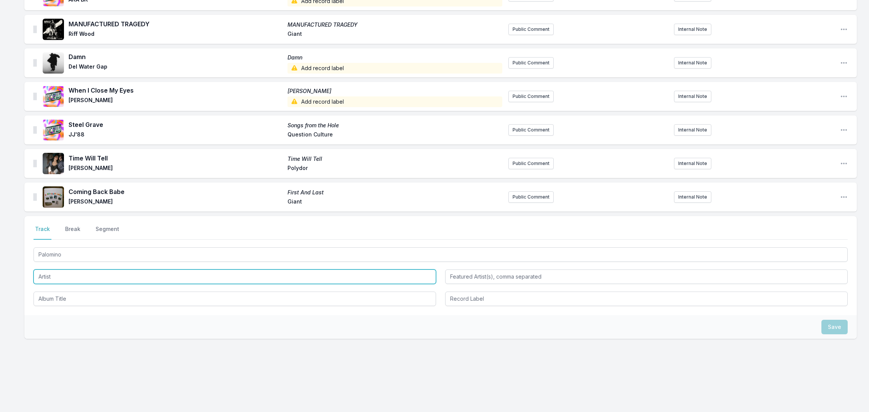
click at [49, 276] on input "Artist" at bounding box center [235, 276] width 403 height 14
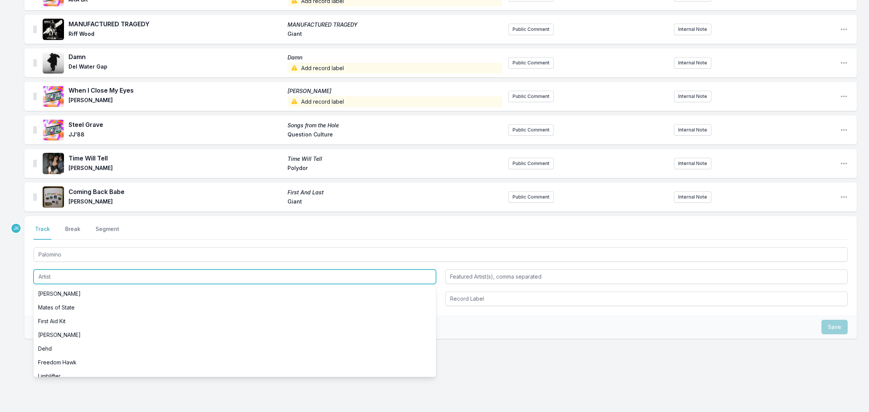
paste input "FINNEAS"
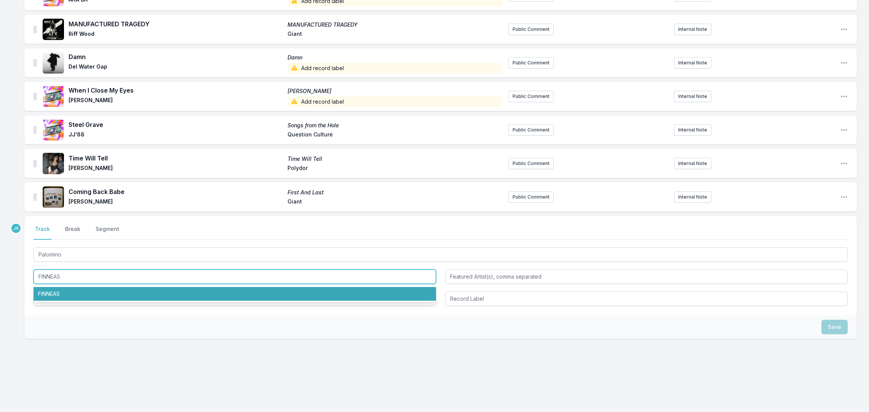
click at [55, 294] on li "FINNEAS" at bounding box center [235, 294] width 403 height 14
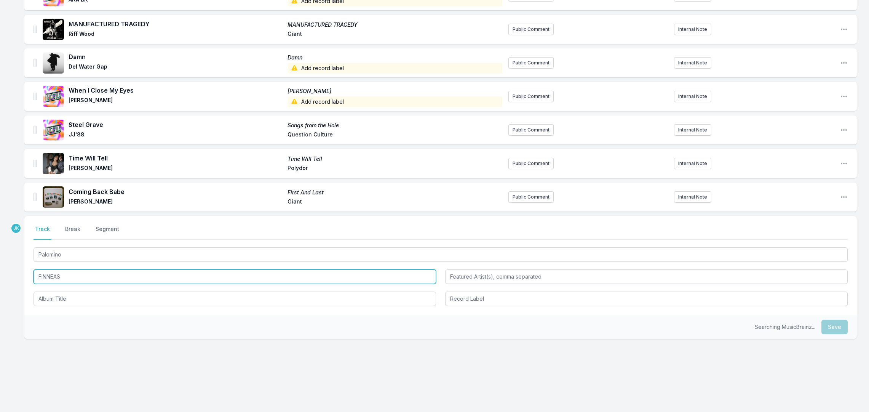
type input "FINNEAS"
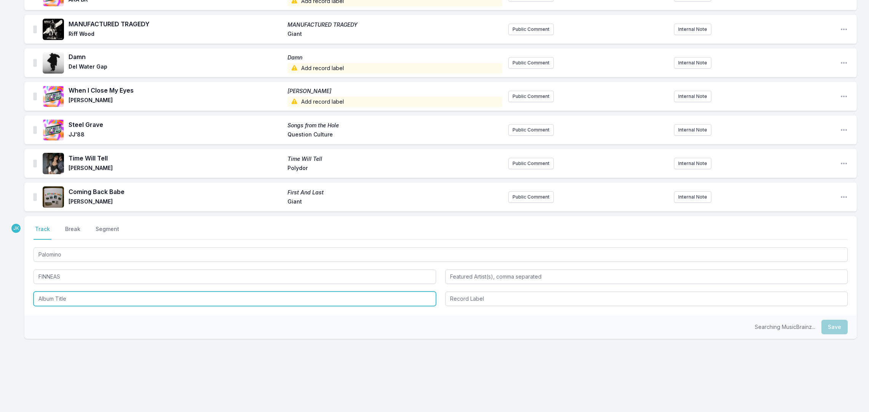
click at [55, 296] on input "Album Title" at bounding box center [235, 298] width 403 height 14
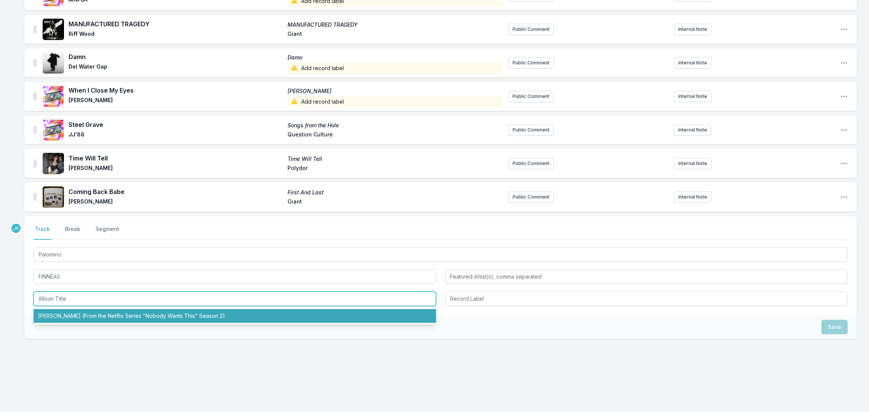
drag, startPoint x: 63, startPoint y: 312, endPoint x: 56, endPoint y: 311, distance: 6.9
click at [63, 312] on li "[PERSON_NAME] (From the Netflix Series "Nobody Wants This" Season 2)" at bounding box center [235, 316] width 403 height 14
type input "[PERSON_NAME] (From the Netflix Series "Nobody Wants This" Season 2)"
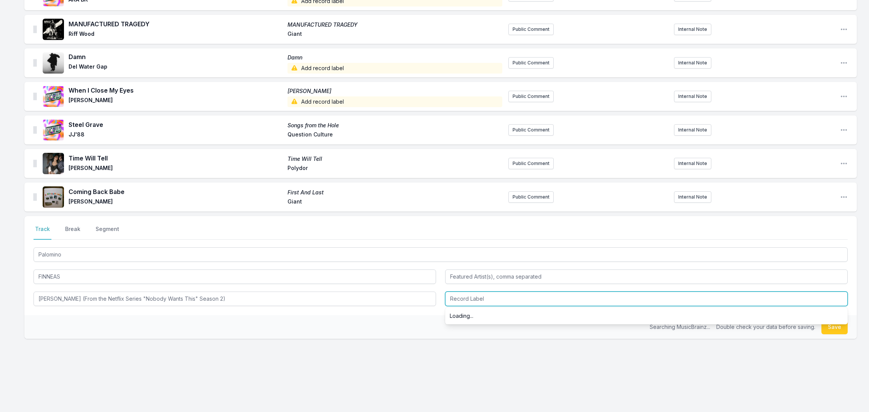
drag, startPoint x: 459, startPoint y: 300, endPoint x: 453, endPoint y: 299, distance: 6.4
click at [459, 300] on input "Record Label" at bounding box center [646, 298] width 403 height 14
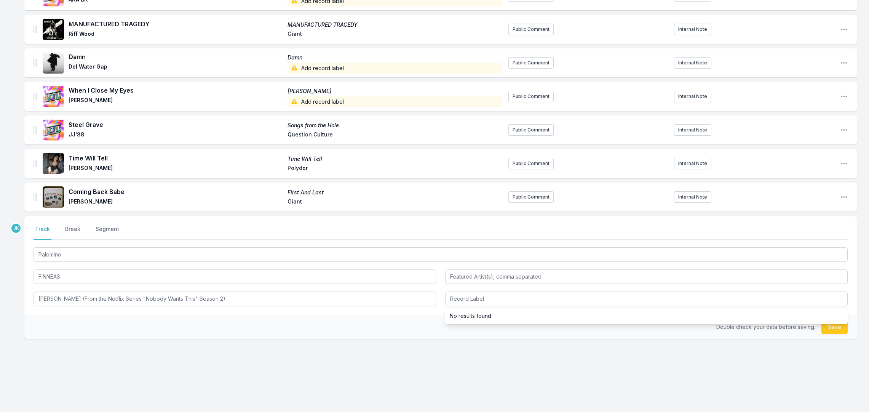
click at [471, 316] on li "No results found" at bounding box center [646, 316] width 403 height 14
click at [828, 327] on button "Save" at bounding box center [834, 326] width 26 height 14
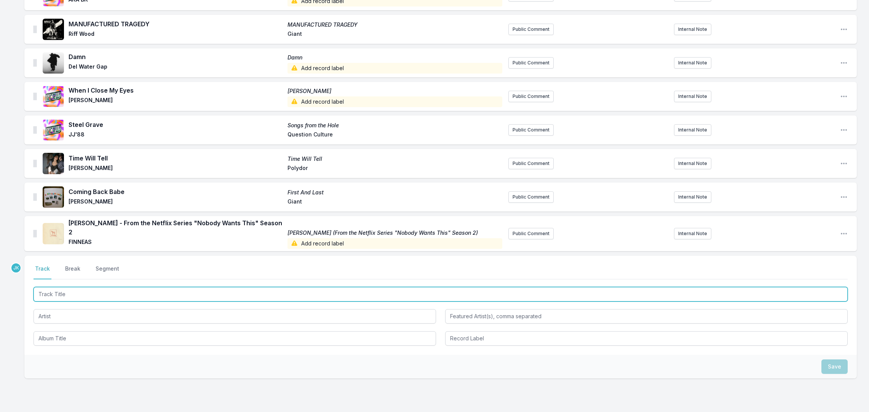
paste input "Creator"
type input "Creator"
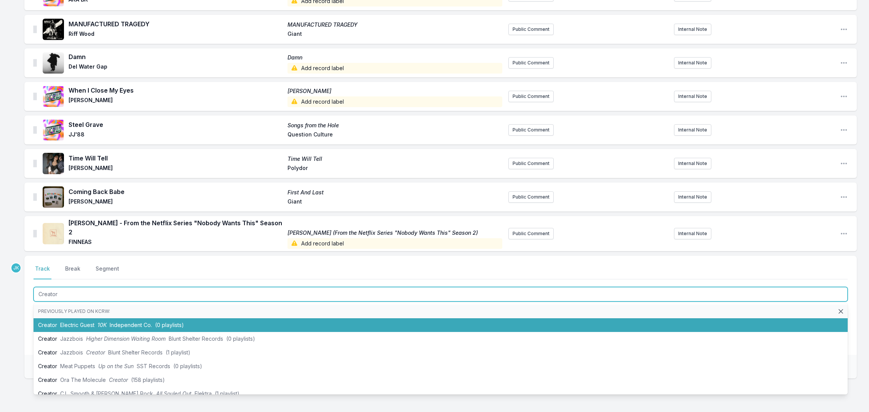
click at [61, 321] on span "Electric Guest" at bounding box center [77, 324] width 34 height 6
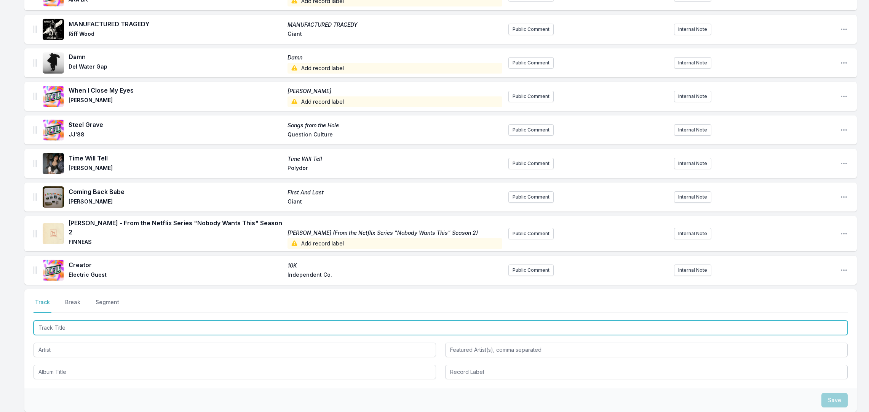
paste input "[MEDICAL_DATA]"
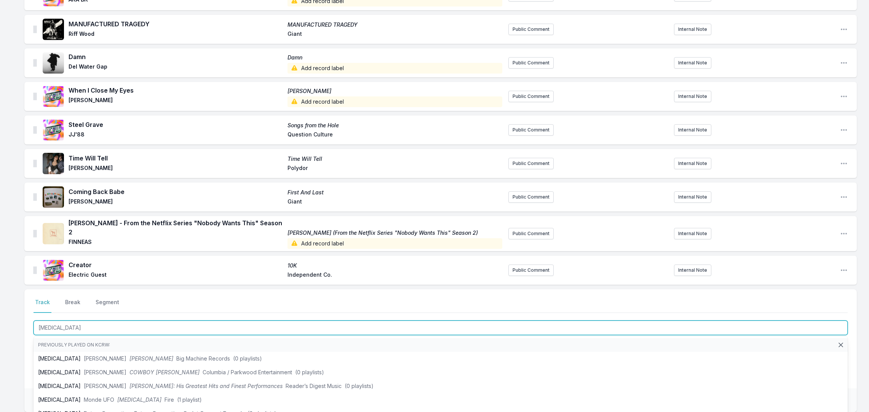
type input "[MEDICAL_DATA]"
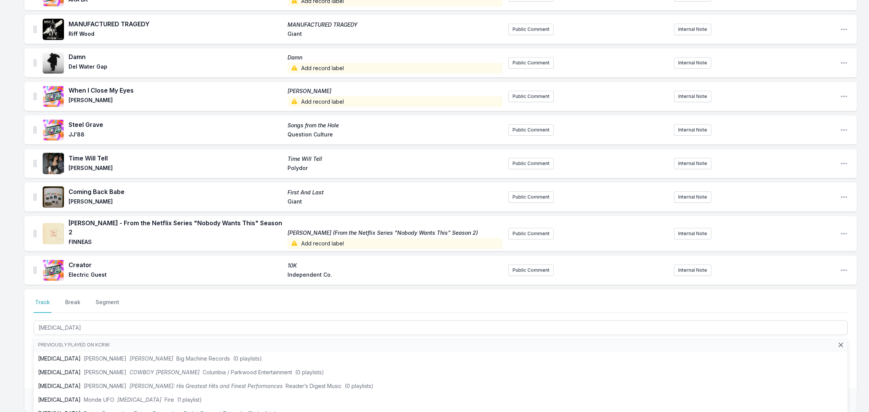
drag, startPoint x: 3, startPoint y: 355, endPoint x: 9, endPoint y: 350, distance: 7.5
click at [6, 352] on div "Missing Data Some of your tracks are missing record label information. This inf…" at bounding box center [434, 53] width 869 height 863
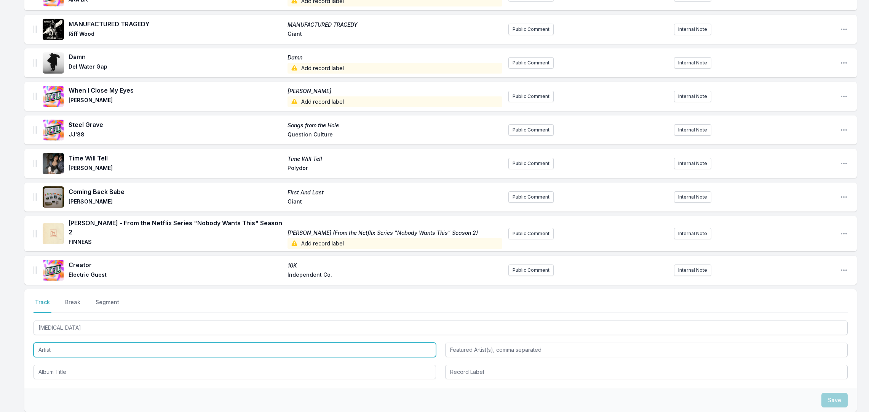
click at [51, 342] on input "Artist" at bounding box center [235, 349] width 403 height 14
paste input "Shaboozey"
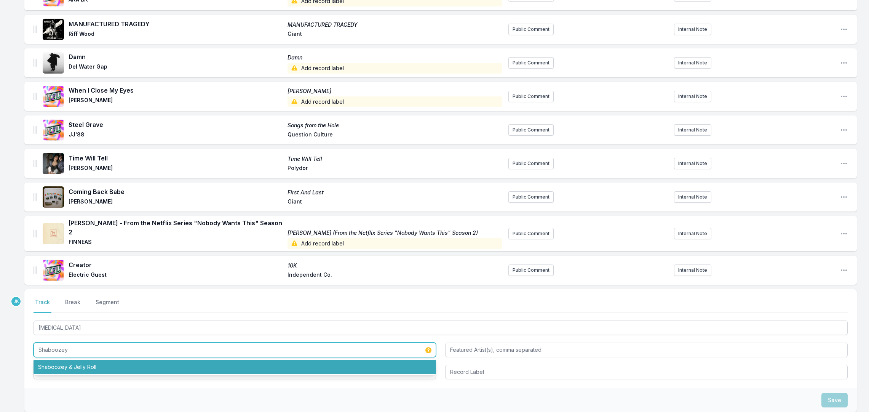
click at [61, 361] on li "Shaboozey & Jelly Roll" at bounding box center [235, 367] width 403 height 14
type input "Shaboozey & Jelly Roll"
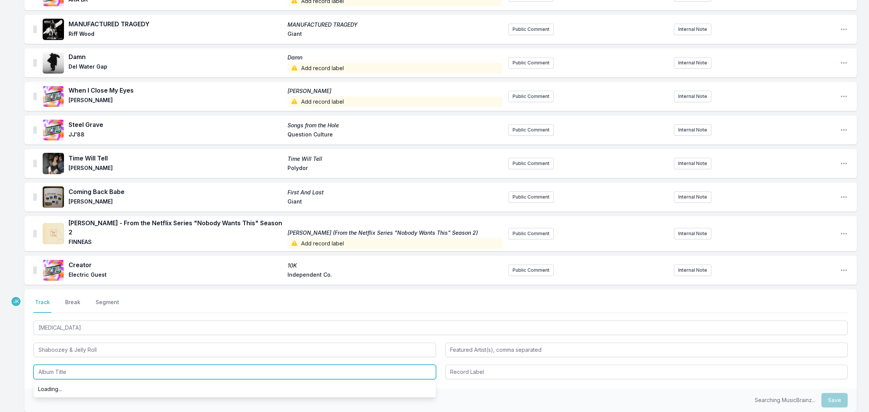
click at [59, 364] on input "Album Title" at bounding box center [235, 371] width 403 height 14
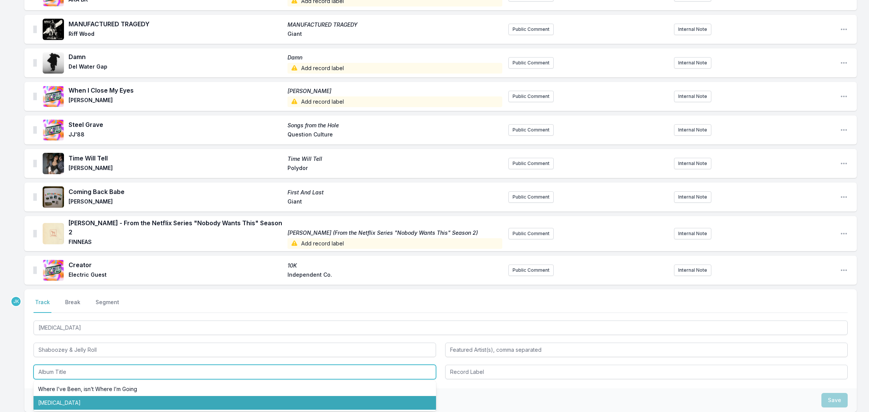
drag, startPoint x: 53, startPoint y: 394, endPoint x: 250, endPoint y: 379, distance: 198.2
click at [53, 396] on li "[MEDICAL_DATA]" at bounding box center [235, 403] width 403 height 14
type input "[MEDICAL_DATA]"
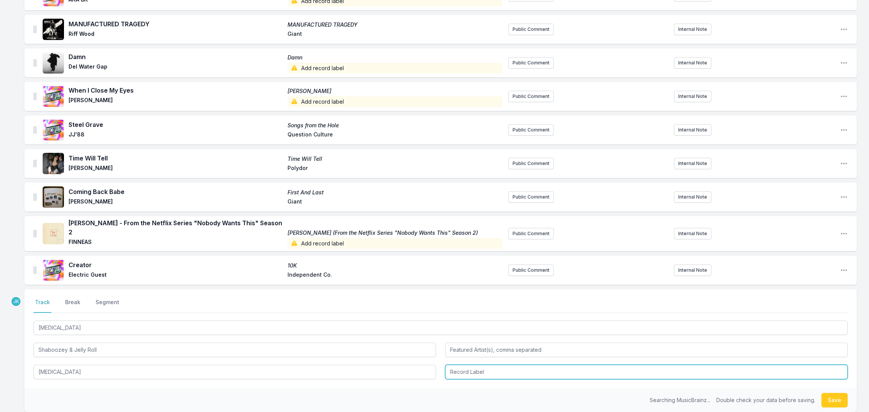
drag, startPoint x: 474, startPoint y: 366, endPoint x: 460, endPoint y: 366, distance: 14.1
click at [473, 365] on input "Record Label" at bounding box center [646, 371] width 403 height 14
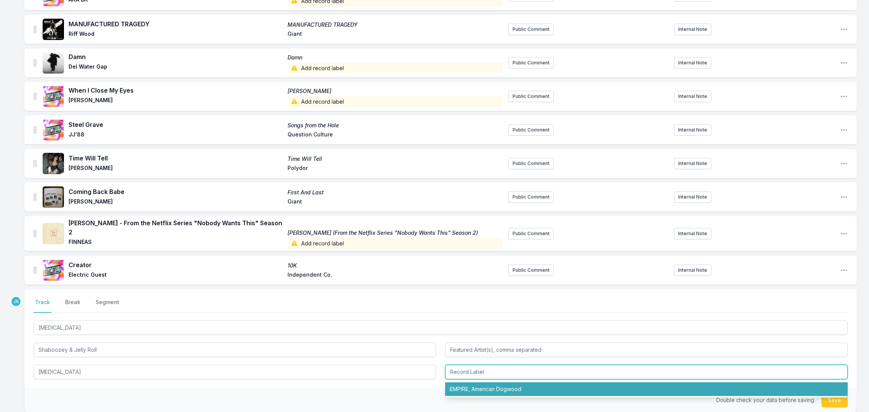
drag, startPoint x: 471, startPoint y: 383, endPoint x: 527, endPoint y: 382, distance: 56.7
click at [472, 382] on li "EMPIRE, American Dogwood" at bounding box center [646, 389] width 403 height 14
type input "EMPIRE, American Dogwood"
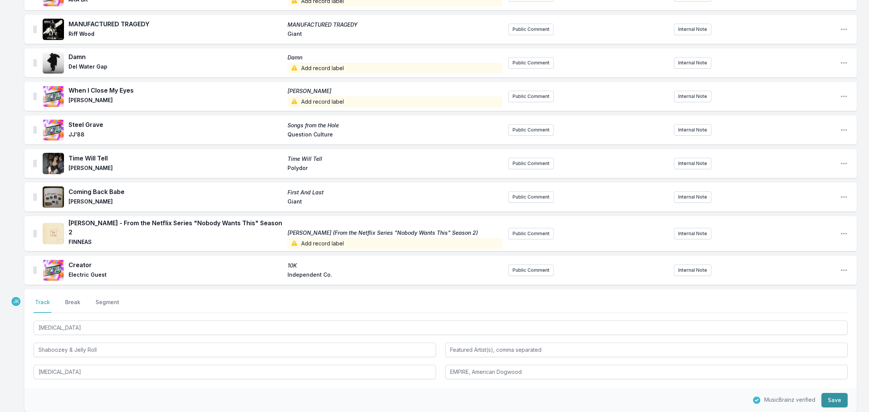
click at [831, 393] on button "Save" at bounding box center [834, 400] width 26 height 14
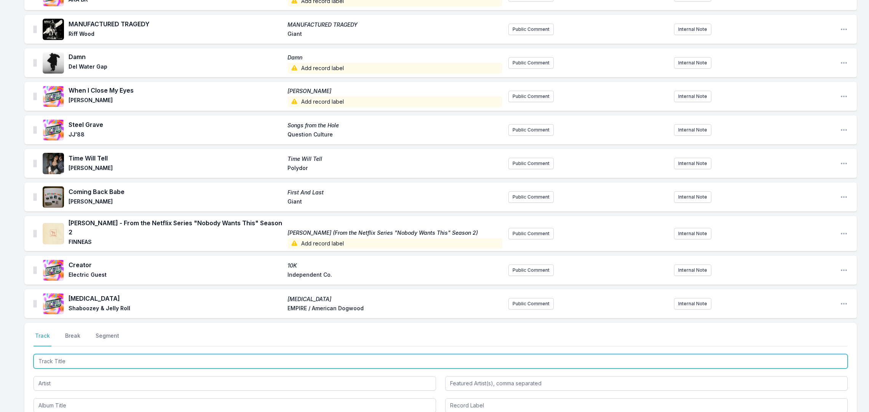
click at [52, 354] on input "Track Title" at bounding box center [441, 361] width 814 height 14
paste input "Tie you down"
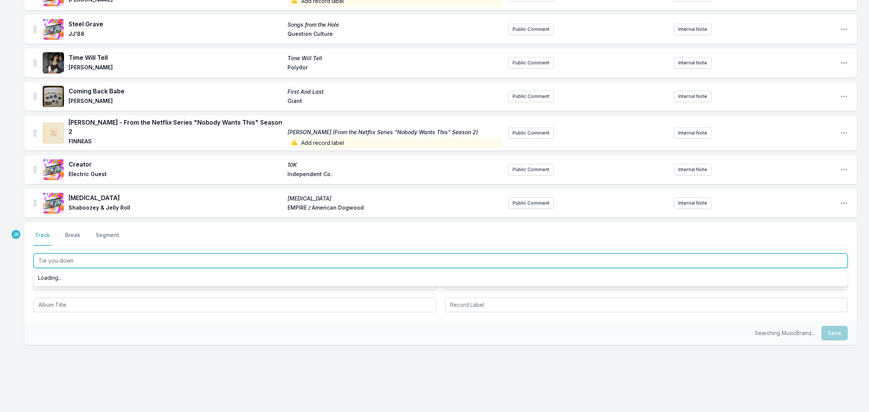
scroll to position [0, 0]
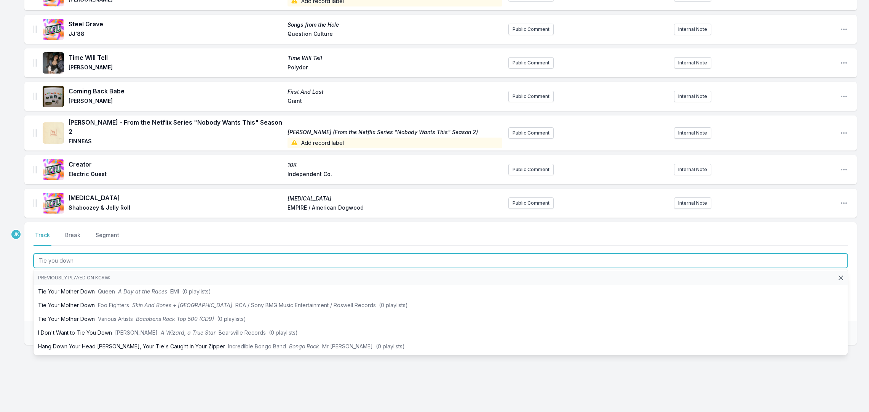
type input "Tie you down"
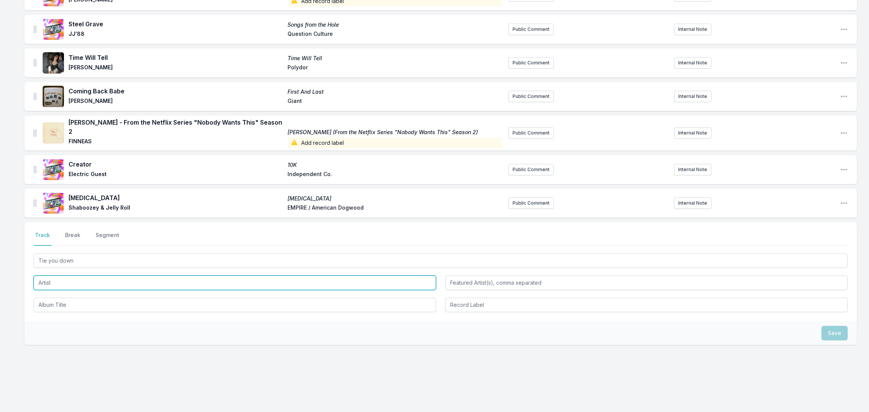
click at [46, 275] on input "Artist" at bounding box center [235, 282] width 403 height 14
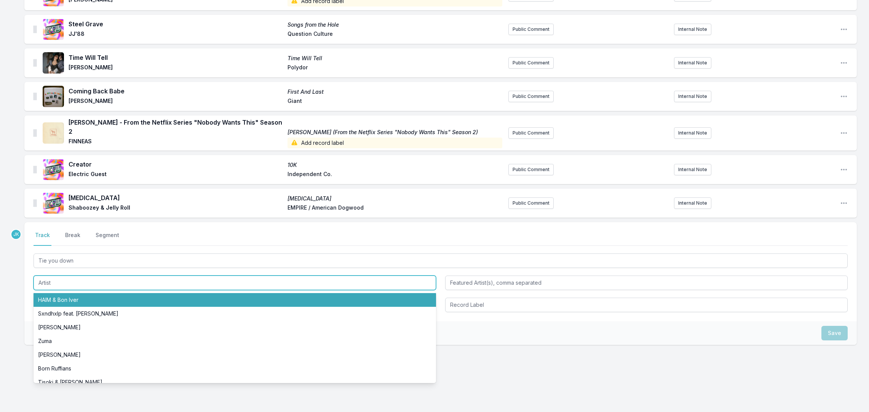
click at [57, 294] on li "HAIM & Bon Iver" at bounding box center [235, 300] width 403 height 14
type input "HAIM & Bon Iver"
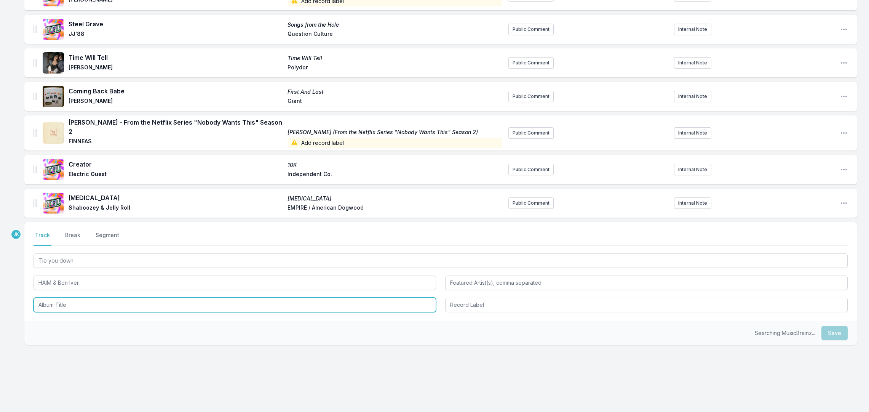
click at [52, 297] on input "Album Title" at bounding box center [235, 304] width 403 height 14
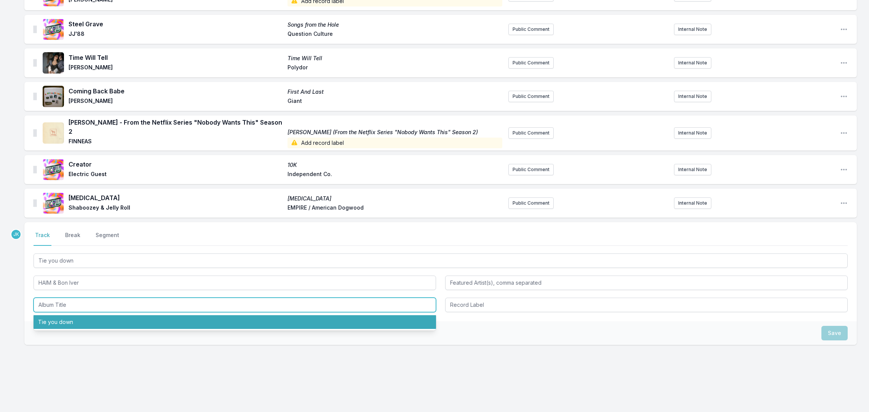
drag, startPoint x: 61, startPoint y: 318, endPoint x: 71, endPoint y: 316, distance: 10.8
click at [61, 318] on li "Tie you down" at bounding box center [235, 322] width 403 height 14
type input "Tie you down"
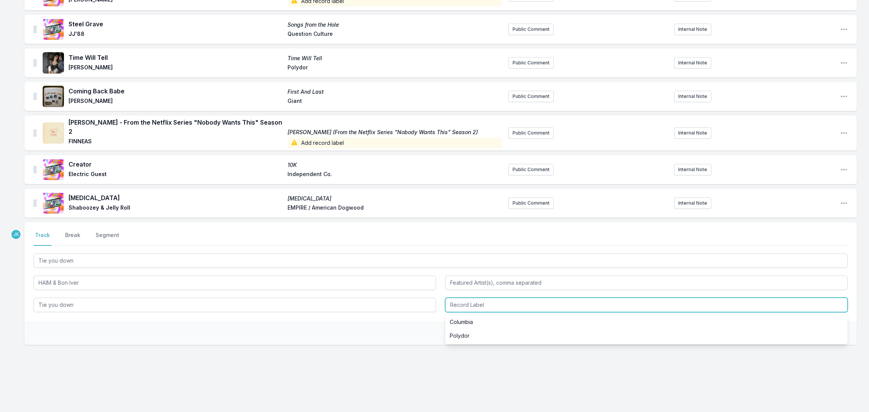
drag, startPoint x: 468, startPoint y: 302, endPoint x: 466, endPoint y: 295, distance: 6.9
click at [467, 300] on input "Record Label" at bounding box center [646, 304] width 403 height 14
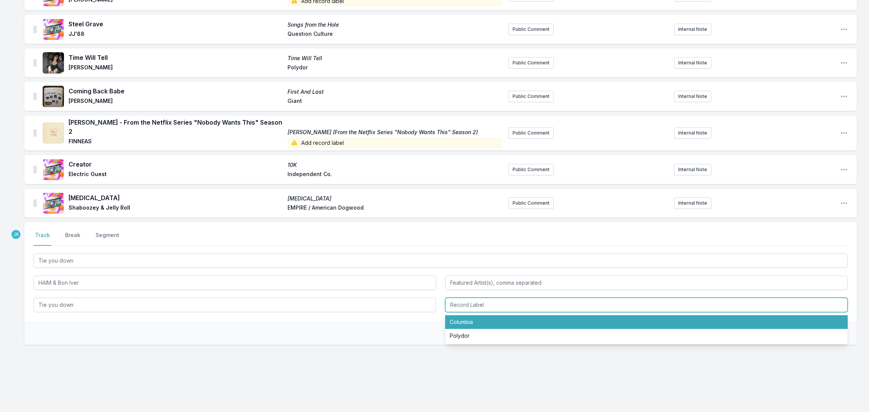
drag, startPoint x: 470, startPoint y: 316, endPoint x: 635, endPoint y: 326, distance: 164.9
click at [482, 315] on li "Columbia" at bounding box center [646, 322] width 403 height 14
type input "Columbia"
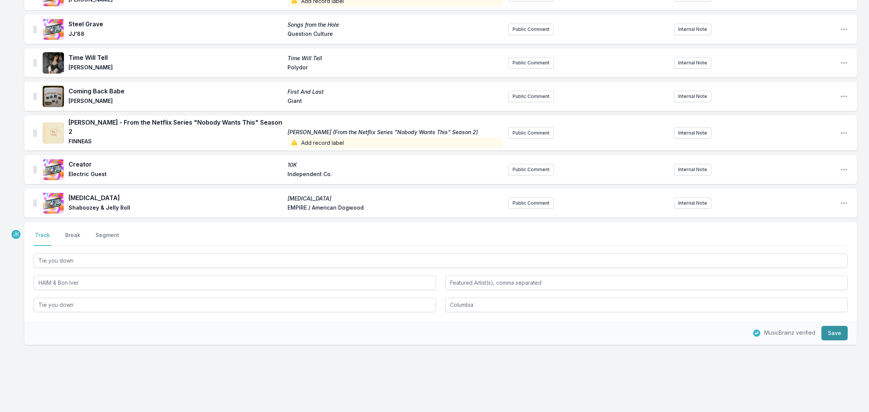
click at [829, 329] on button "Save" at bounding box center [834, 333] width 26 height 14
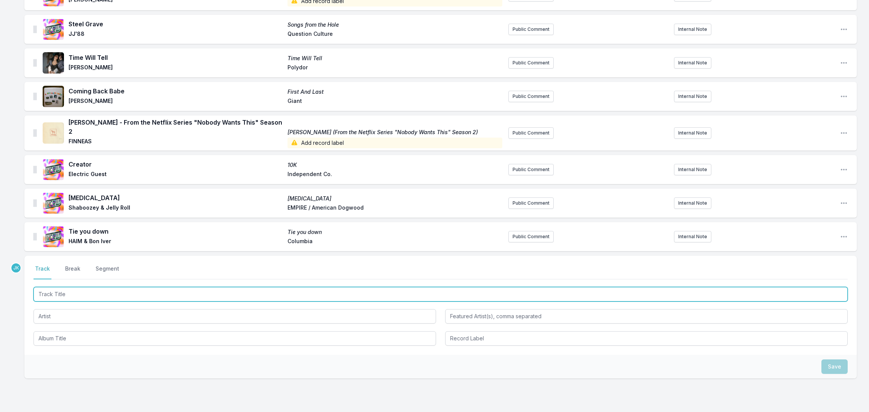
paste input ""Doing Now""
type input ""Doing Now""
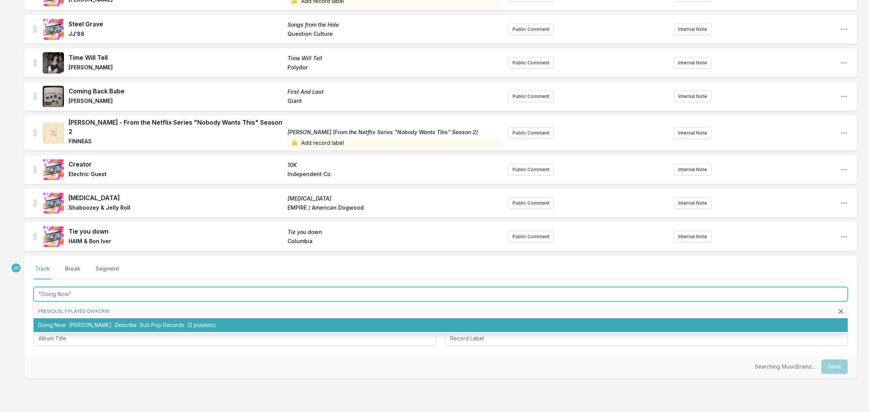
click at [79, 321] on span "[PERSON_NAME]" at bounding box center [90, 324] width 43 height 6
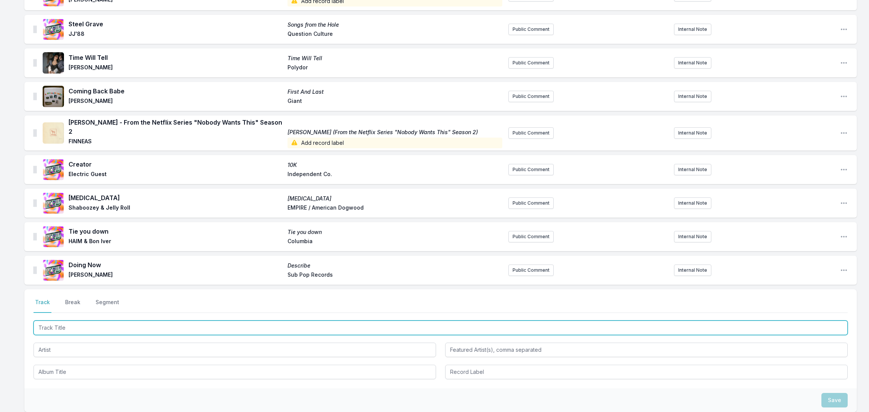
paste input "Hold My Breath"
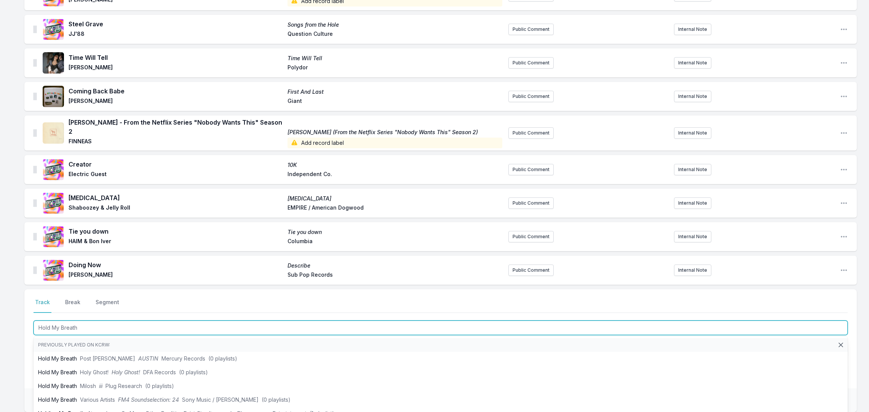
type input "Hold My Breath"
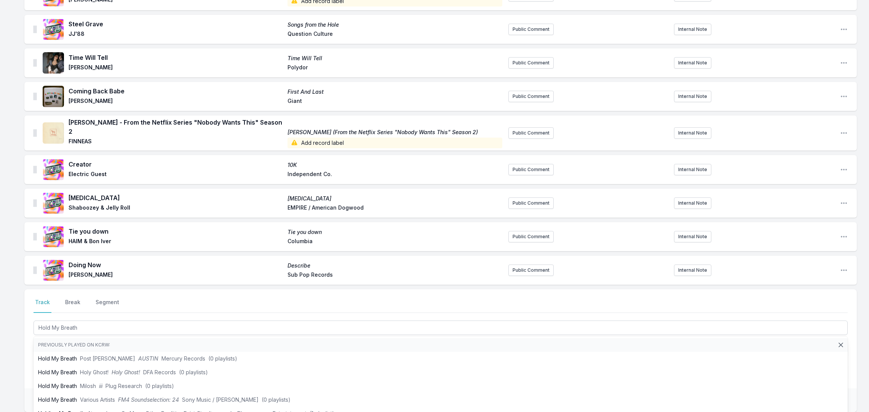
drag, startPoint x: 21, startPoint y: 337, endPoint x: 36, endPoint y: 340, distance: 14.7
click at [25, 337] on div "Missing Data Some of your tracks are missing record label information. This inf…" at bounding box center [434, 2] width 869 height 963
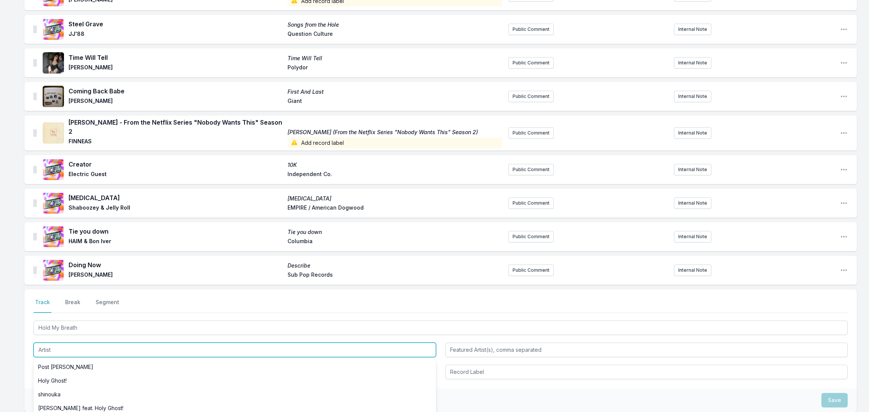
click at [44, 344] on input "Artist" at bounding box center [235, 349] width 403 height 14
paste input "Saint Motel"
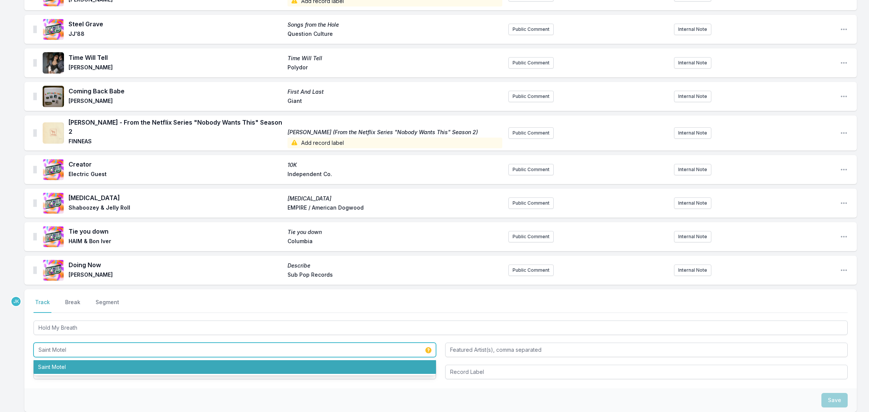
click at [50, 360] on li "Saint Motel" at bounding box center [235, 367] width 403 height 14
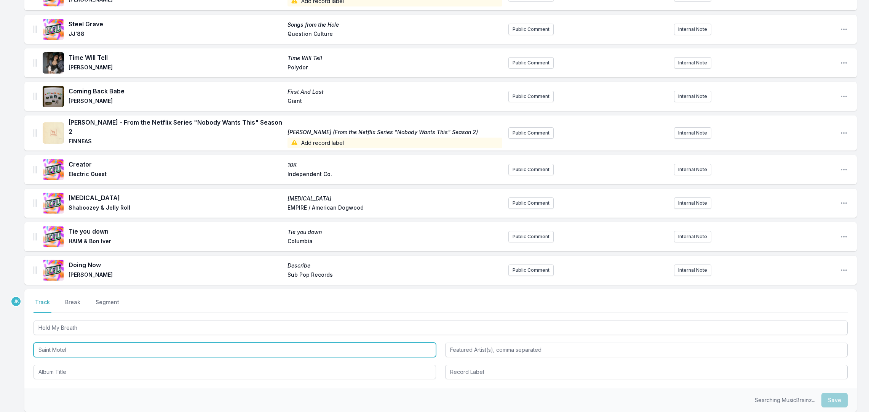
type input "Saint Motel"
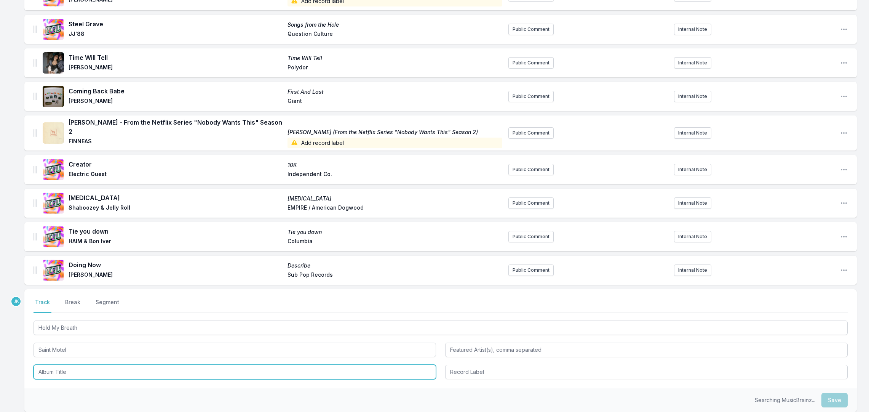
click at [51, 364] on input "Album Title" at bounding box center [235, 371] width 403 height 14
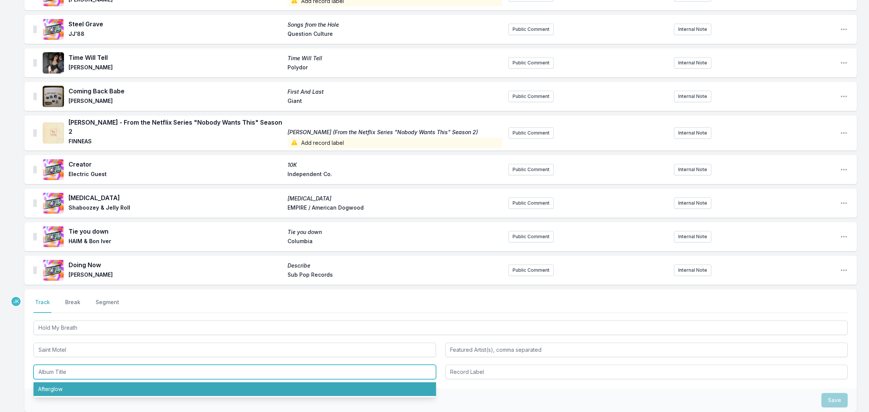
click at [57, 382] on li "Afterglow" at bounding box center [235, 389] width 403 height 14
type input "Afterglow"
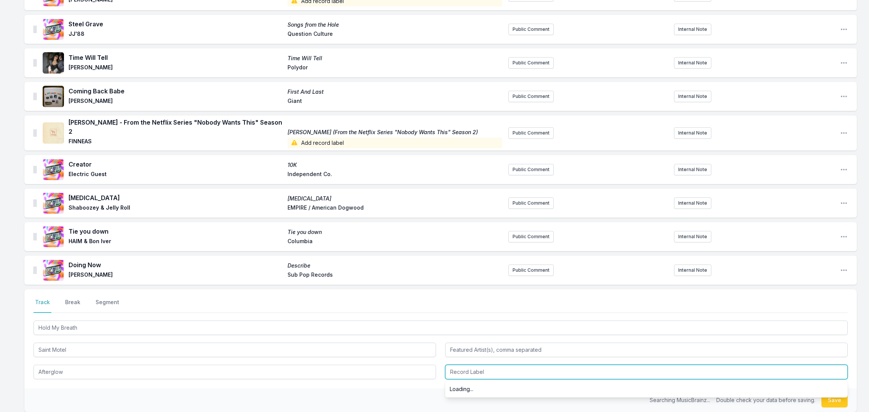
click at [476, 365] on input "Record Label" at bounding box center [646, 371] width 403 height 14
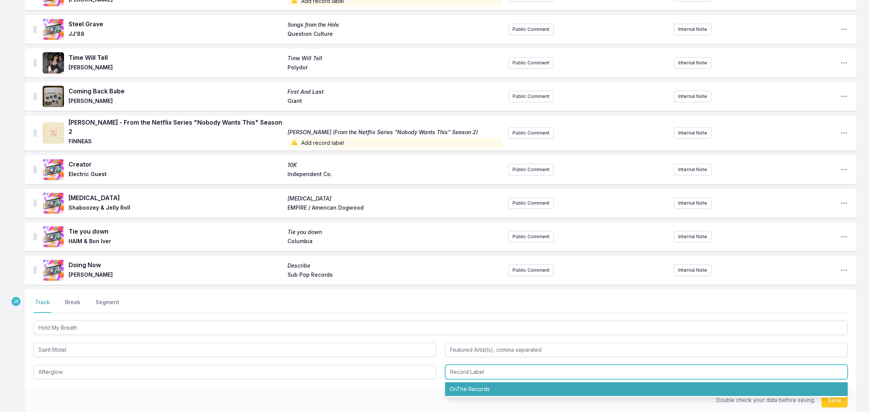
click at [487, 384] on li "OnThe Records" at bounding box center [646, 389] width 403 height 14
type input "OnThe Records"
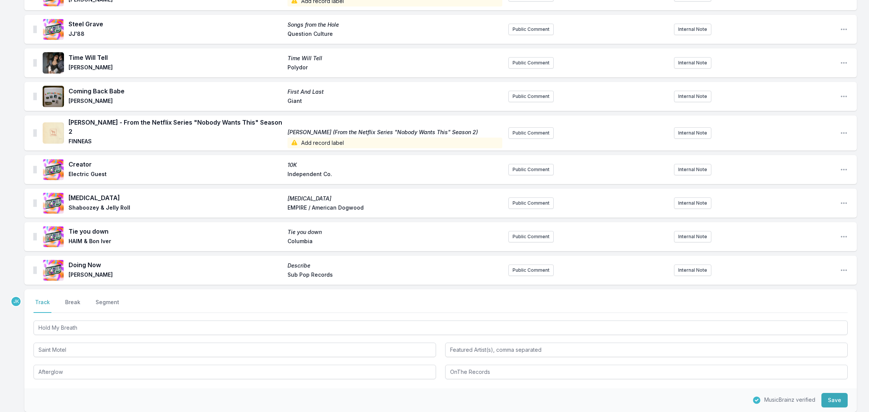
drag, startPoint x: 829, startPoint y: 396, endPoint x: 763, endPoint y: 390, distance: 66.5
click at [829, 396] on button "Save" at bounding box center [834, 400] width 26 height 14
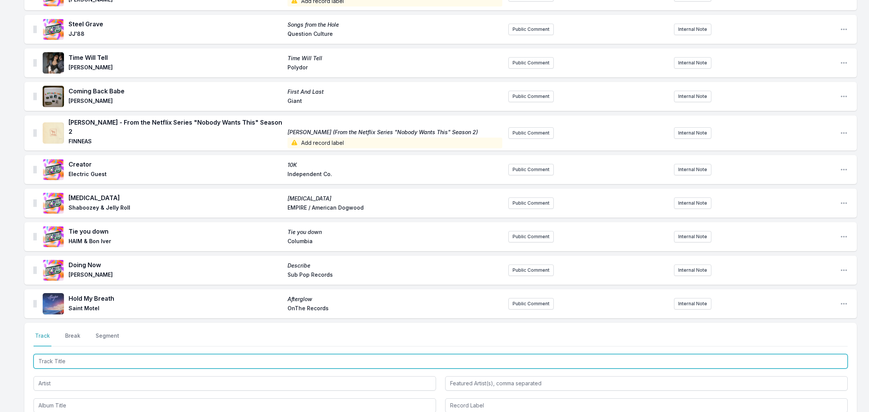
click at [56, 356] on input "Track Title" at bounding box center [441, 361] width 814 height 14
paste input "Fire In [GEOGRAPHIC_DATA]"
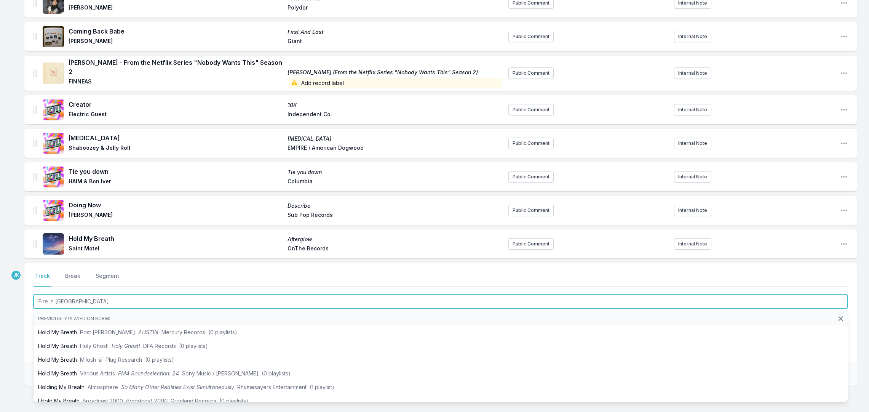
scroll to position [654, 0]
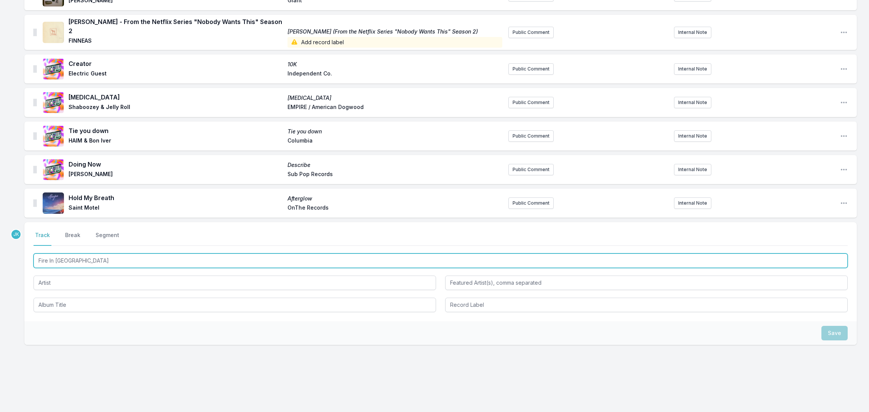
type input "Fire In [GEOGRAPHIC_DATA]"
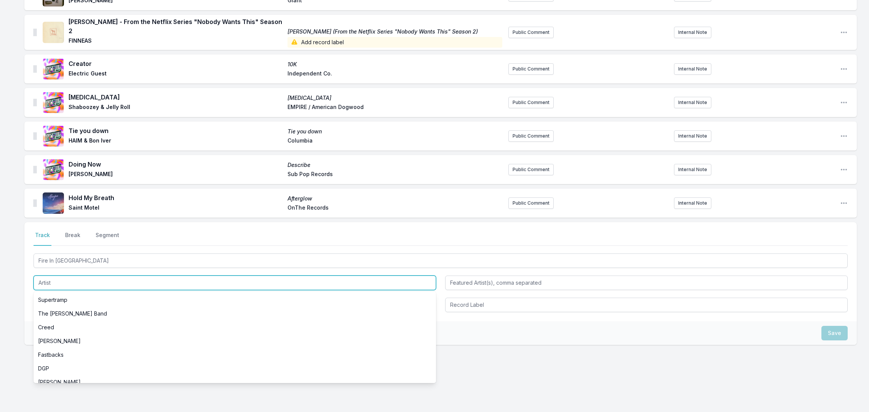
click at [47, 275] on input "Artist" at bounding box center [235, 282] width 403 height 14
paste input "[PERSON_NAME]"
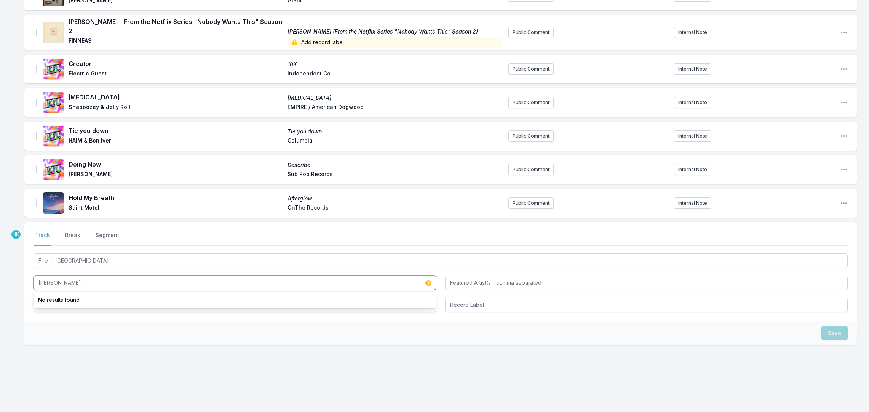
type input "[PERSON_NAME]"
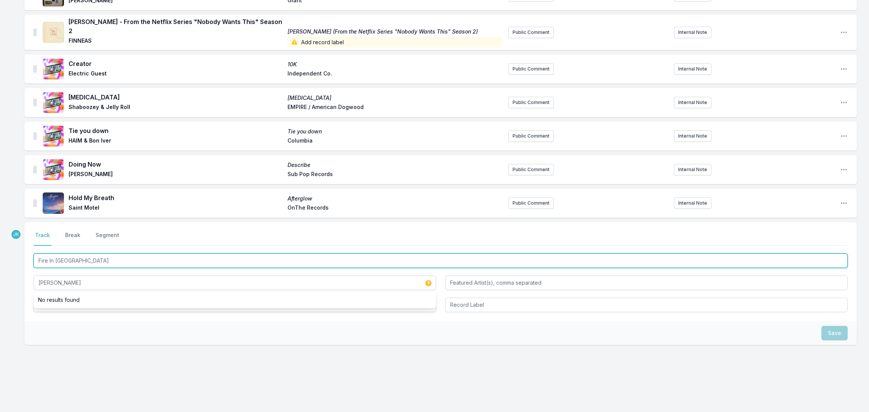
click at [64, 256] on input "Fire In [GEOGRAPHIC_DATA]" at bounding box center [441, 260] width 814 height 14
drag, startPoint x: 62, startPoint y: 251, endPoint x: 48, endPoint y: 298, distance: 48.9
click at [48, 298] on div "Fire In [GEOGRAPHIC_DATA] [PERSON_NAME]" at bounding box center [441, 282] width 814 height 60
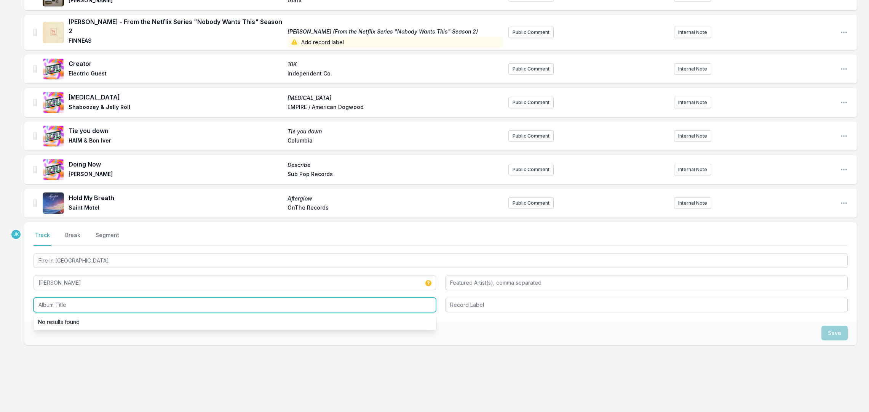
click at [48, 298] on input "Album Title" at bounding box center [235, 304] width 403 height 14
paste input "Fire In [GEOGRAPHIC_DATA]"
type input "Fire In [GEOGRAPHIC_DATA]"
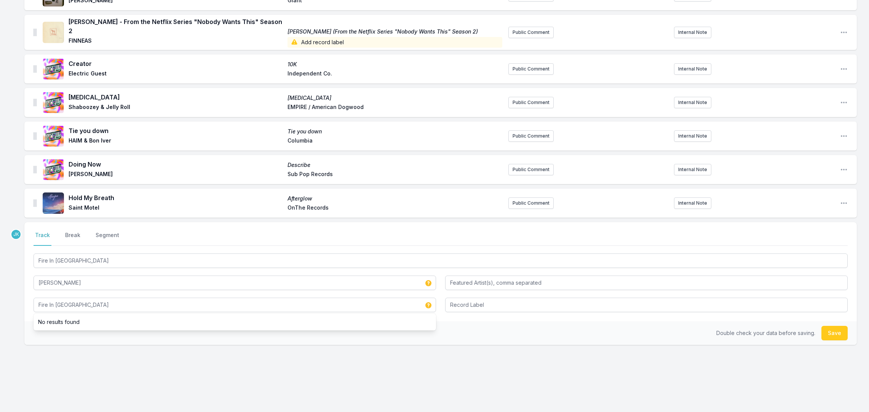
click at [828, 326] on button "Save" at bounding box center [834, 333] width 26 height 14
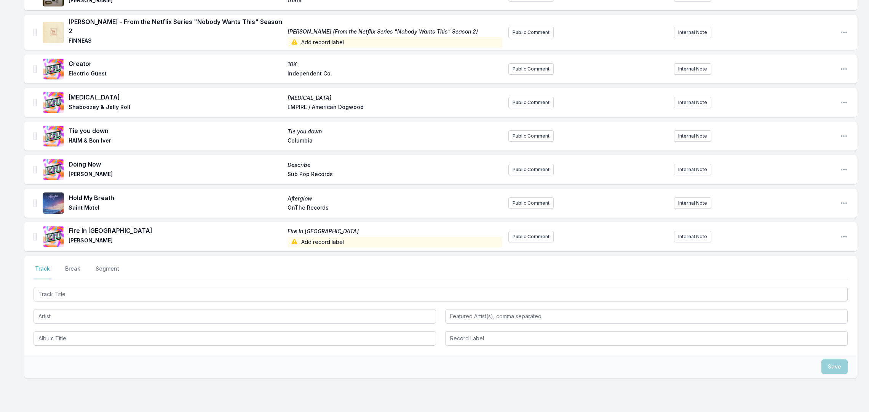
click at [43, 278] on div "Select a tab Track Break Segment Track Break Segment" at bounding box center [440, 305] width 832 height 99
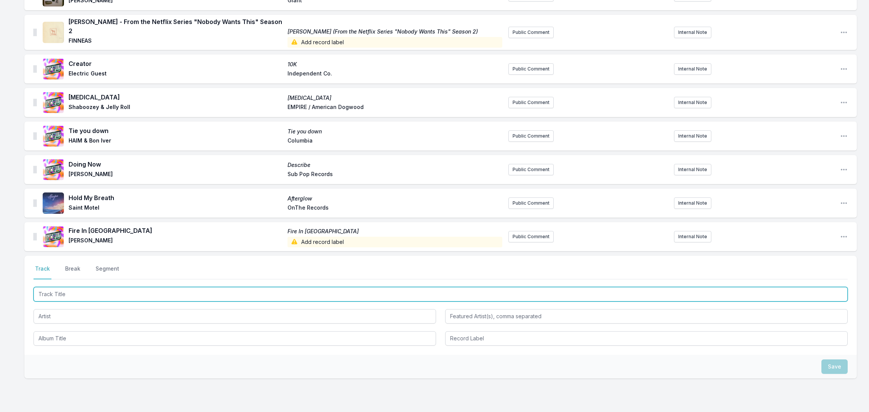
click at [45, 287] on input "Track Title" at bounding box center [441, 294] width 814 height 14
paste input "Pretty Little Liar"
type input "Pretty Little Liar"
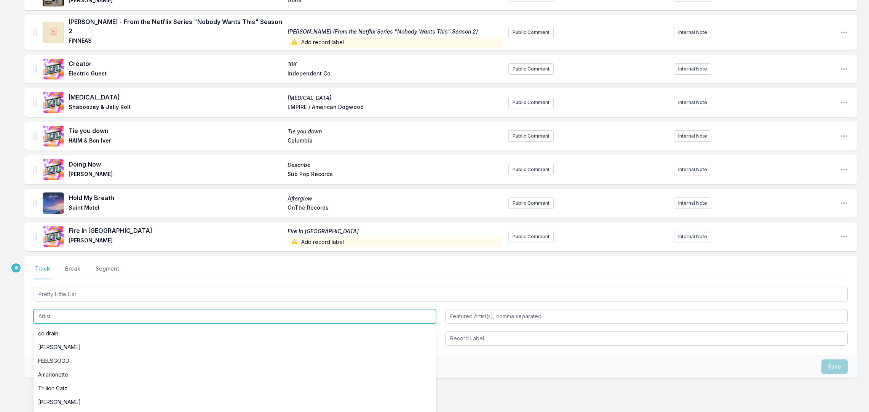
click at [53, 309] on input "Artist" at bounding box center [235, 316] width 403 height 14
paste input "[PERSON_NAME]"
type input "[PERSON_NAME]"
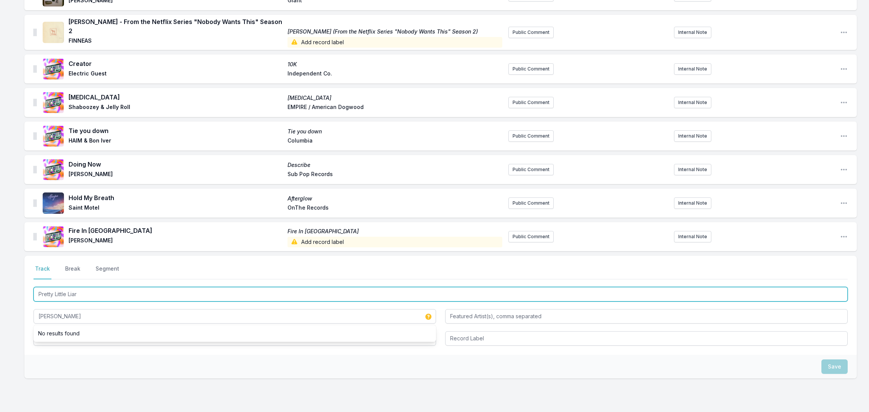
click at [62, 288] on input "Pretty Little Liar" at bounding box center [441, 294] width 814 height 14
drag, startPoint x: 62, startPoint y: 288, endPoint x: 50, endPoint y: 335, distance: 48.2
click at [50, 335] on div "Pretty Little Liar [PERSON_NAME]" at bounding box center [441, 315] width 814 height 60
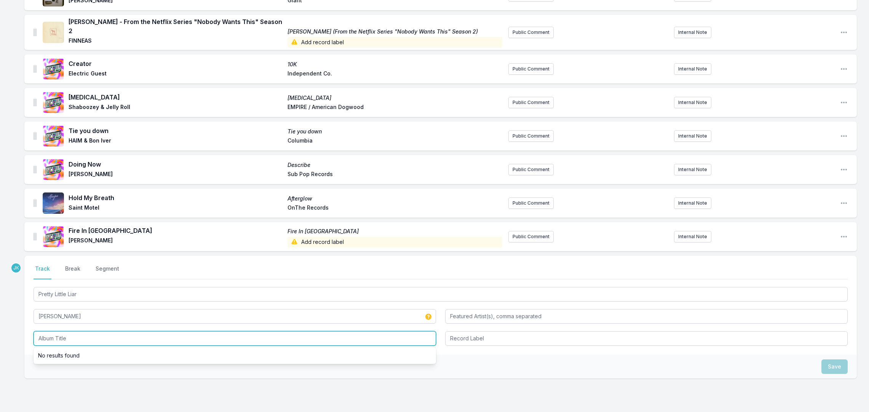
paste input "Pretty Little Liar"
type input "Pretty Little Liar"
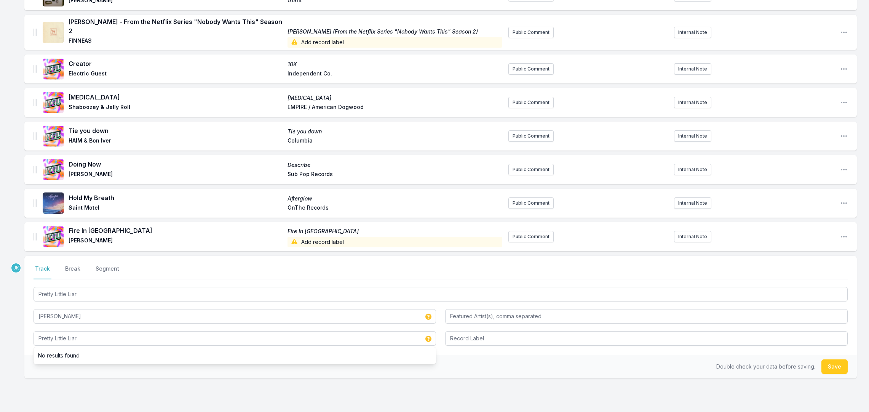
click at [824, 359] on button "Save" at bounding box center [834, 366] width 26 height 14
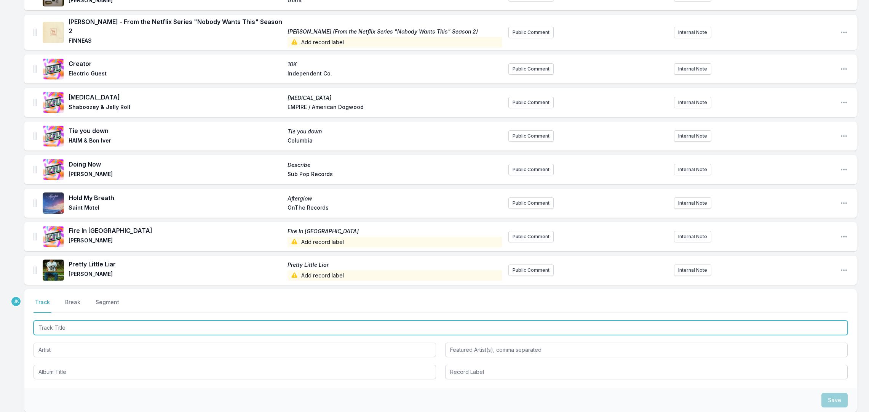
paste input "Man In His Pomp"
type input "Man In His Pomp"
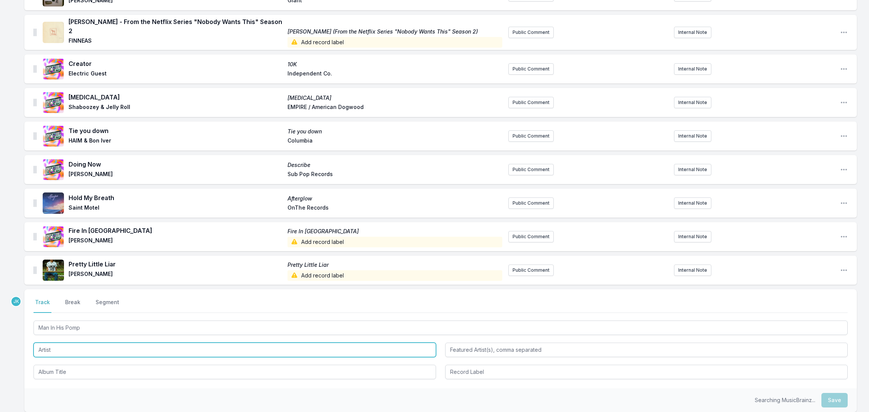
click at [41, 342] on input "Artist" at bounding box center [235, 349] width 403 height 14
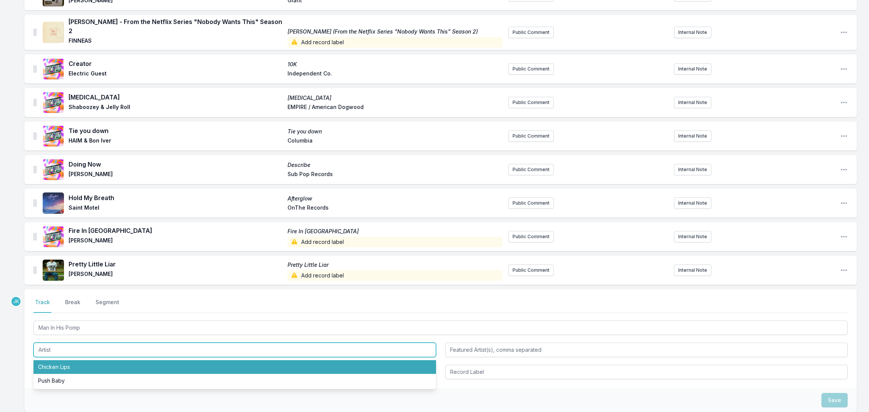
paste input "[PERSON_NAME]"
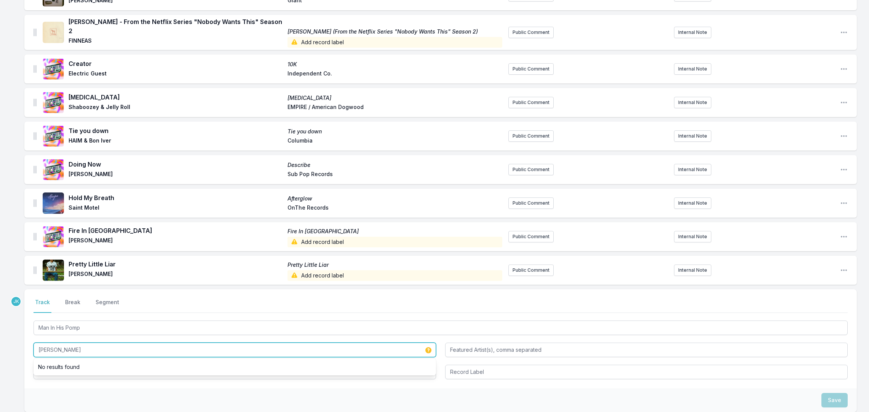
type input "[PERSON_NAME]"
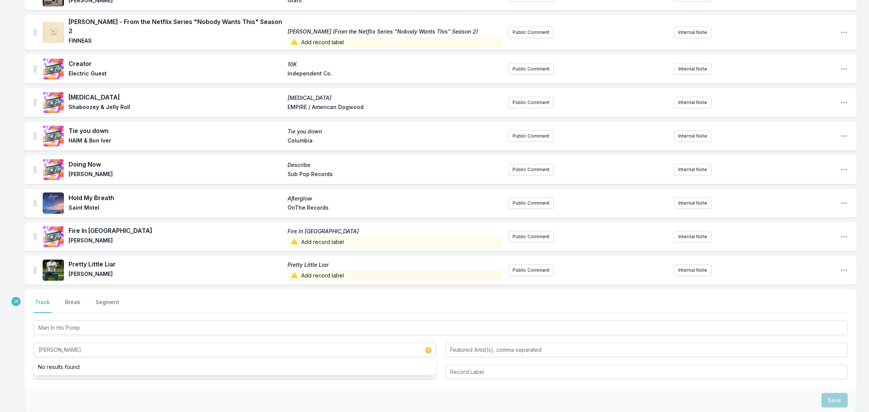
click at [43, 381] on div "Select a tab Track Break Segment Track Break Segment Man In His Pomp [PERSON_NA…" at bounding box center [440, 338] width 832 height 99
click at [52, 364] on input "Album Title" at bounding box center [235, 371] width 403 height 14
paste input "All Cylinders"
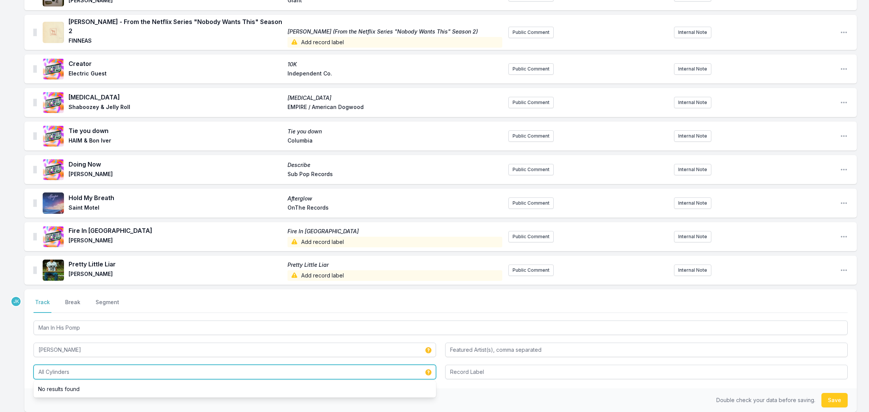
type input "All Cylinders"
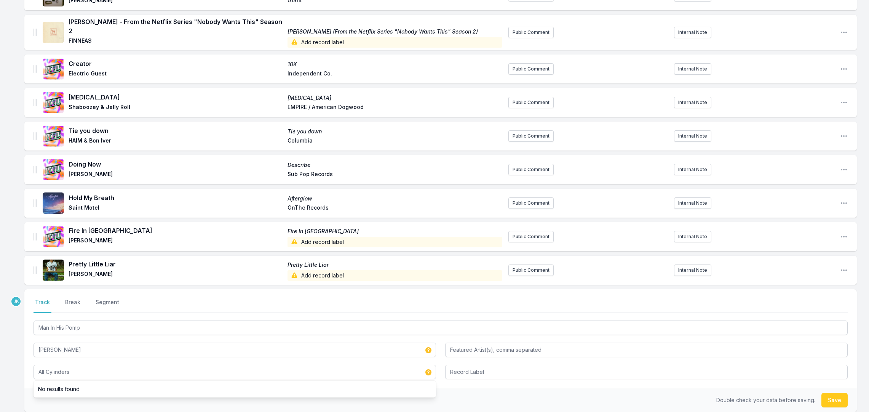
click at [821, 394] on div "Double check your data before saving. Save" at bounding box center [440, 400] width 832 height 24
click at [831, 393] on button "Save" at bounding box center [834, 400] width 26 height 14
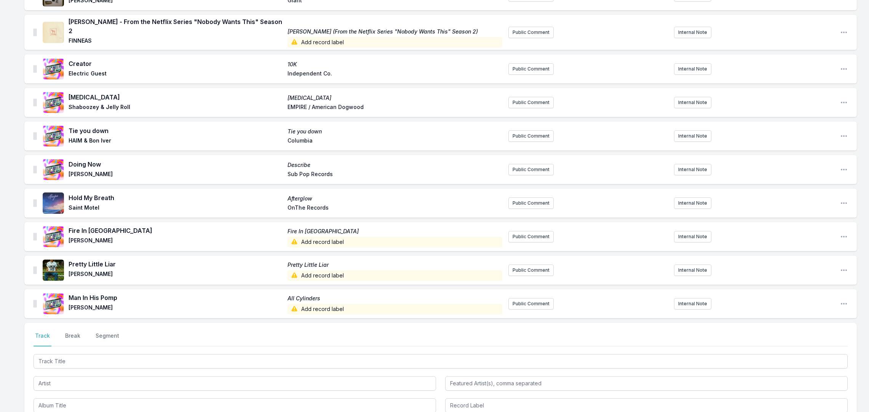
scroll to position [754, 0]
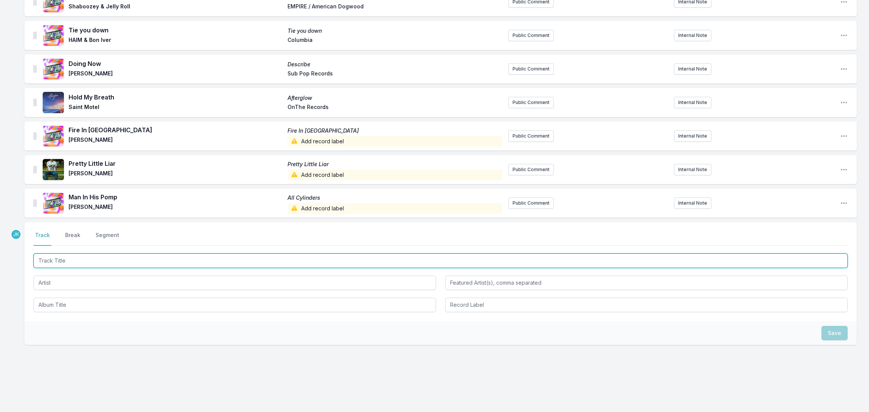
paste input "MOMMY ISSUES"
type input "MOMMY ISSUES"
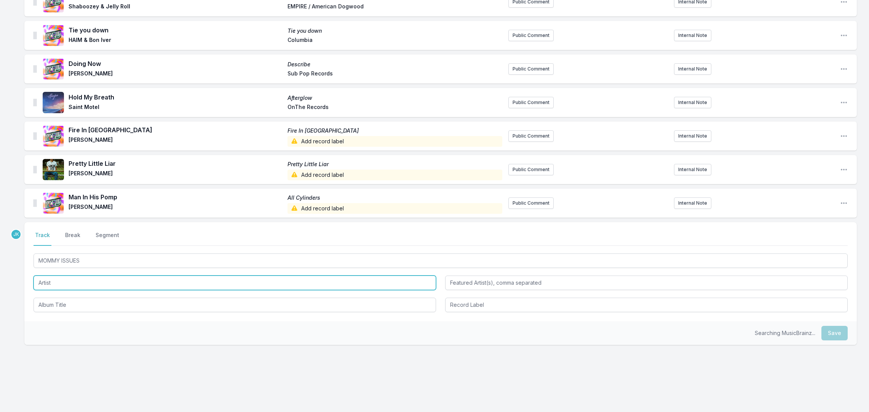
click at [44, 275] on input "Artist" at bounding box center [235, 282] width 403 height 14
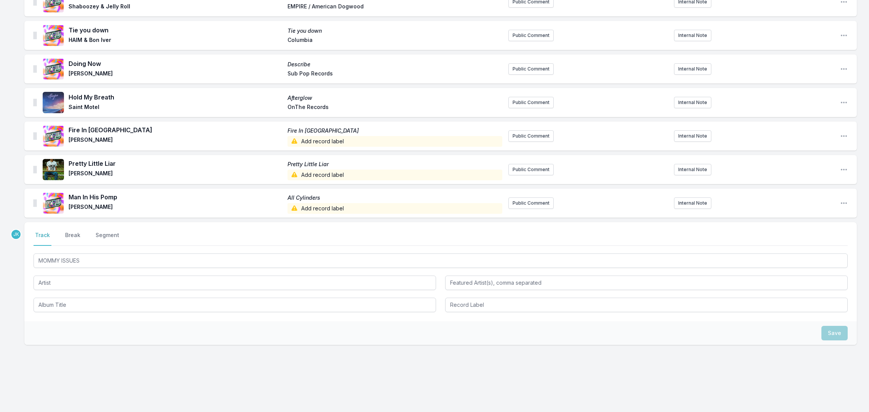
click at [50, 274] on div at bounding box center [235, 282] width 403 height 16
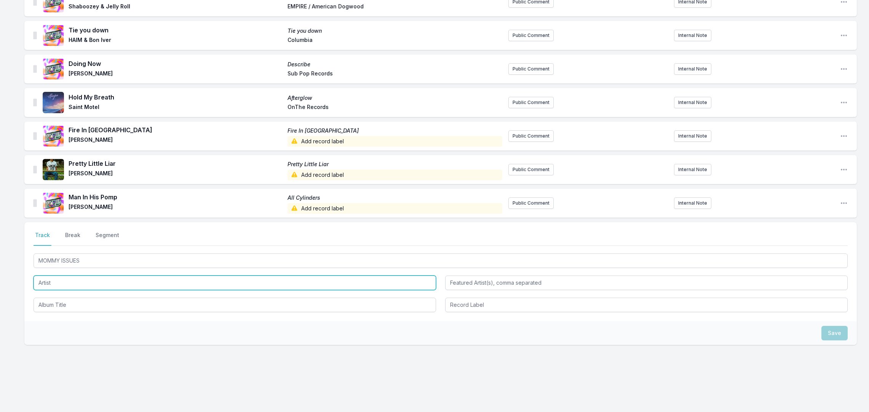
click at [48, 275] on input "Artist" at bounding box center [235, 282] width 403 height 14
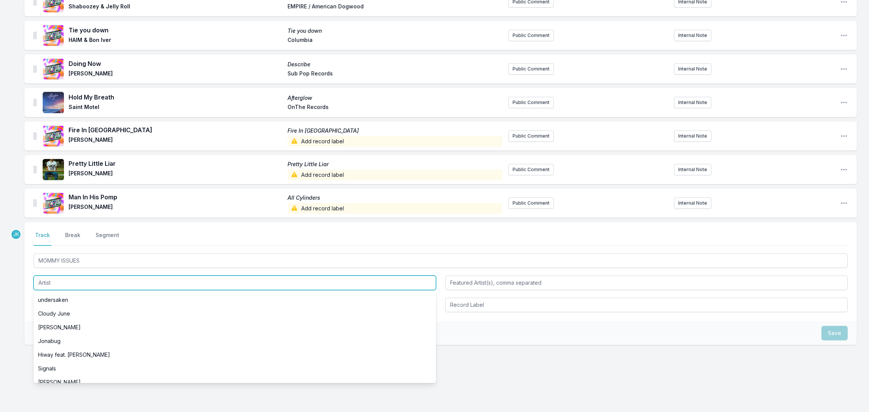
paste input "[PERSON_NAME]"
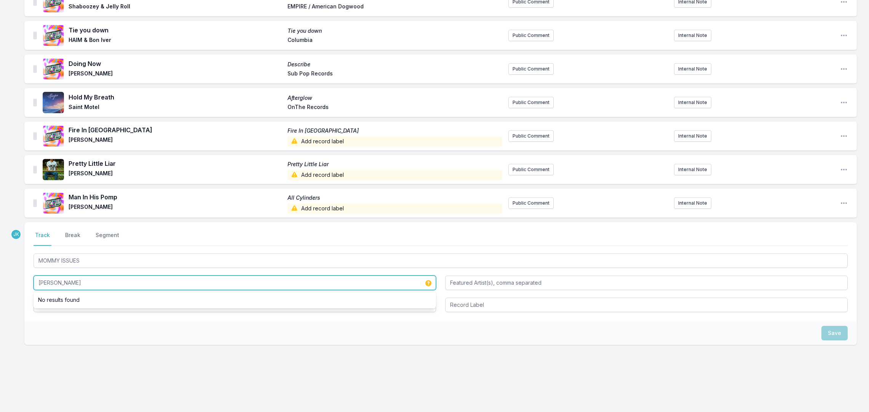
type input "[PERSON_NAME]"
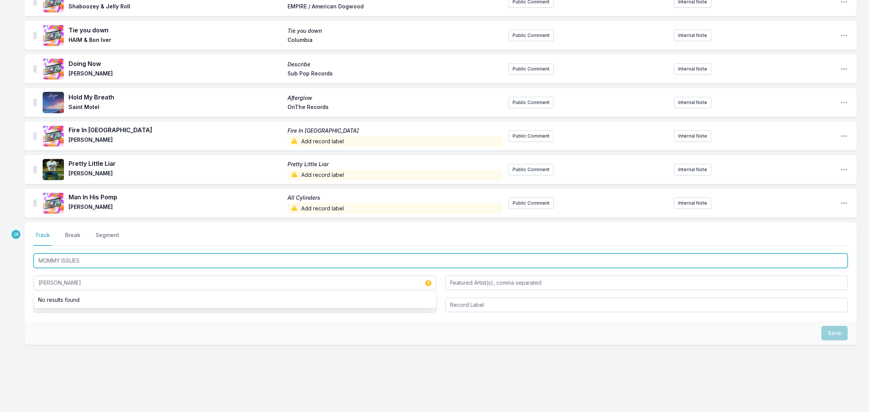
click at [71, 253] on input "MOMMY ISSUES" at bounding box center [441, 260] width 814 height 14
drag, startPoint x: 71, startPoint y: 251, endPoint x: 45, endPoint y: 298, distance: 53.9
click at [45, 298] on div "MOMMY ISSUES [PERSON_NAME]" at bounding box center [441, 282] width 814 height 60
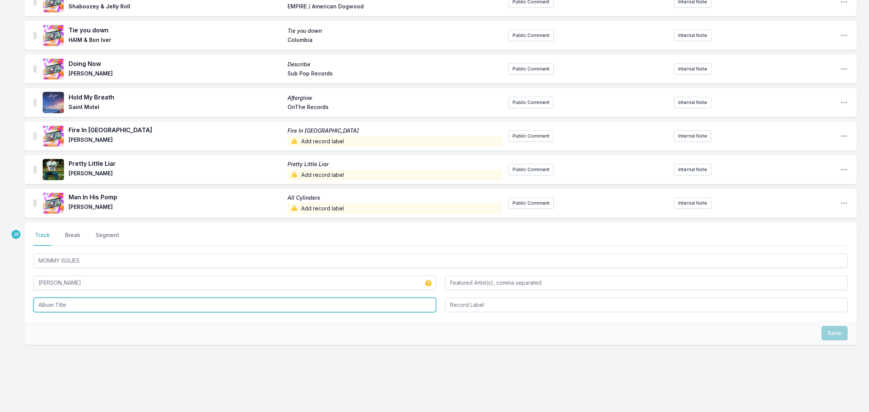
click at [45, 298] on input "Album Title" at bounding box center [235, 304] width 403 height 14
paste input "MOMMY ISSUES"
type input "MOMMY ISSUES"
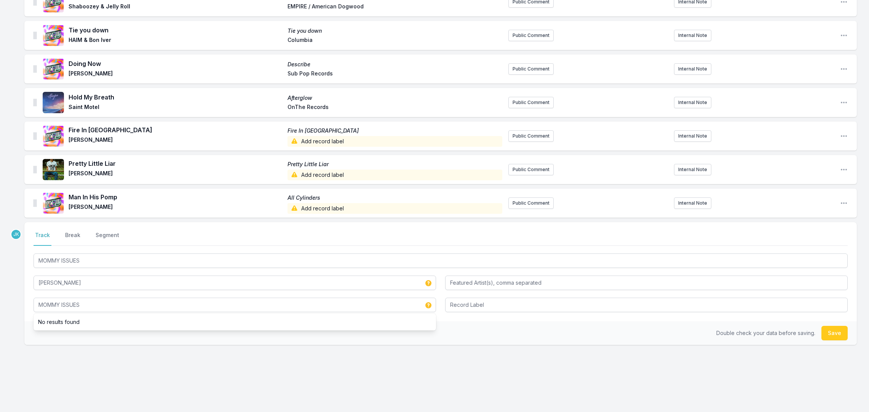
click at [826, 326] on button "Save" at bounding box center [834, 333] width 26 height 14
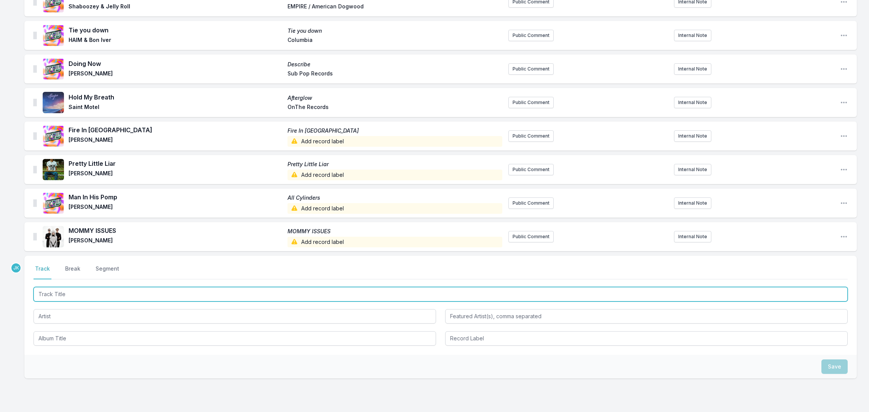
paste input "Family First"
type input "Family First"
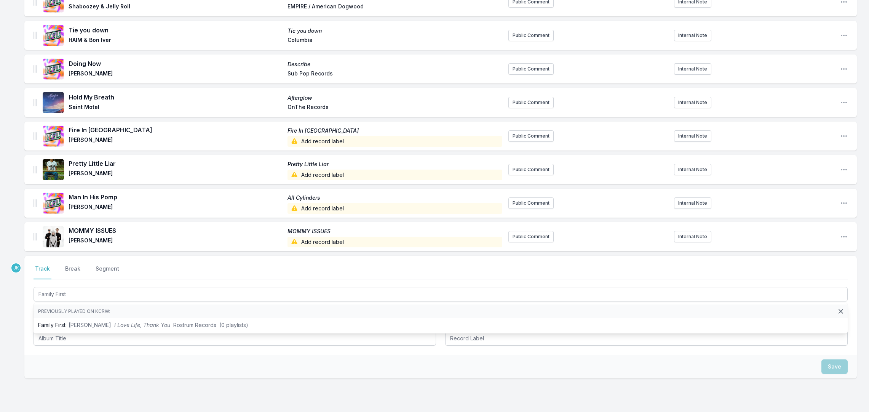
drag, startPoint x: 26, startPoint y: 353, endPoint x: 20, endPoint y: 348, distance: 7.7
click at [26, 355] on div "Save" at bounding box center [440, 367] width 832 height 24
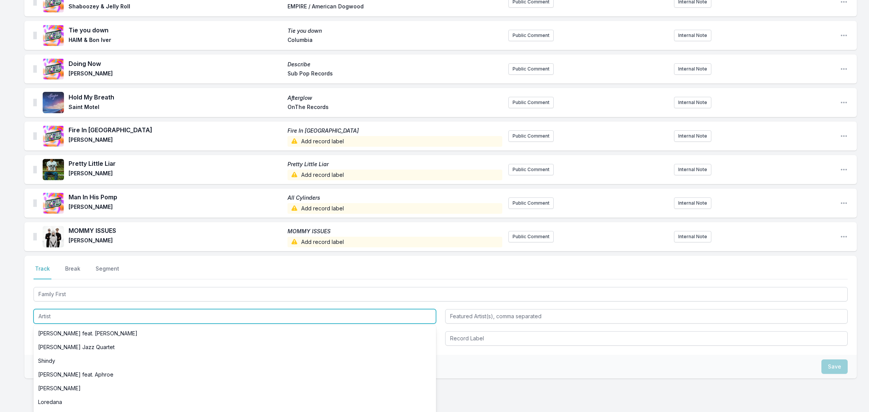
click at [48, 309] on input "Artist" at bounding box center [235, 316] width 403 height 14
paste input "Chronixx"
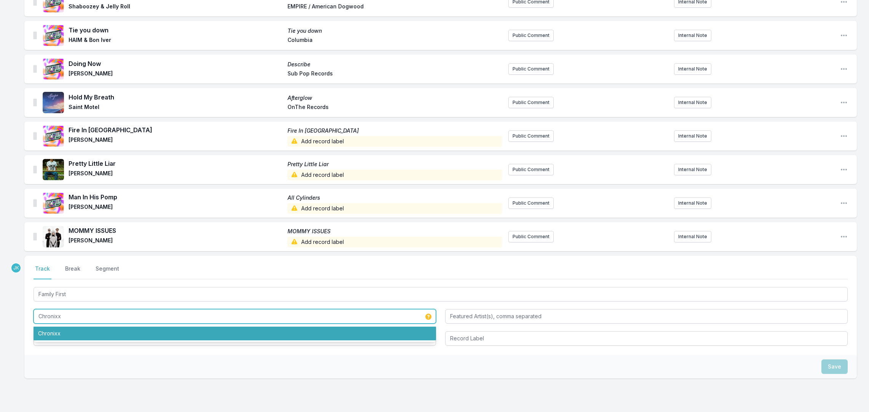
click at [43, 327] on li "Chronixx" at bounding box center [235, 333] width 403 height 14
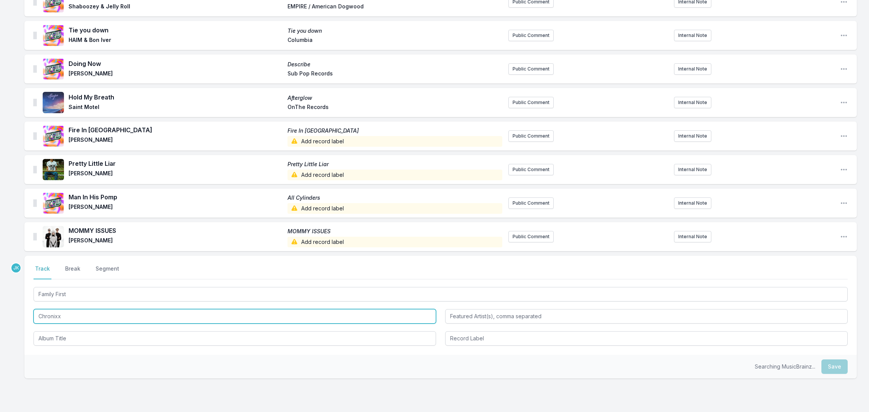
type input "Chronixx"
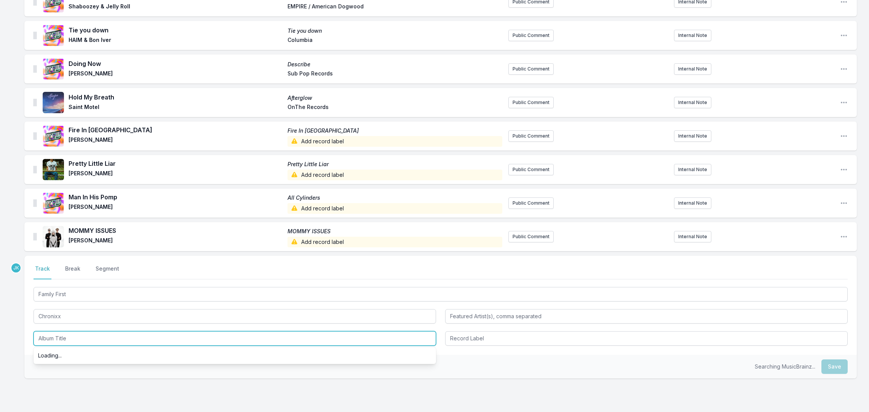
click at [56, 331] on input "Album Title" at bounding box center [235, 338] width 403 height 14
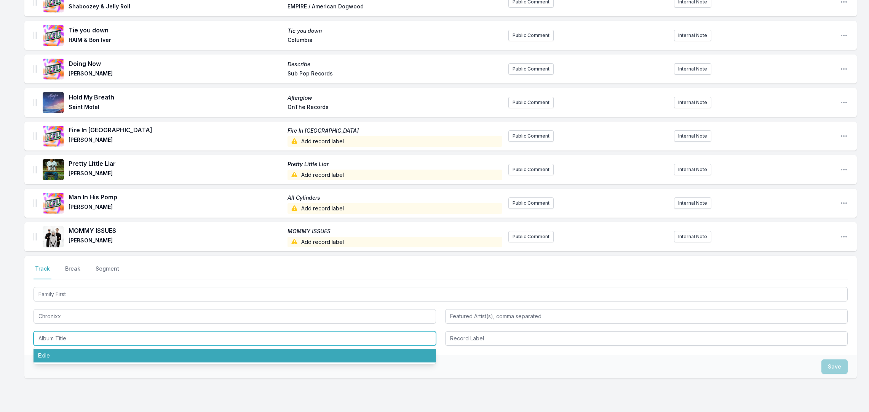
click at [59, 348] on li "Exile" at bounding box center [235, 355] width 403 height 14
type input "Exile"
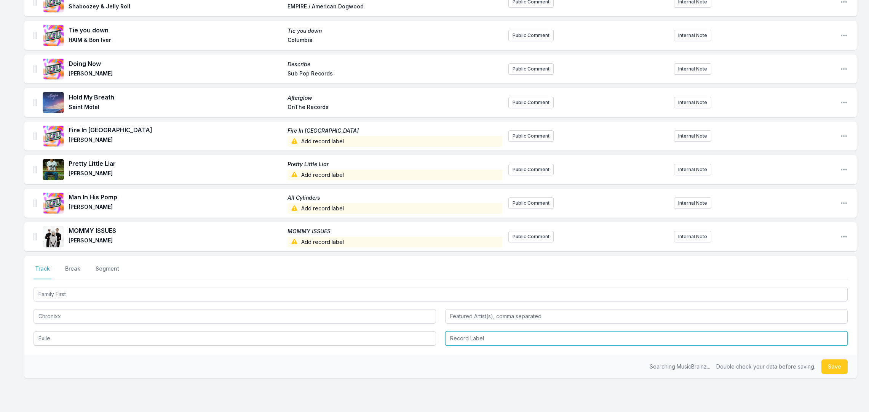
click at [458, 332] on input "Record Label" at bounding box center [646, 338] width 403 height 14
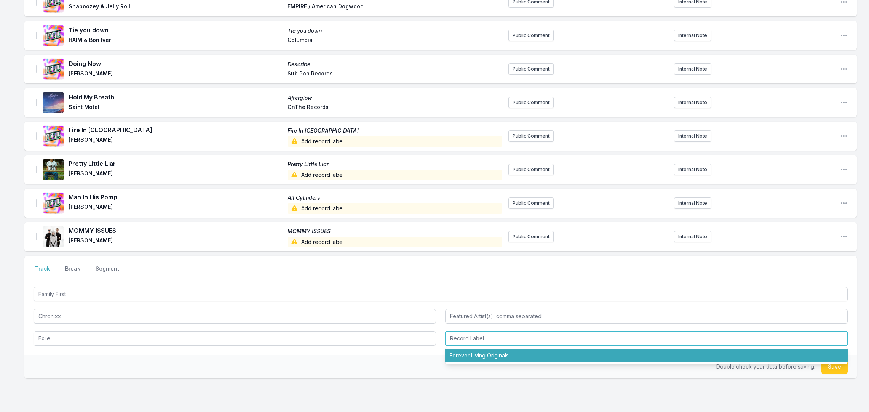
drag, startPoint x: 459, startPoint y: 350, endPoint x: 652, endPoint y: 367, distance: 193.9
click at [464, 349] on li "Forever Living Originals" at bounding box center [646, 355] width 403 height 14
type input "Forever Living Originals"
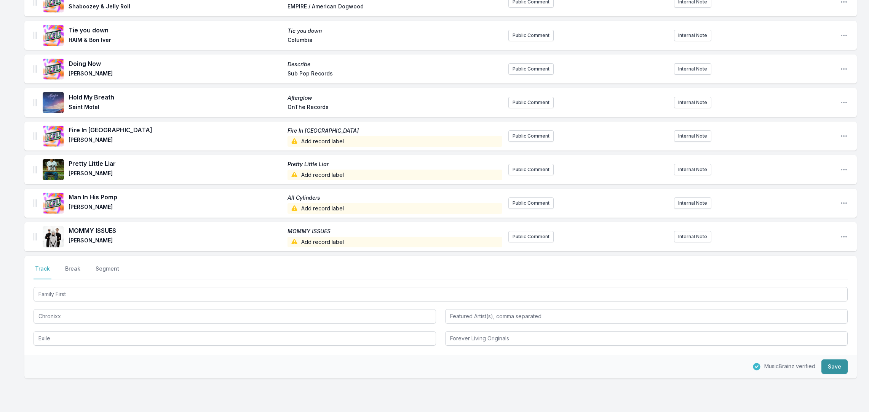
click at [827, 360] on button "Save" at bounding box center [834, 366] width 26 height 14
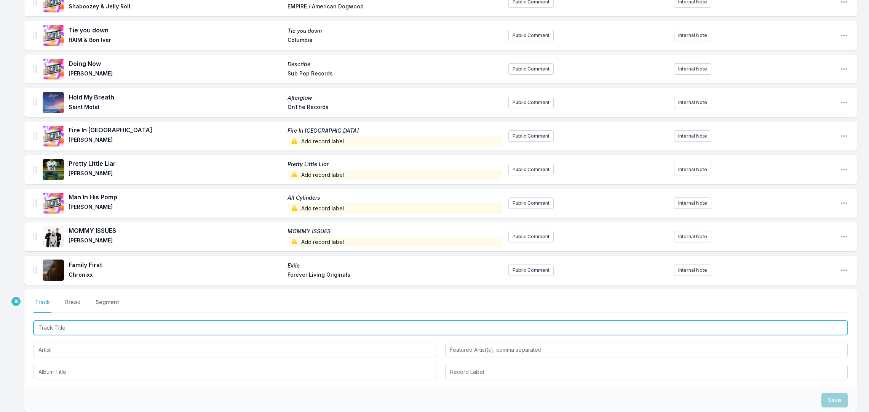
paste input "Be Mine"
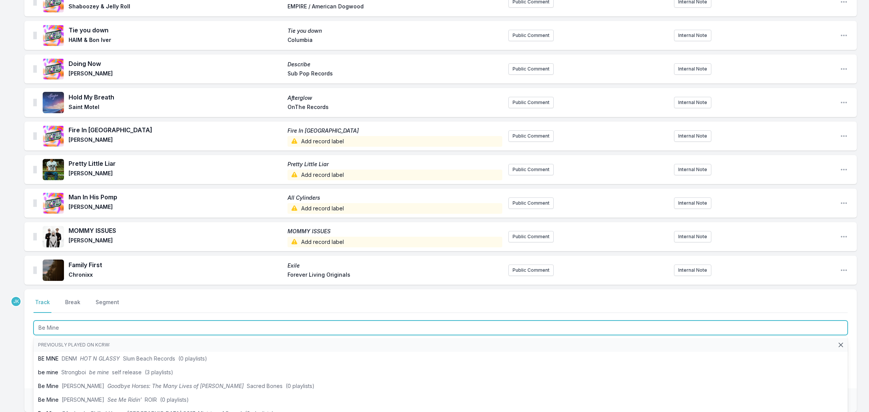
type input "Be Mine"
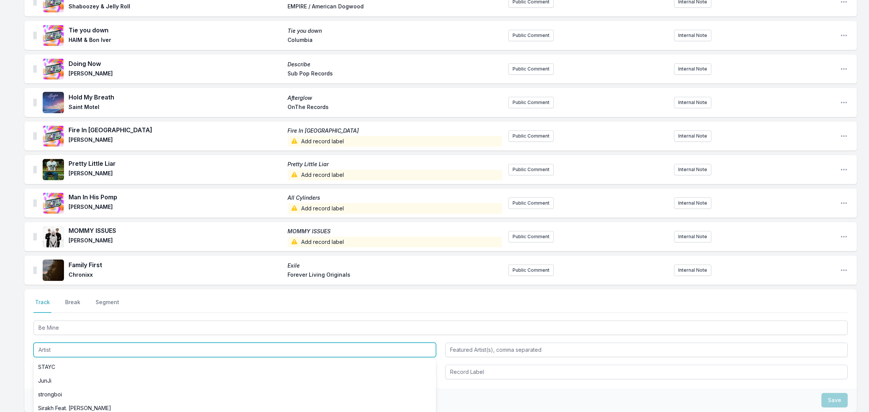
click at [45, 347] on input "Artist" at bounding box center [235, 349] width 403 height 14
paste input "Peace"
type input "Peace"
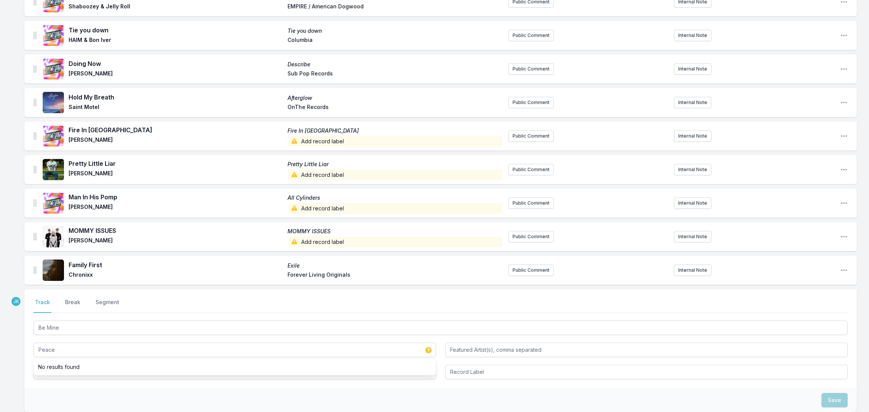
click at [45, 381] on div "Select a tab Track Break Segment Track Break Segment Be Mine Peace No results f…" at bounding box center [440, 338] width 832 height 99
click at [45, 364] on input "Album Title" at bounding box center [235, 371] width 403 height 14
click at [73, 364] on input "Album Title" at bounding box center [235, 371] width 403 height 14
paste input "Utopia"
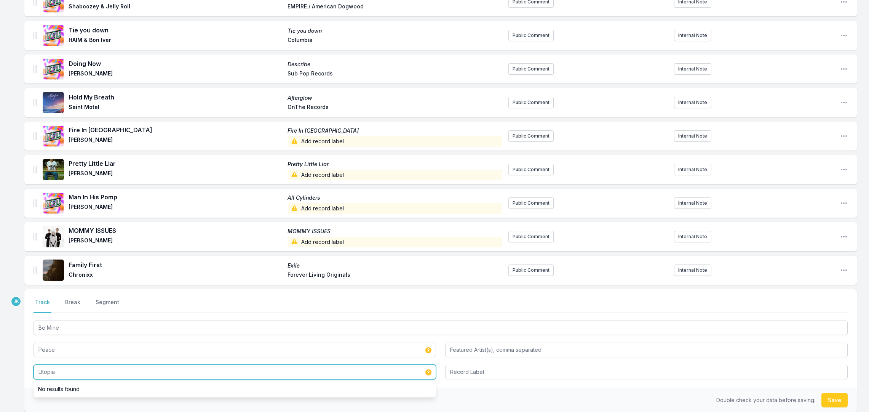
type input "Utopia"
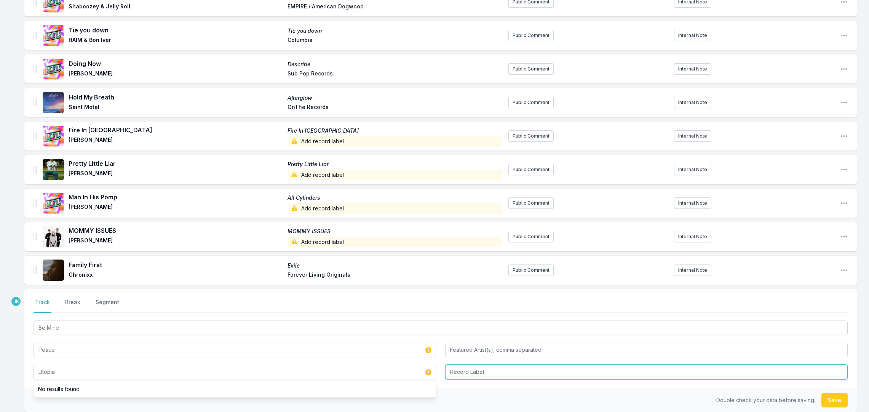
click at [457, 364] on input "Record Label" at bounding box center [646, 371] width 403 height 14
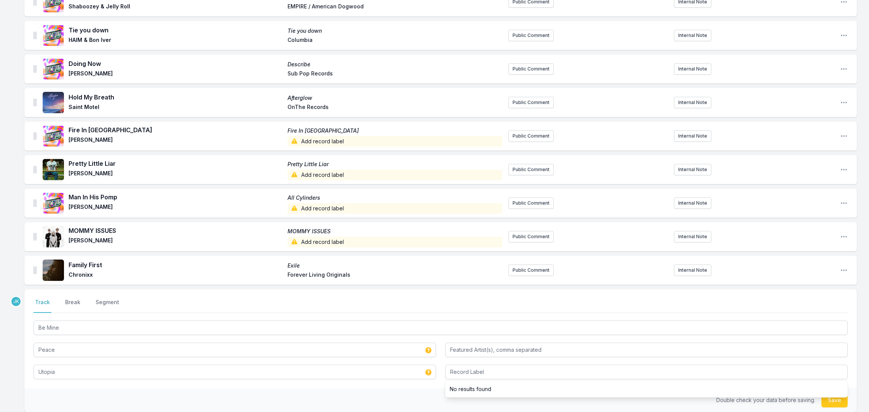
click at [829, 396] on button "Save" at bounding box center [834, 400] width 26 height 14
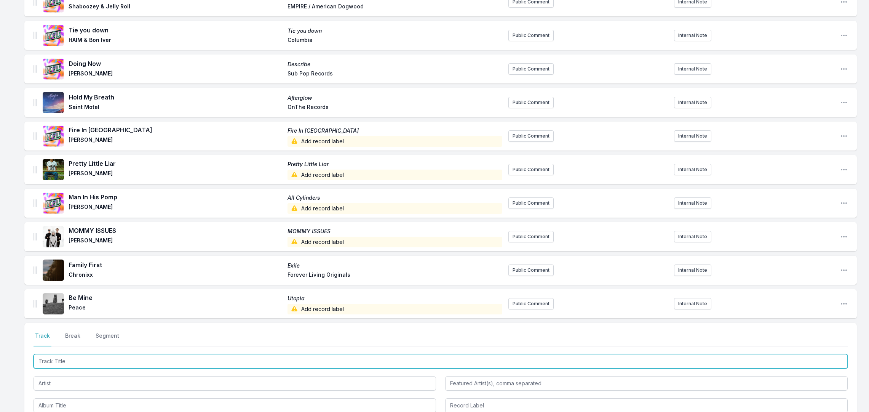
click at [56, 354] on input "Track Title" at bounding box center [441, 361] width 814 height 14
paste input "Gone Gone Gone"
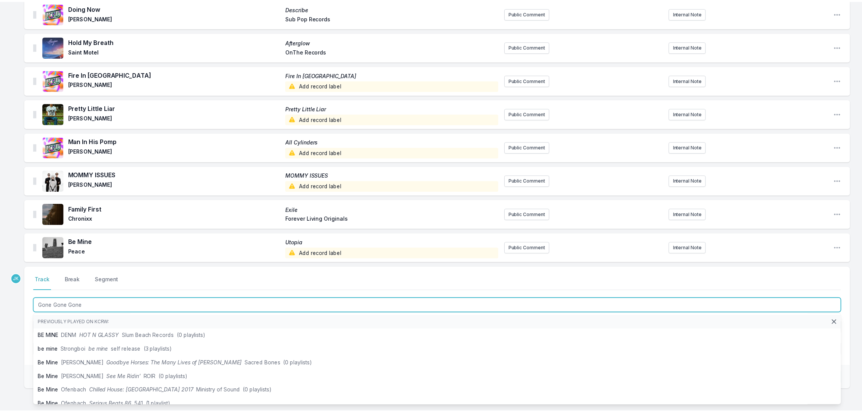
scroll to position [855, 0]
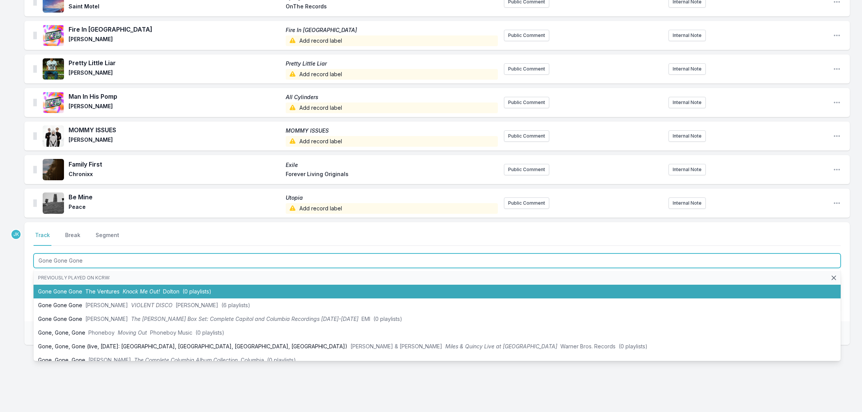
type input "Gone Gone Gone"
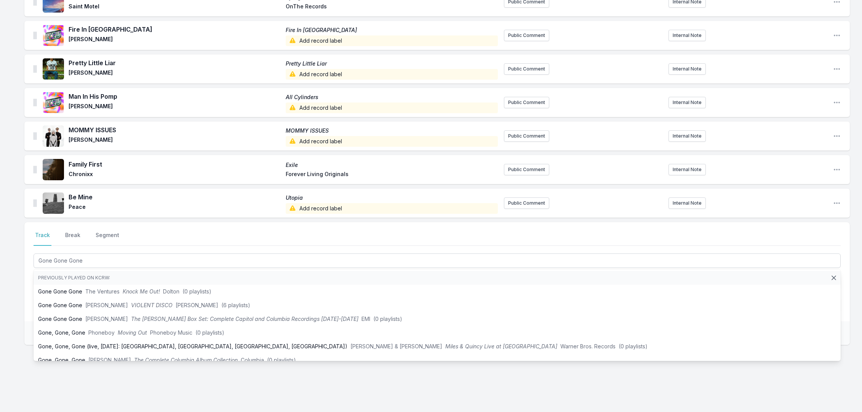
drag, startPoint x: 19, startPoint y: 280, endPoint x: 30, endPoint y: 278, distance: 10.8
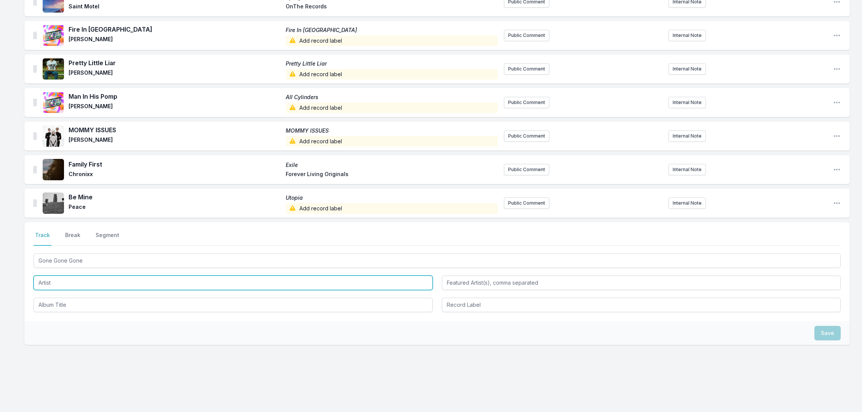
click at [40, 276] on input "Artist" at bounding box center [233, 282] width 399 height 14
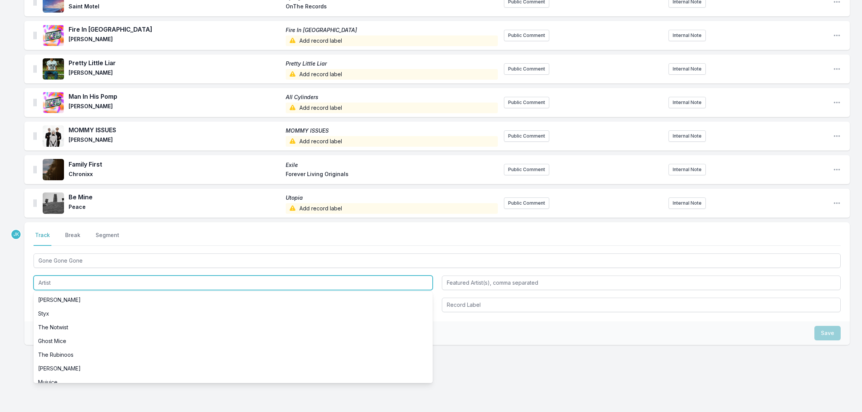
paste input "[PERSON_NAME]"
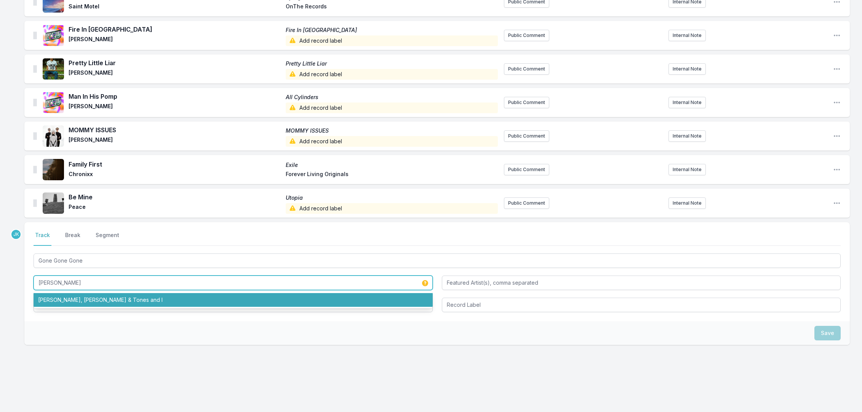
click at [73, 294] on li "[PERSON_NAME], [PERSON_NAME] & Tones and I" at bounding box center [233, 300] width 399 height 14
type input "[PERSON_NAME], [PERSON_NAME] & Tones and I"
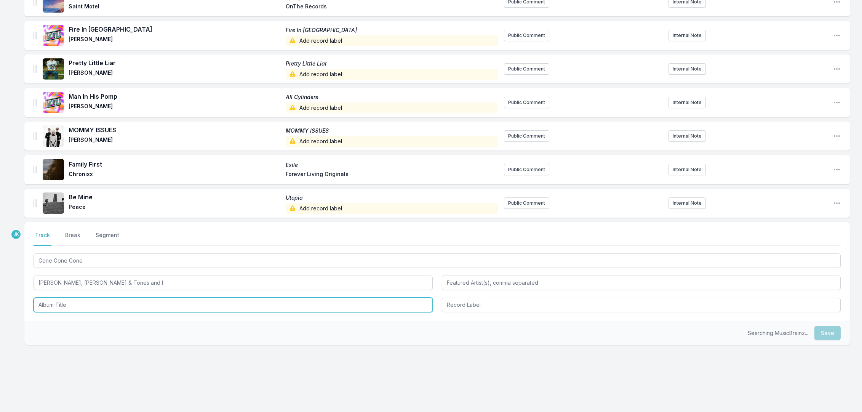
click at [56, 297] on input "Album Title" at bounding box center [233, 304] width 399 height 14
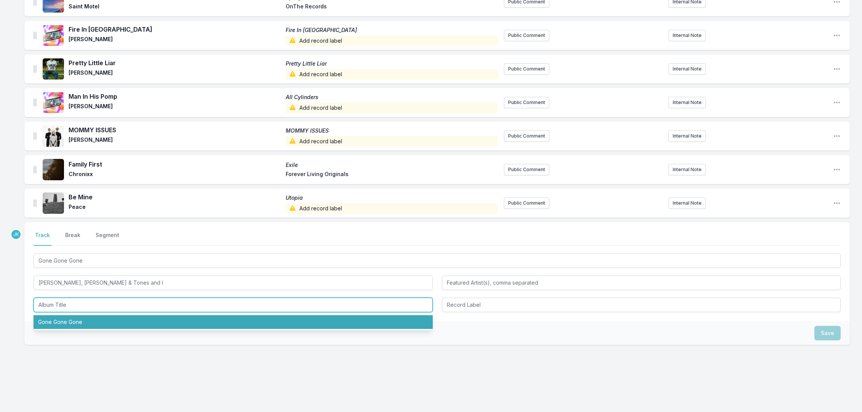
click at [61, 315] on li "Gone Gone Gone" at bounding box center [233, 322] width 399 height 14
type input "Gone Gone Gone"
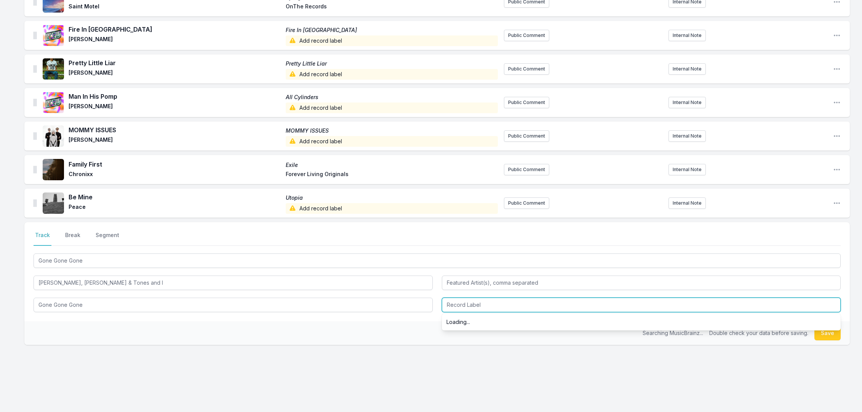
click at [461, 299] on input "Record Label" at bounding box center [641, 304] width 399 height 14
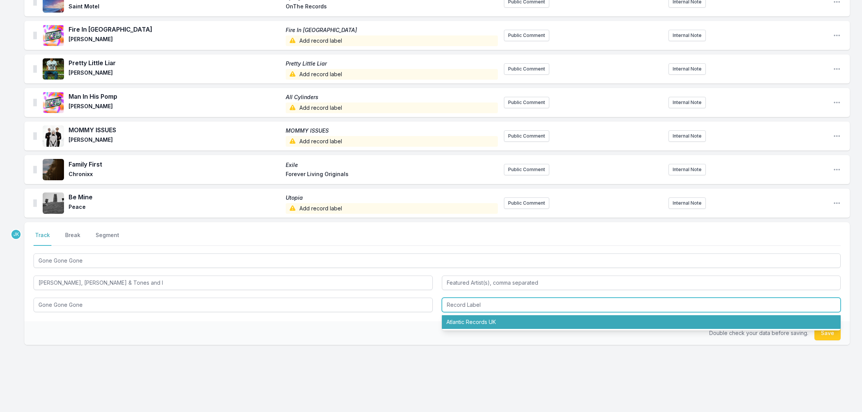
click at [466, 315] on li "Atlantic Records UK" at bounding box center [641, 322] width 399 height 14
type input "Atlantic Records UK"
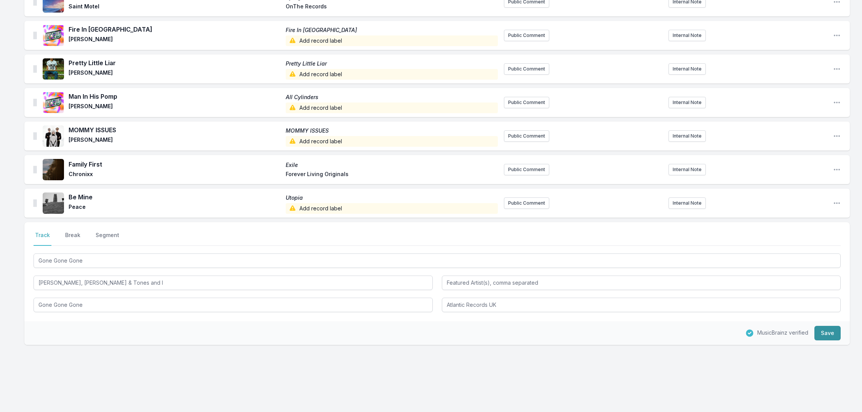
click at [825, 327] on button "Save" at bounding box center [827, 333] width 26 height 14
